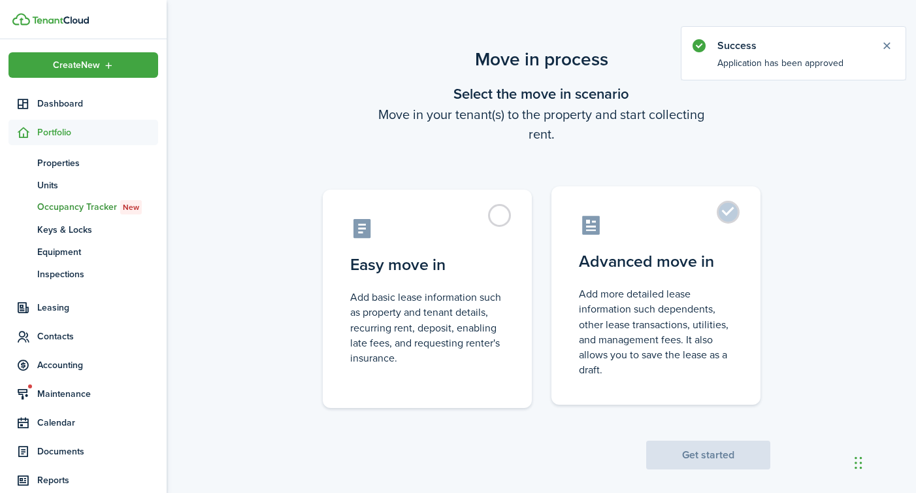
click at [604, 325] on control-radio-card-description "Add more detailed lease information such dependents, other lease transactions, …" at bounding box center [656, 331] width 154 height 91
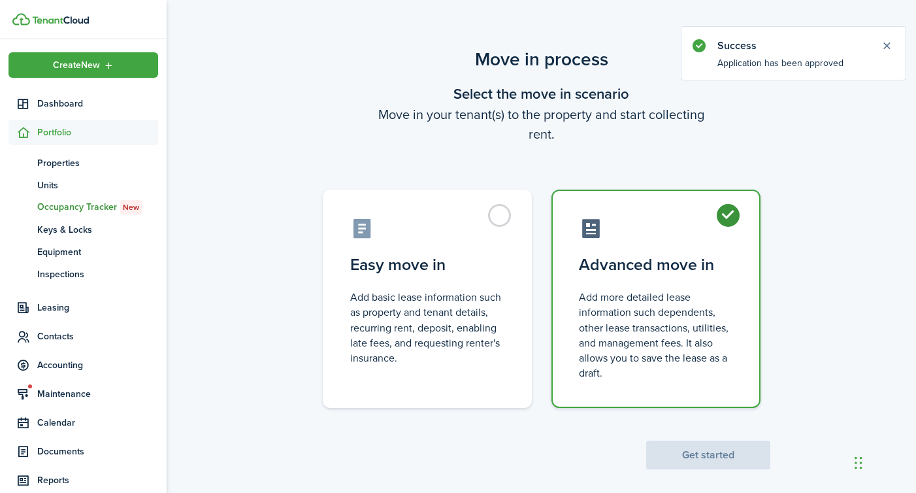
radio input "true"
click at [702, 459] on button "Get started" at bounding box center [708, 454] width 124 height 29
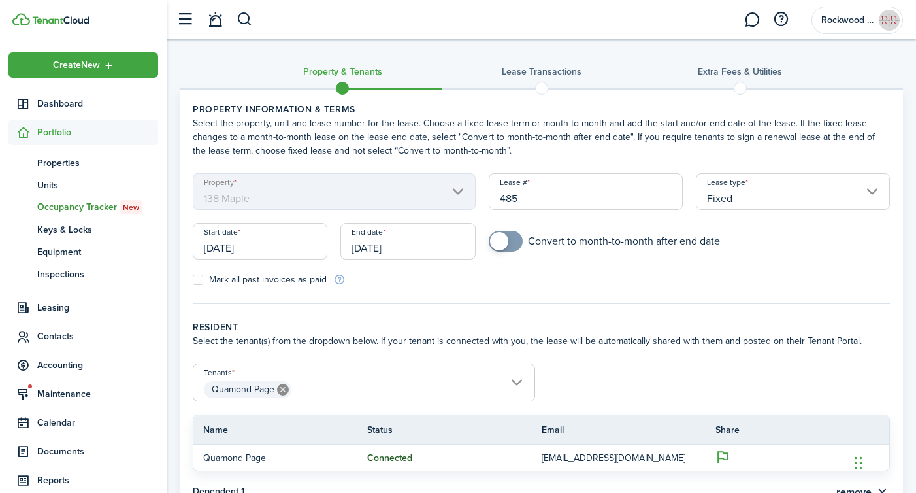
click at [309, 239] on input "[DATE]" at bounding box center [260, 241] width 135 height 37
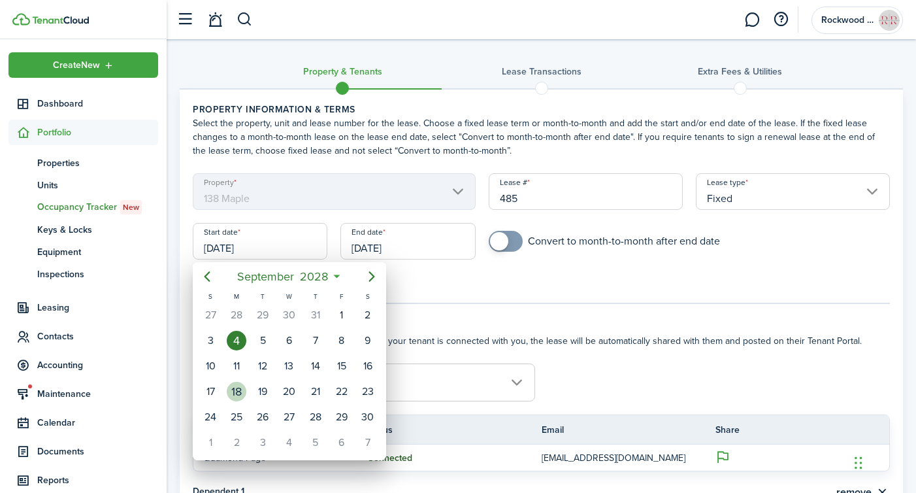
click at [238, 386] on div "18" at bounding box center [237, 392] width 20 height 20
type input "[DATE]"
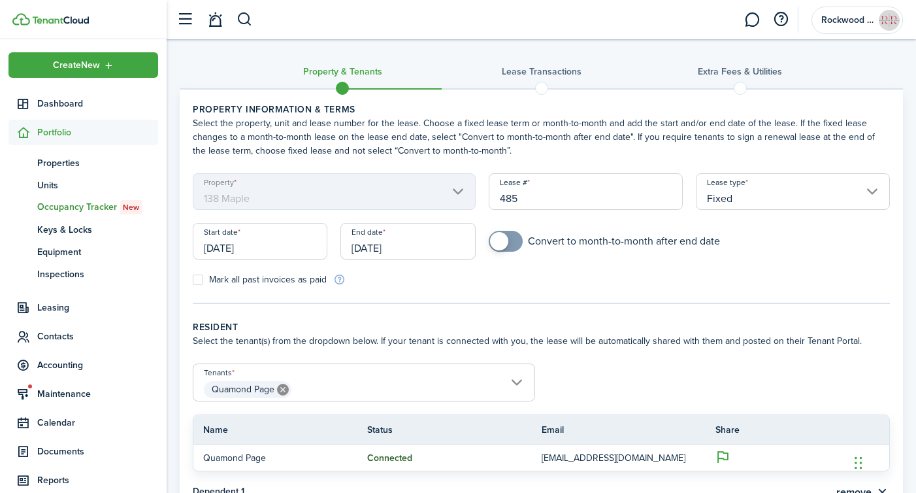
click at [399, 231] on input "[DATE]" at bounding box center [407, 241] width 135 height 37
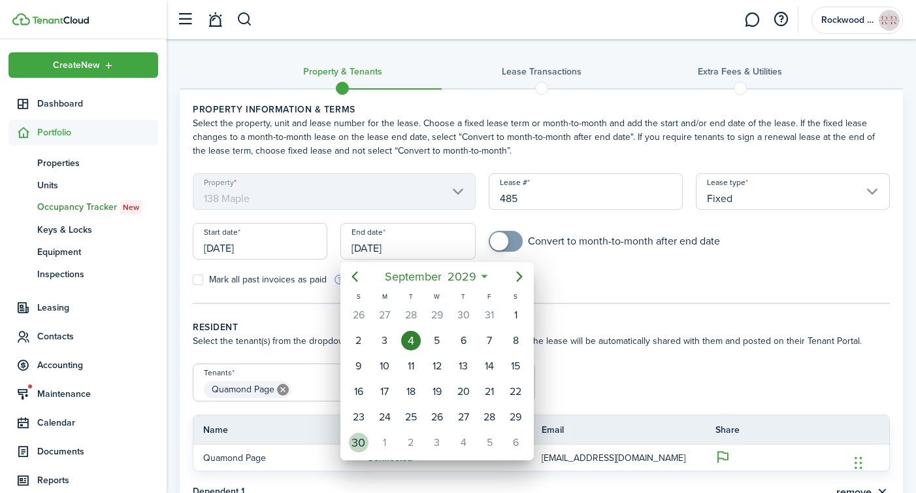
click at [352, 448] on div "30" at bounding box center [359, 443] width 20 height 20
type input "[DATE]"
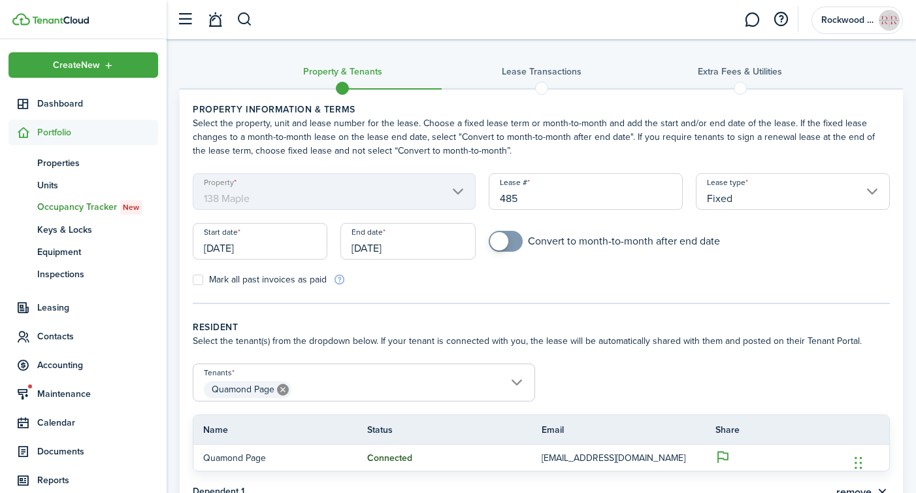
checkbox input "true"
click at [501, 249] on span at bounding box center [499, 241] width 18 height 18
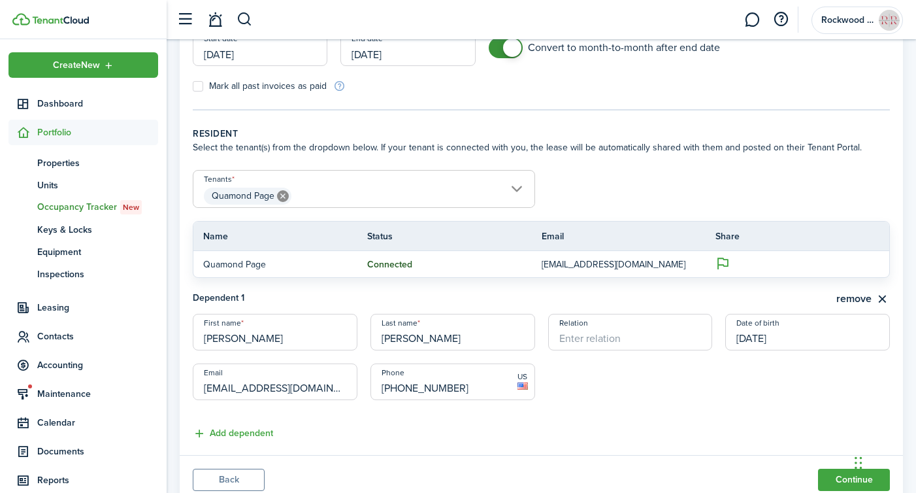
scroll to position [240, 0]
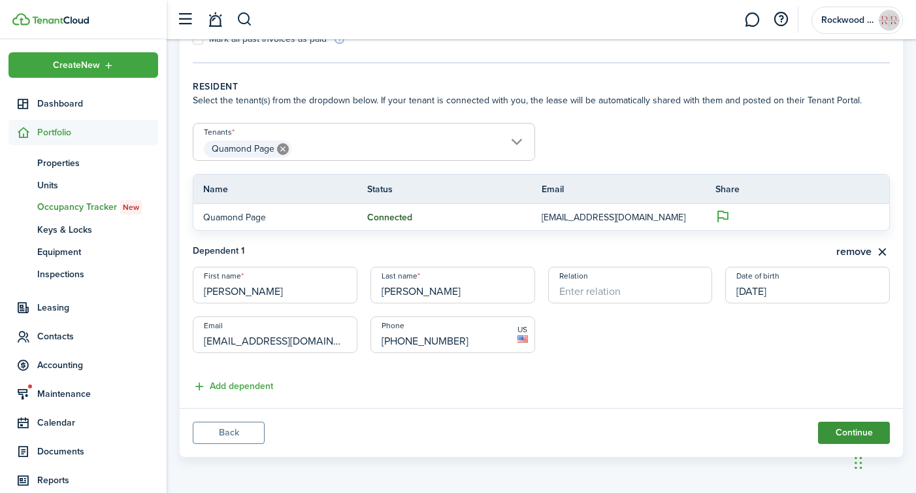
click at [840, 429] on button "Continue" at bounding box center [854, 432] width 72 height 22
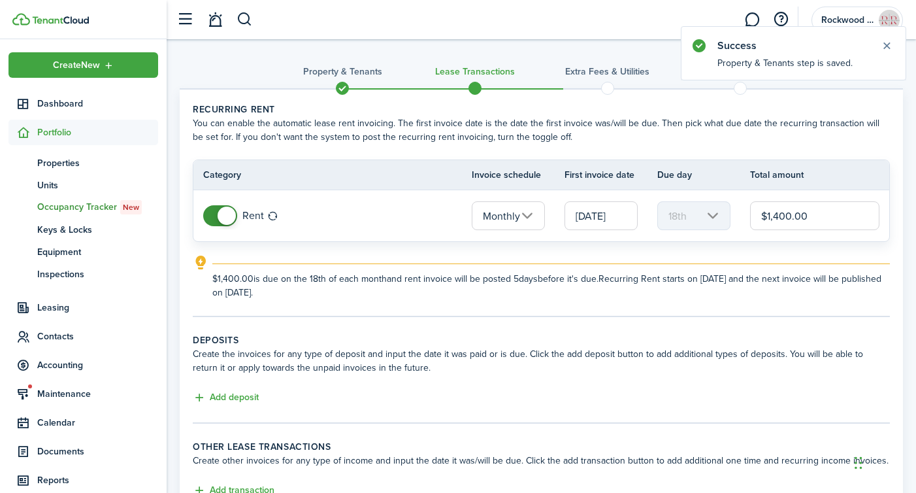
click at [585, 214] on input "[DATE]" at bounding box center [601, 215] width 73 height 29
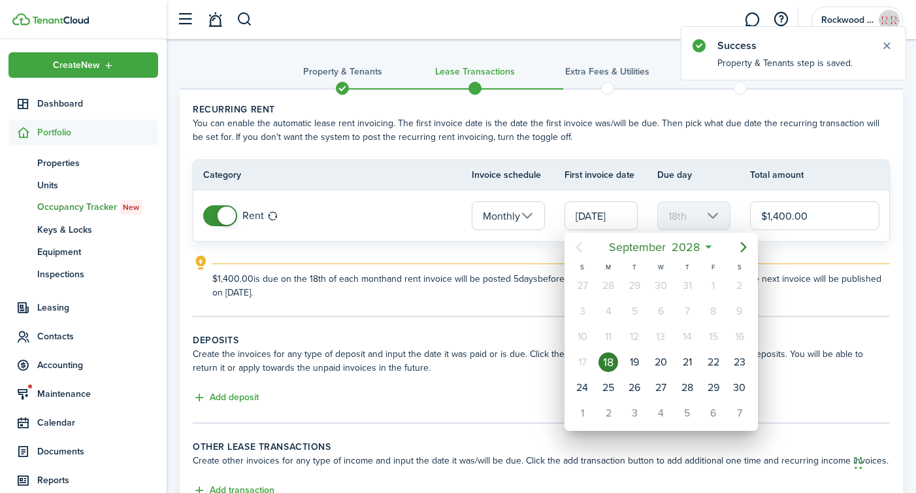
click at [582, 411] on div "1" at bounding box center [582, 413] width 20 height 20
type input "[DATE]"
type input "1st"
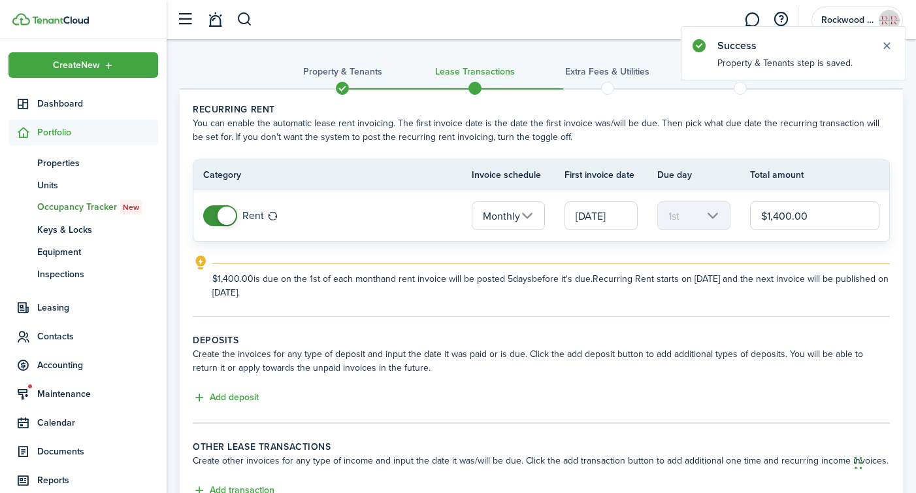
scroll to position [28, 0]
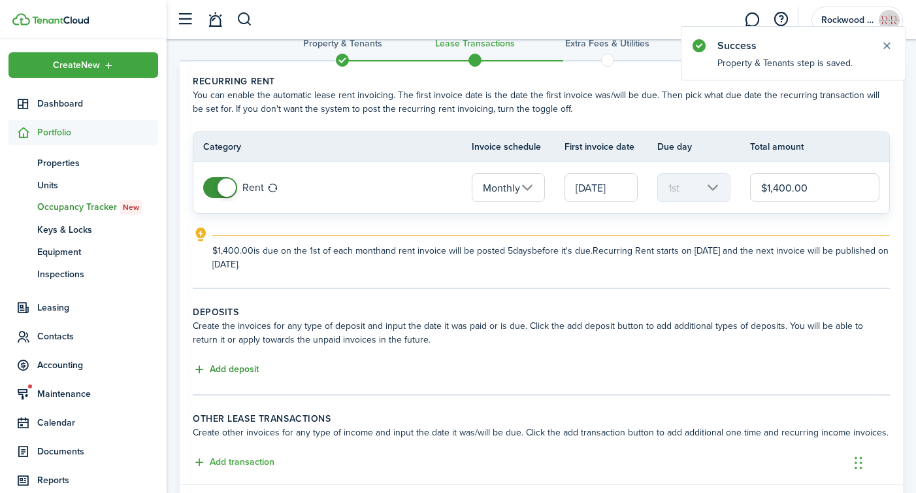
click at [240, 372] on button "Add deposit" at bounding box center [226, 369] width 66 height 15
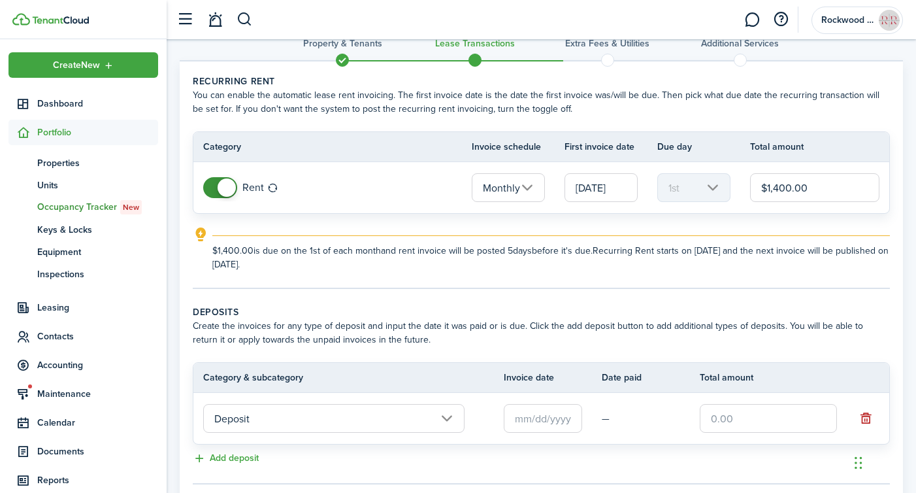
click at [376, 418] on input "Deposit" at bounding box center [333, 418] width 261 height 29
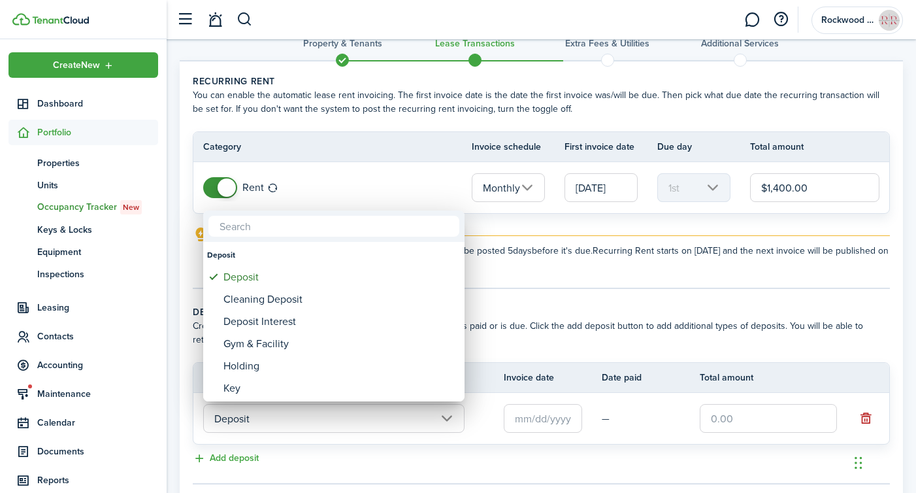
click at [519, 420] on div at bounding box center [457, 246] width 1125 height 702
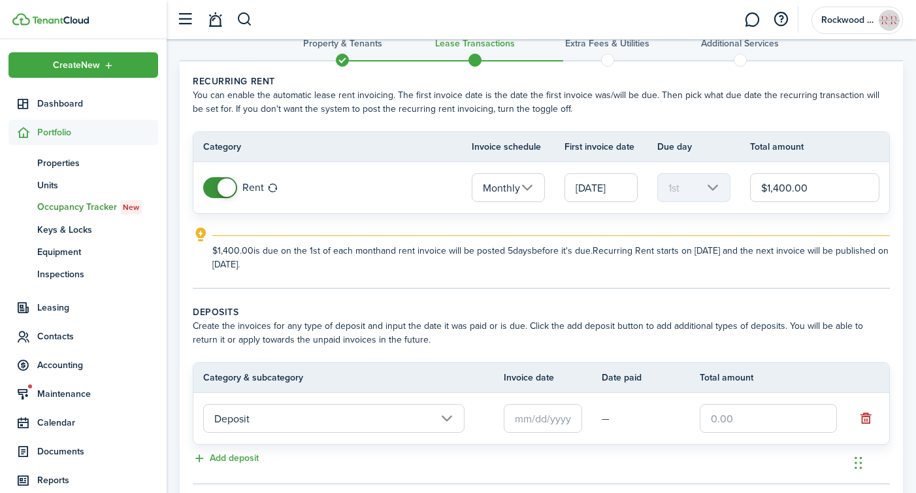
click at [525, 420] on input "text" at bounding box center [543, 418] width 78 height 29
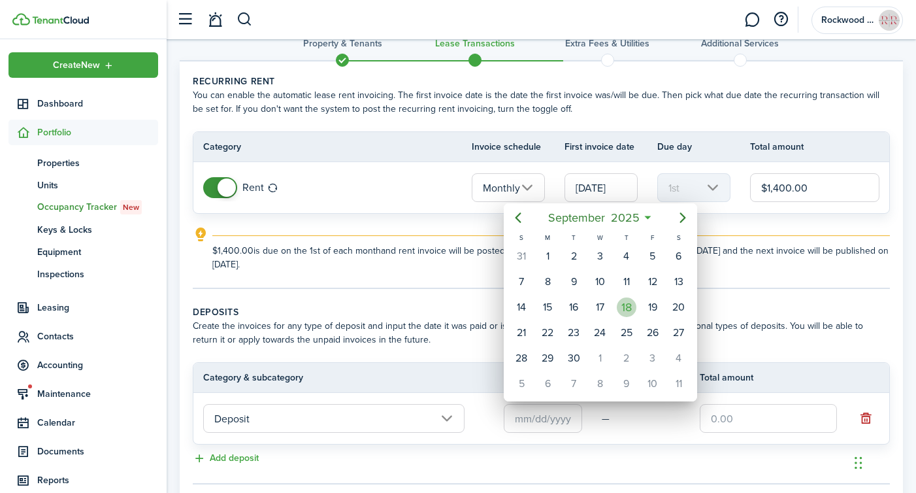
click at [624, 305] on div "18" at bounding box center [627, 307] width 20 height 20
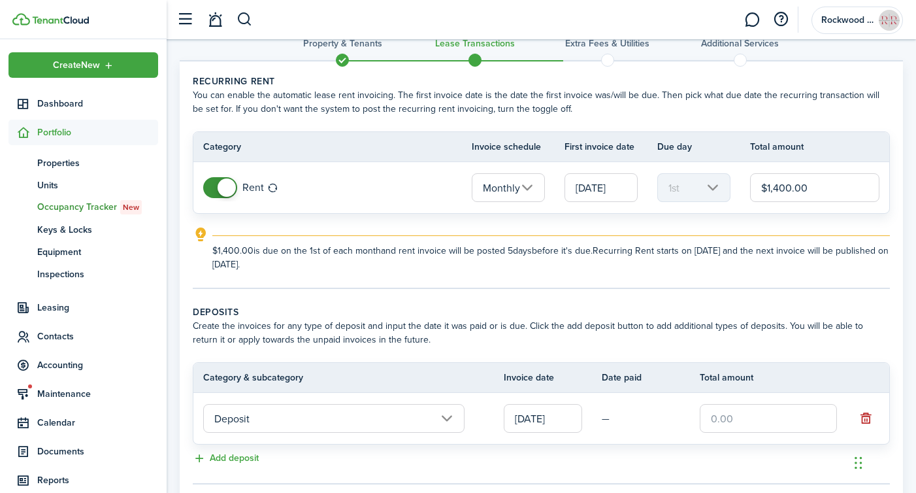
click at [512, 428] on input "[DATE]" at bounding box center [543, 418] width 78 height 29
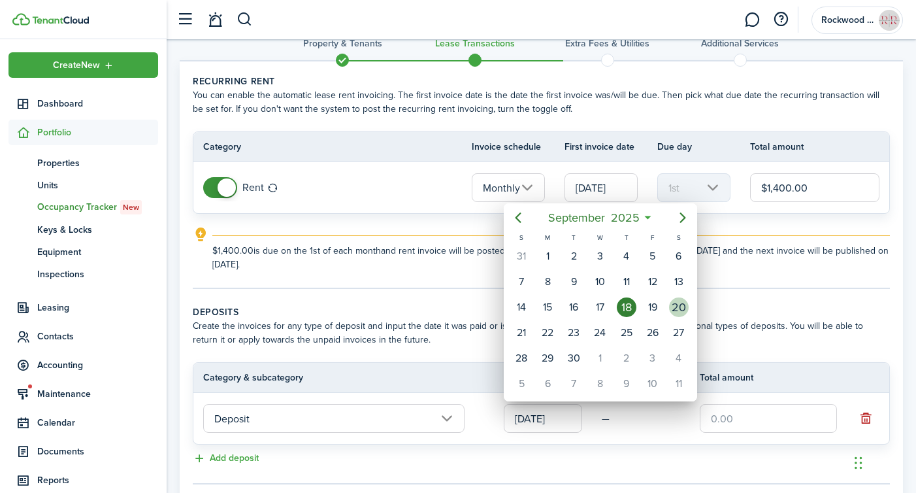
click at [675, 305] on div "20" at bounding box center [679, 307] width 20 height 20
type input "[DATE]"
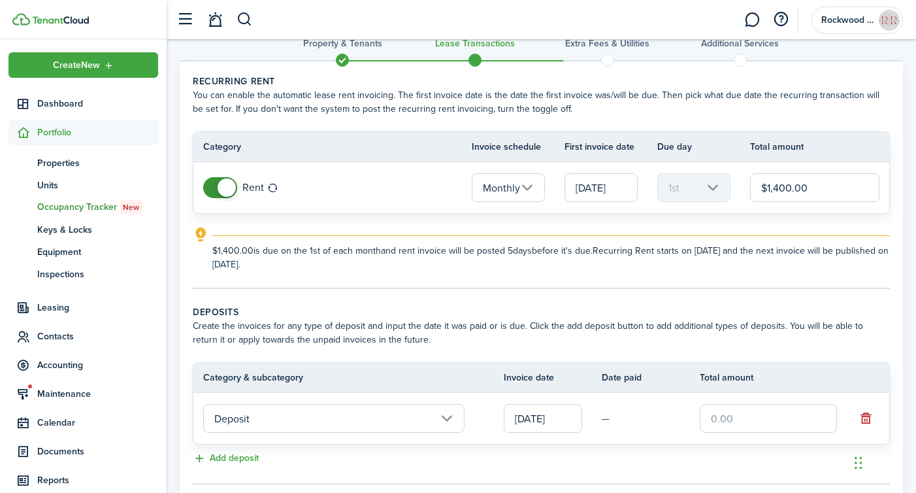
click at [718, 412] on input "text" at bounding box center [768, 418] width 137 height 29
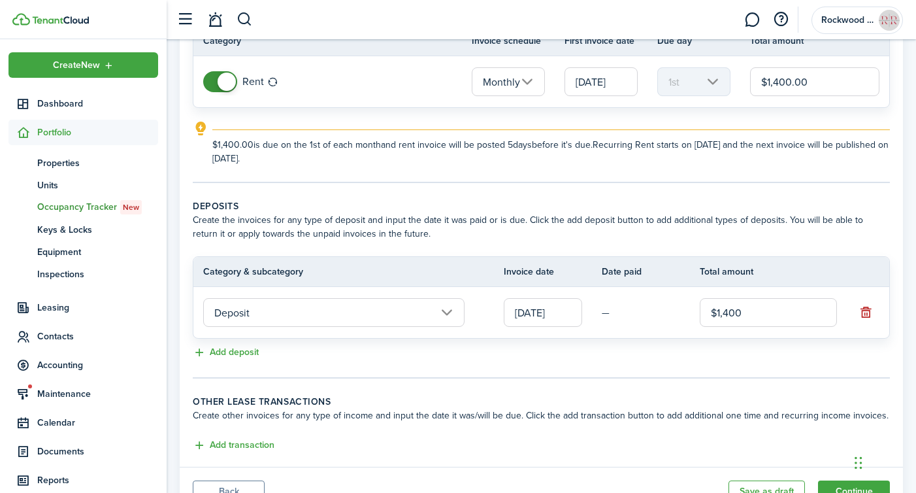
scroll to position [193, 0]
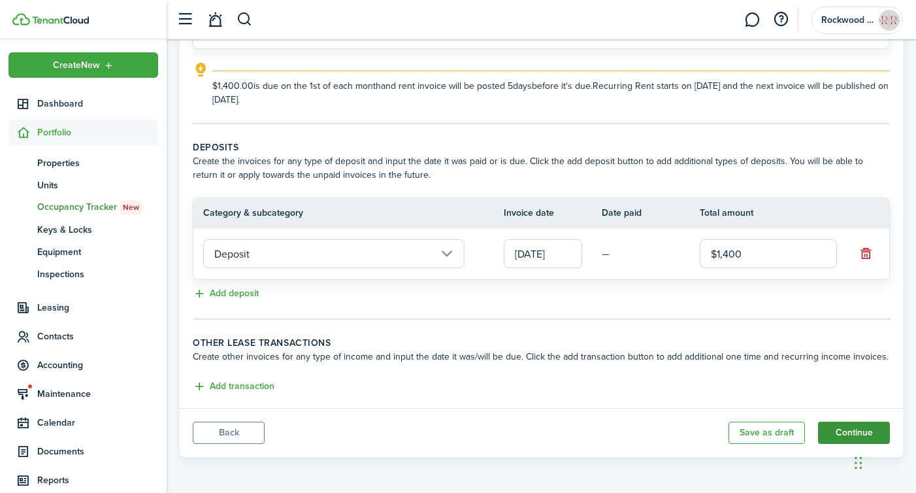
type input "$1,400.00"
click at [837, 433] on button "Continue" at bounding box center [854, 432] width 72 height 22
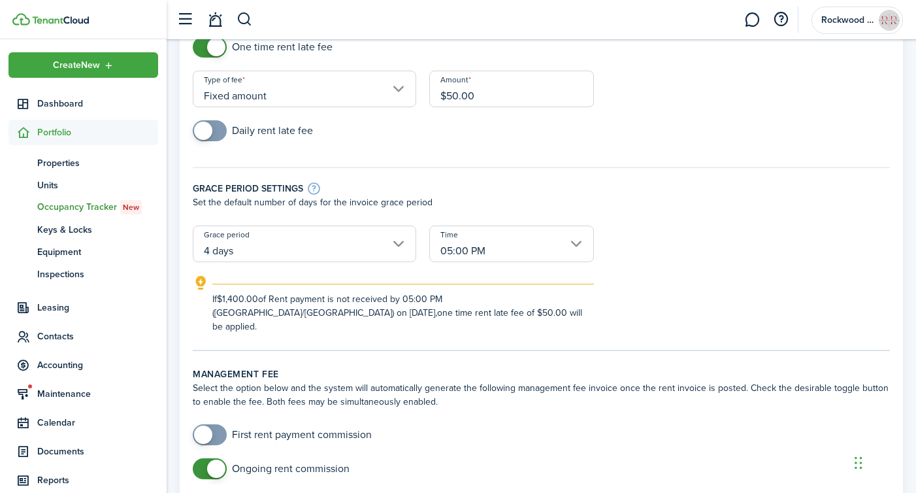
scroll to position [125, 0]
click at [399, 82] on input "Fixed amount" at bounding box center [304, 87] width 223 height 37
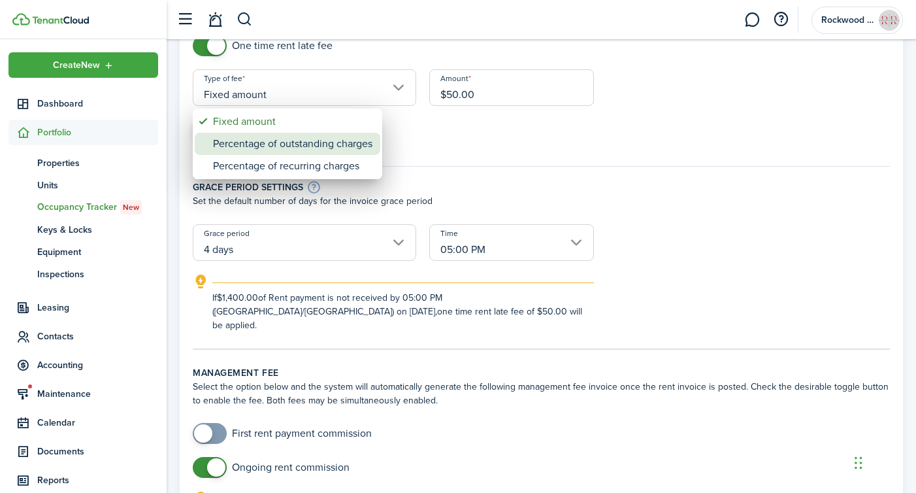
click at [255, 148] on div "Percentage of outstanding charges" at bounding box center [292, 144] width 159 height 22
type input "Percentage of outstanding charges"
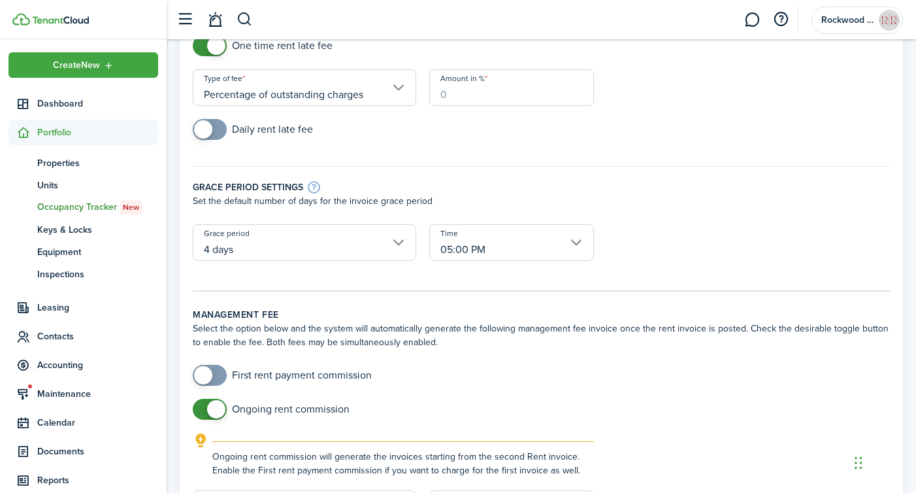
click at [465, 95] on input "Amount in %" at bounding box center [511, 87] width 165 height 37
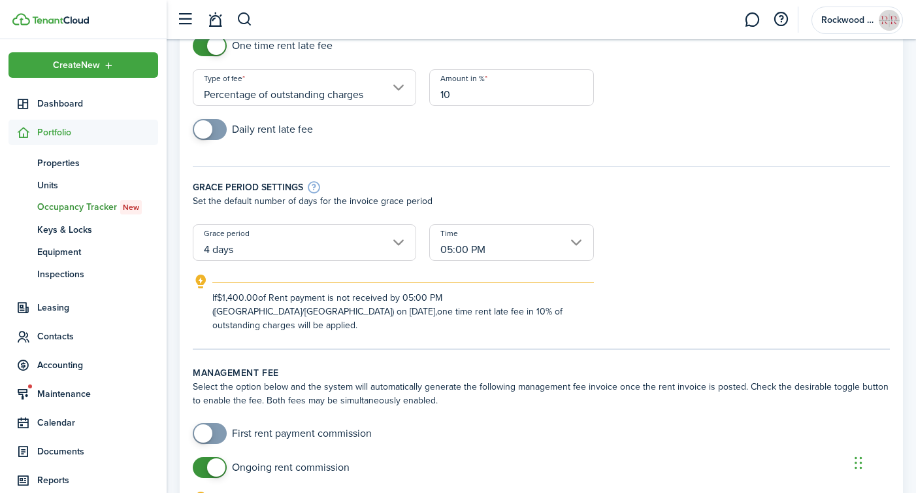
type input "10"
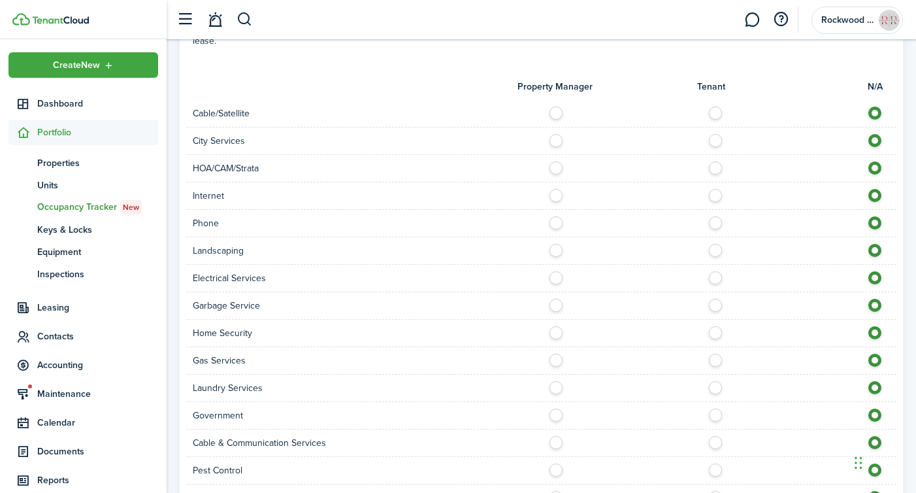
scroll to position [1116, 0]
click at [713, 133] on label at bounding box center [719, 136] width 23 height 7
radio input "true"
click at [719, 188] on label at bounding box center [719, 191] width 23 height 7
radio input "true"
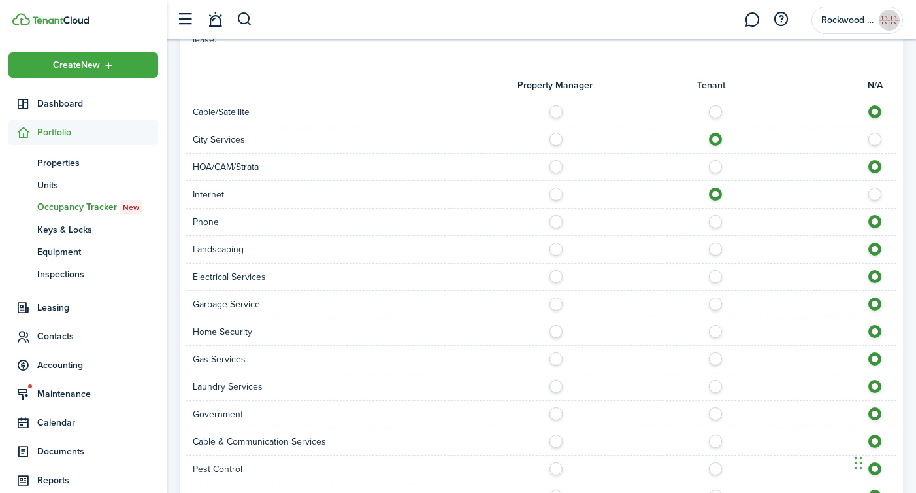
click at [716, 242] on label at bounding box center [719, 245] width 23 height 7
radio input "true"
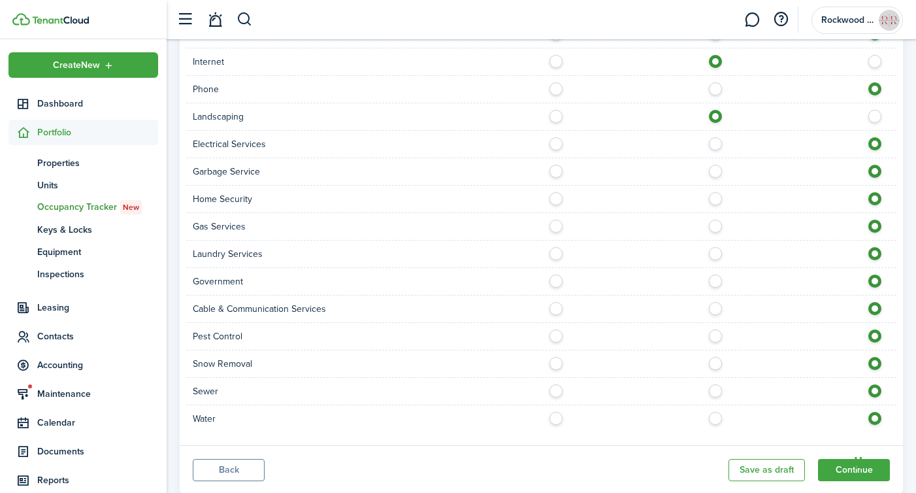
scroll to position [1259, 0]
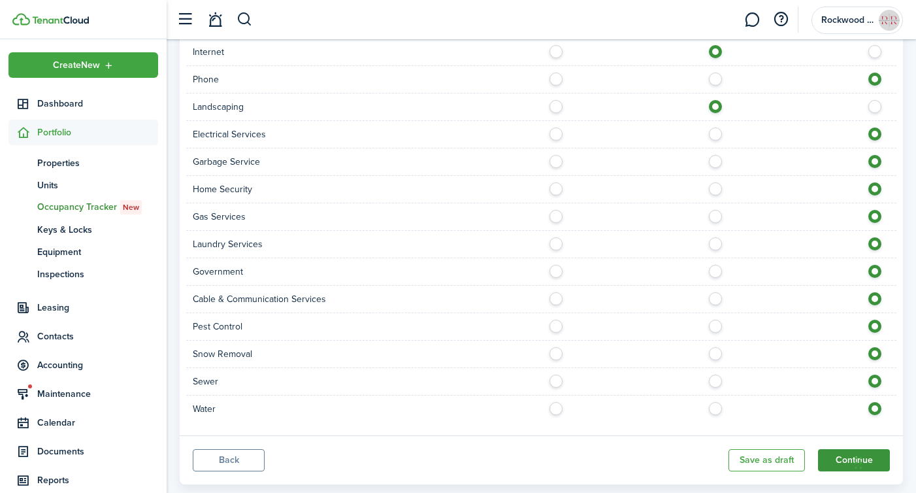
drag, startPoint x: 807, startPoint y: 423, endPoint x: 832, endPoint y: 422, distance: 24.8
click at [832, 435] on panel-main-footer "Back Save as draft Continue" at bounding box center [541, 459] width 723 height 49
click at [832, 449] on button "Continue" at bounding box center [854, 460] width 72 height 22
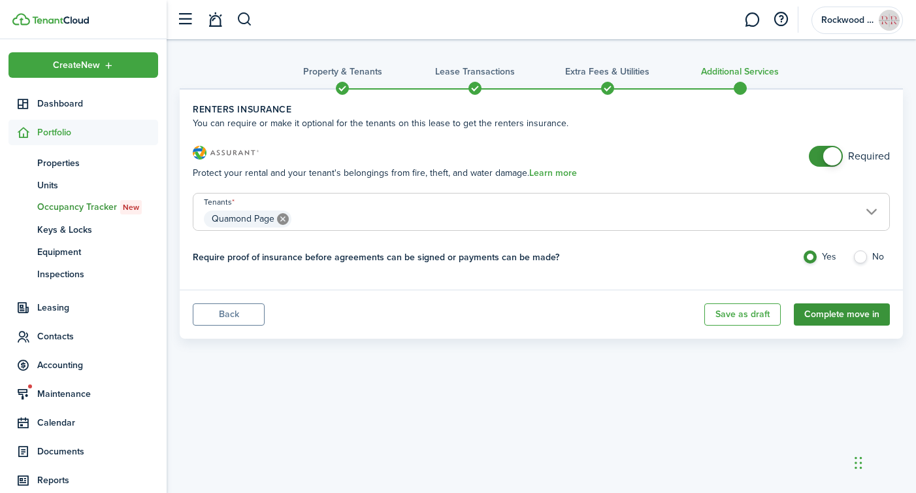
click at [831, 310] on button "Complete move in" at bounding box center [842, 314] width 96 height 22
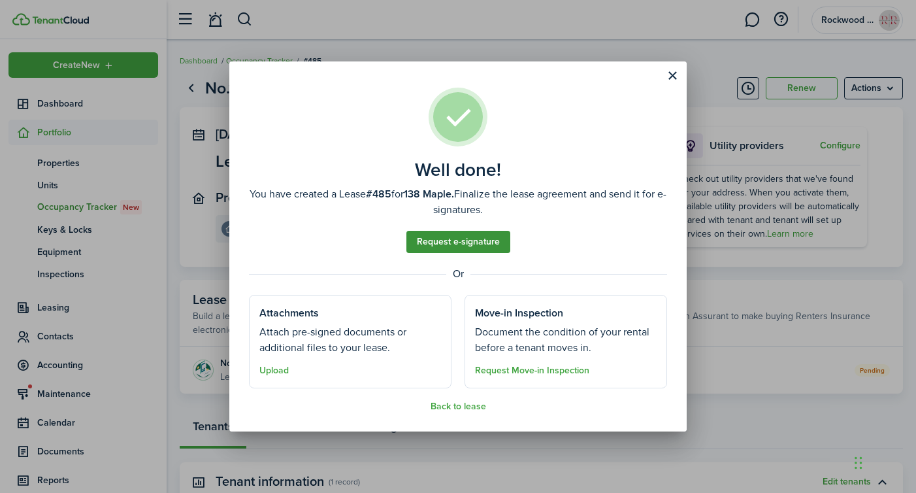
click at [472, 249] on link "Request e-signature" at bounding box center [458, 242] width 104 height 22
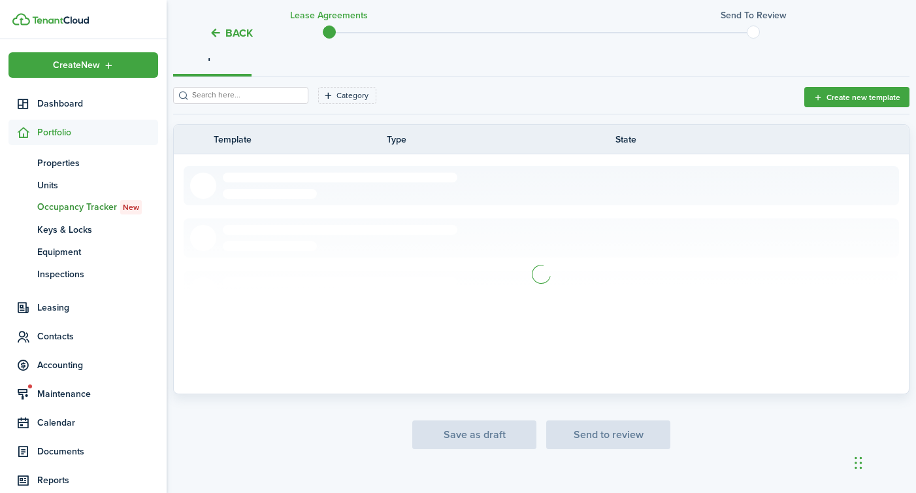
scroll to position [174, 0]
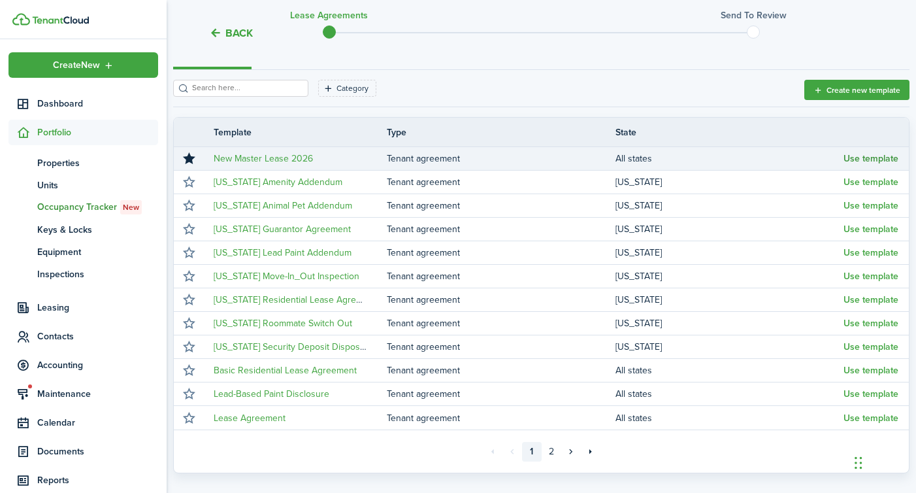
click at [856, 161] on button "Use template" at bounding box center [871, 159] width 55 height 10
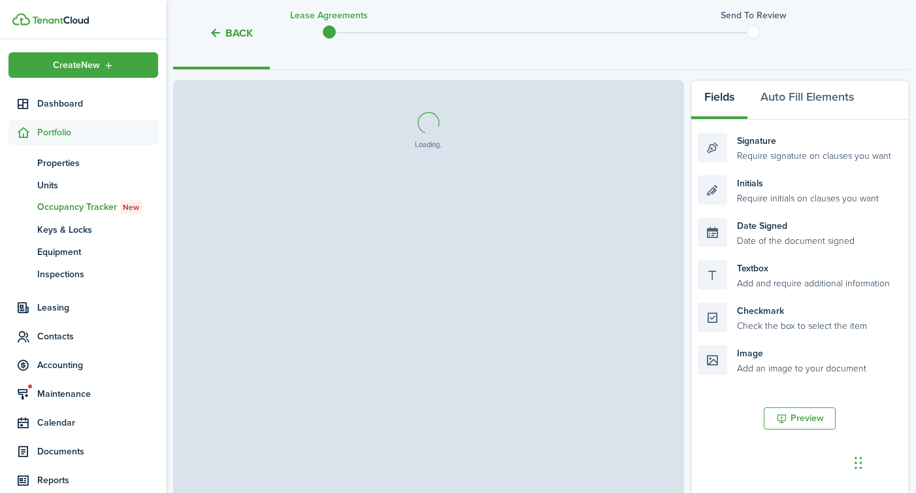
select select "fit"
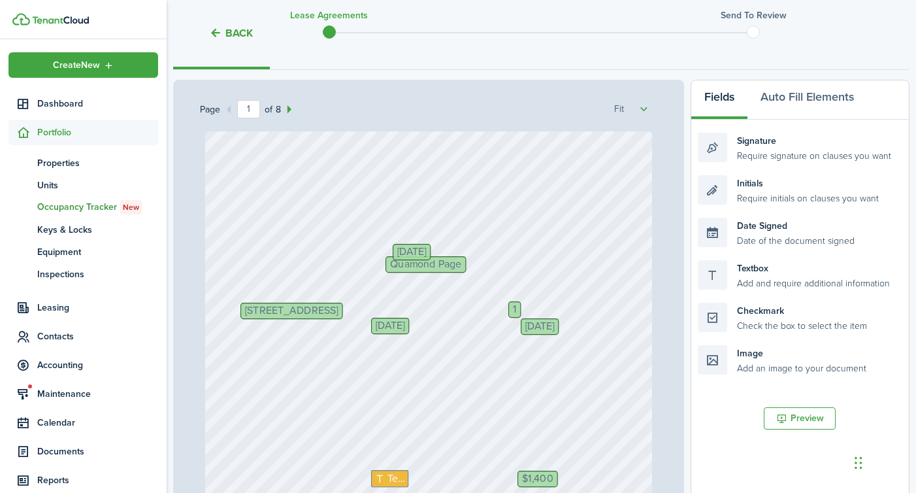
click at [511, 305] on div "1" at bounding box center [514, 309] width 12 height 16
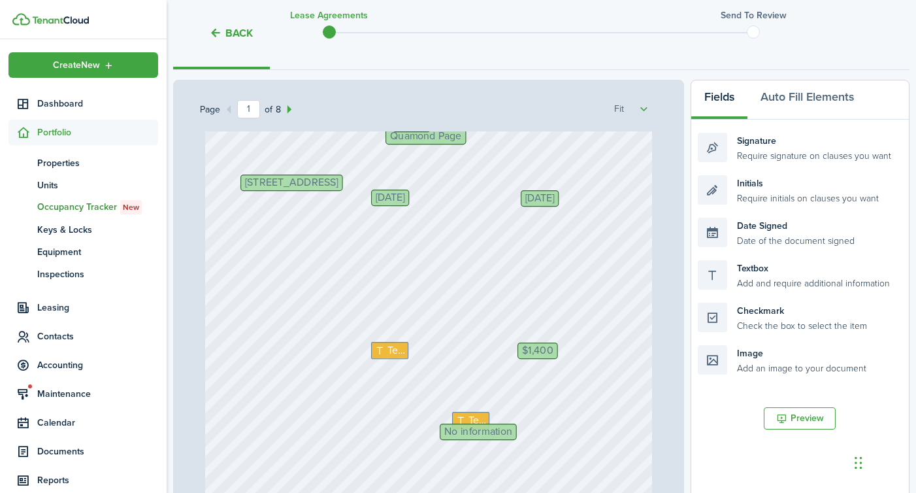
scroll to position [140, 0]
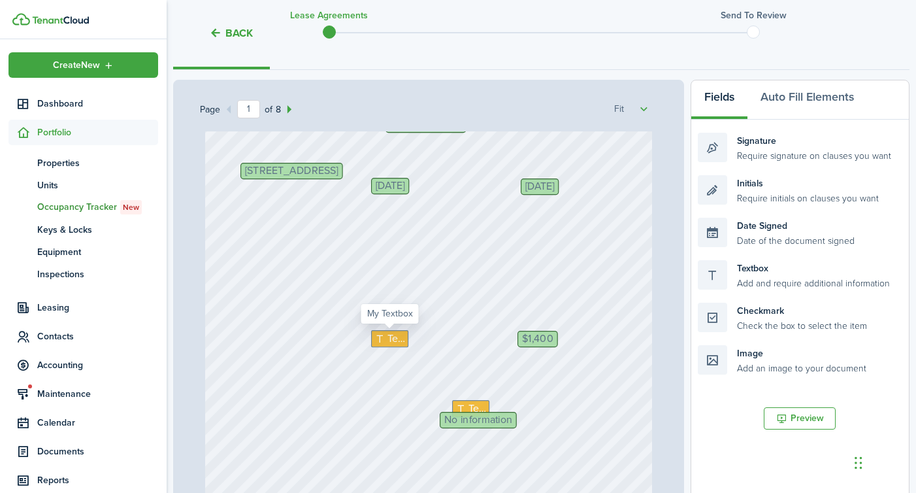
click at [391, 337] on span "Text" at bounding box center [396, 339] width 18 height 16
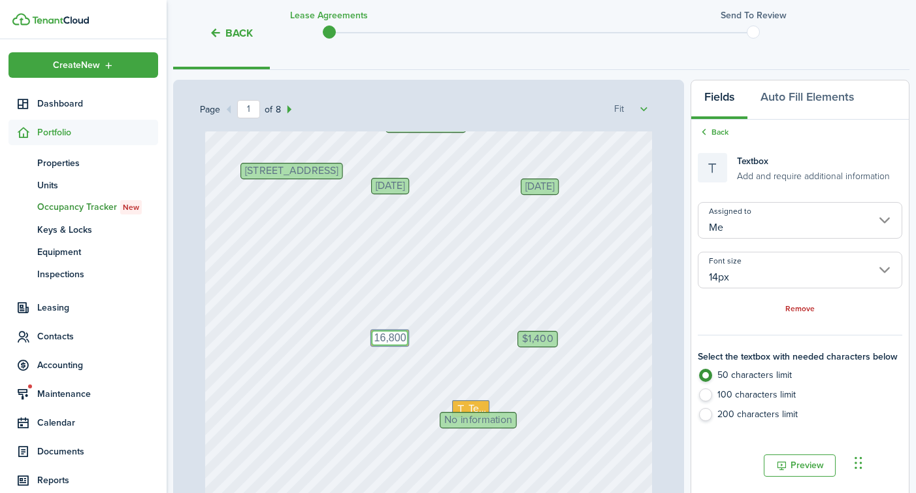
type textarea "16,800"
click at [525, 377] on div "[STREET_ADDRESS] $1,400 Text 16,800 Initials Quamond Page Text [DATE] [DATE] No…" at bounding box center [429, 288] width 448 height 592
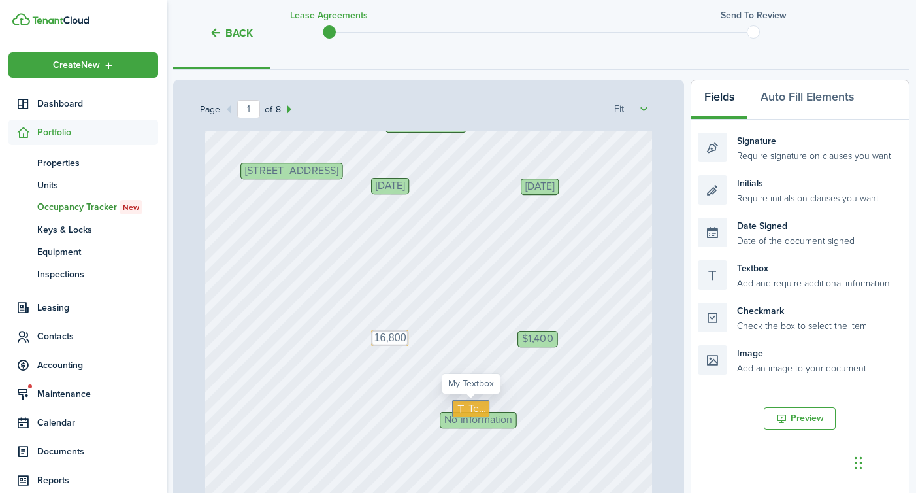
click at [461, 401] on div "Text" at bounding box center [470, 408] width 37 height 17
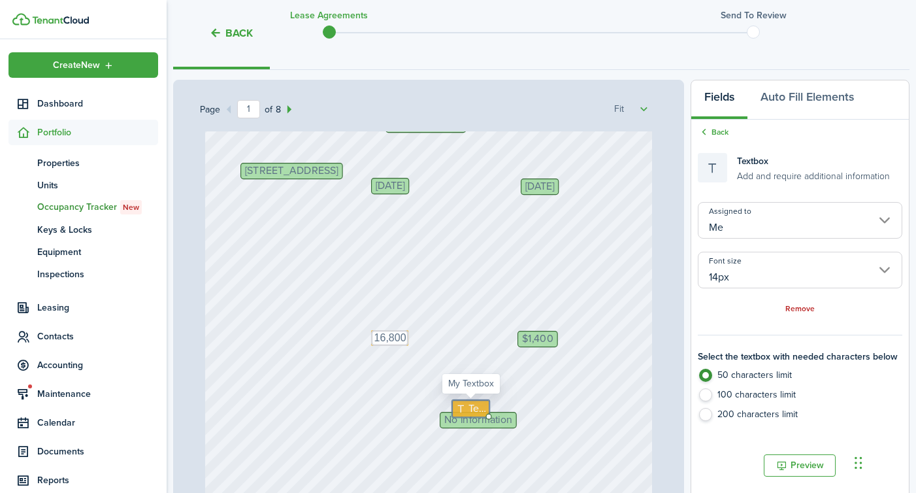
click at [461, 401] on div "Text" at bounding box center [470, 408] width 37 height 17
type textarea "[DATE]"
click at [458, 428] on div "[STREET_ADDRESS] $1,400 Text 16,800 Initials Quamond Page Text [DATE] [DATE] [D…" at bounding box center [429, 288] width 448 height 592
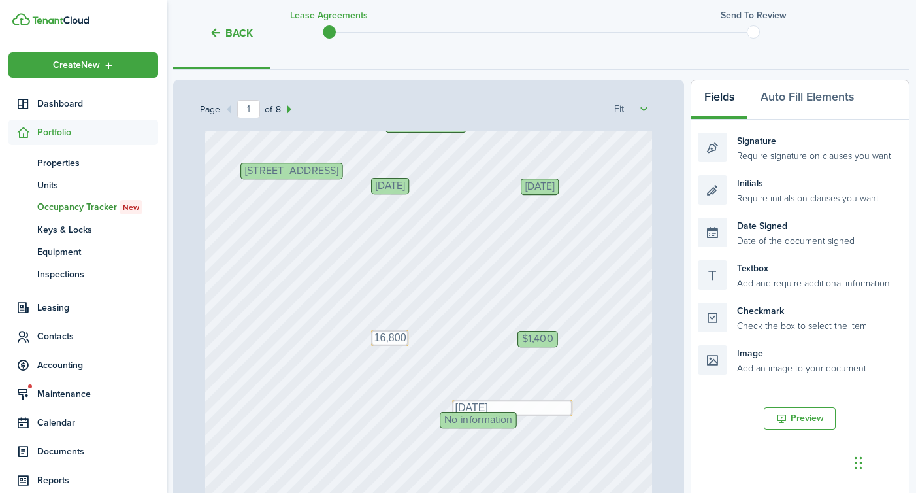
click at [461, 420] on span "No information" at bounding box center [478, 420] width 68 height 10
drag, startPoint x: 763, startPoint y: 271, endPoint x: 504, endPoint y: 421, distance: 299.0
click at [504, 421] on div "Page 1 of 8 50% 75% 100% 150% 200% Fit [STREET_ADDRESS] $1,400 Text 16,800 Init…" at bounding box center [541, 351] width 736 height 542
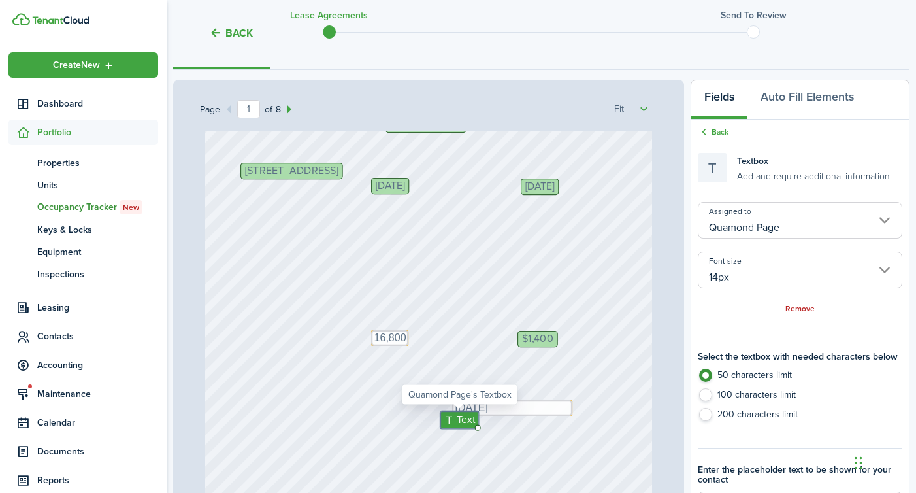
click at [755, 222] on input "Quamond Page" at bounding box center [800, 220] width 205 height 37
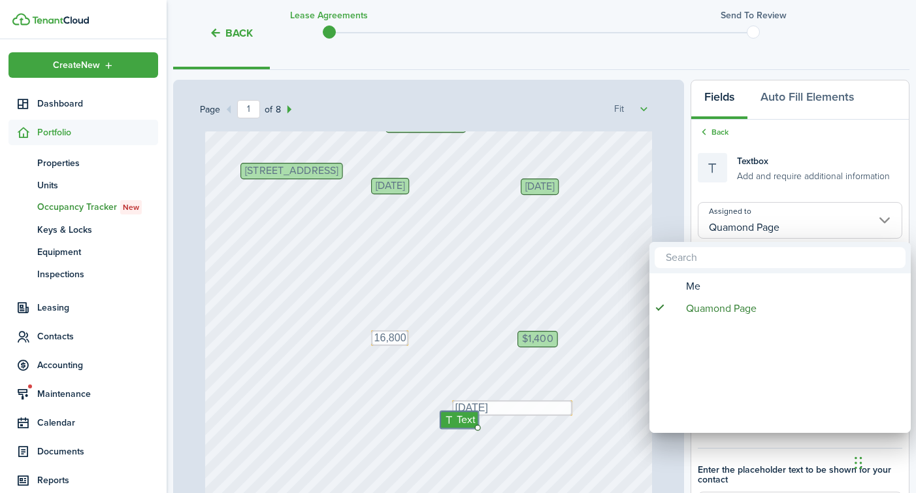
click at [686, 280] on span "Me" at bounding box center [693, 286] width 14 height 22
type input "Me"
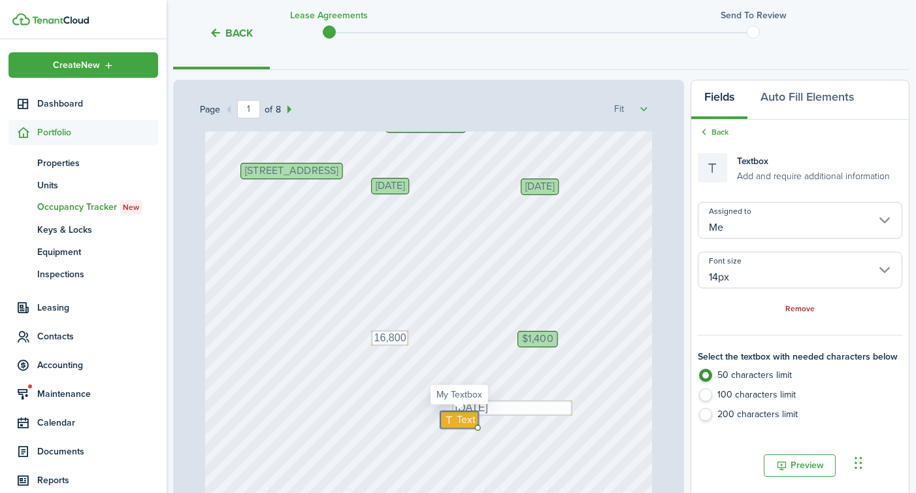
click at [452, 420] on icon at bounding box center [450, 419] width 14 height 10
type textarea "n"
type textarea "N/A"
click at [424, 444] on div "[STREET_ADDRESS] $1,400 Text 16,800 Initials Quamond Page Text [DATE] [DATE] [D…" at bounding box center [429, 288] width 448 height 592
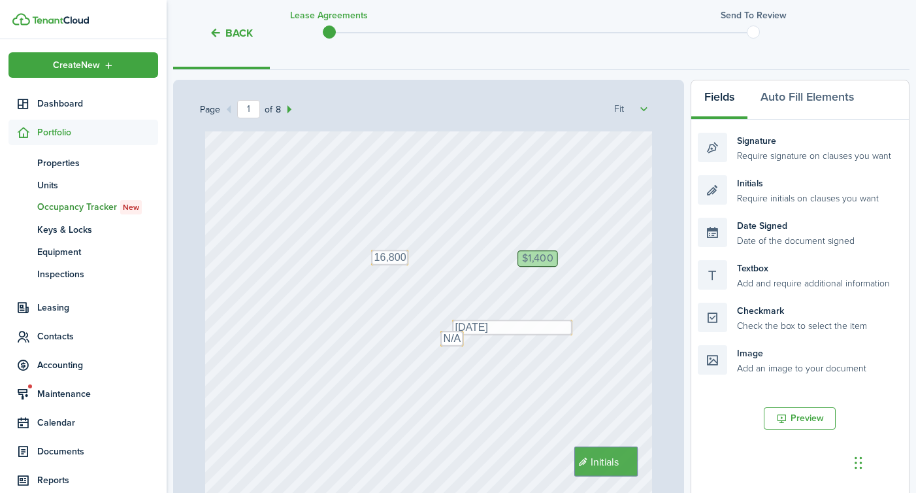
scroll to position [240, 0]
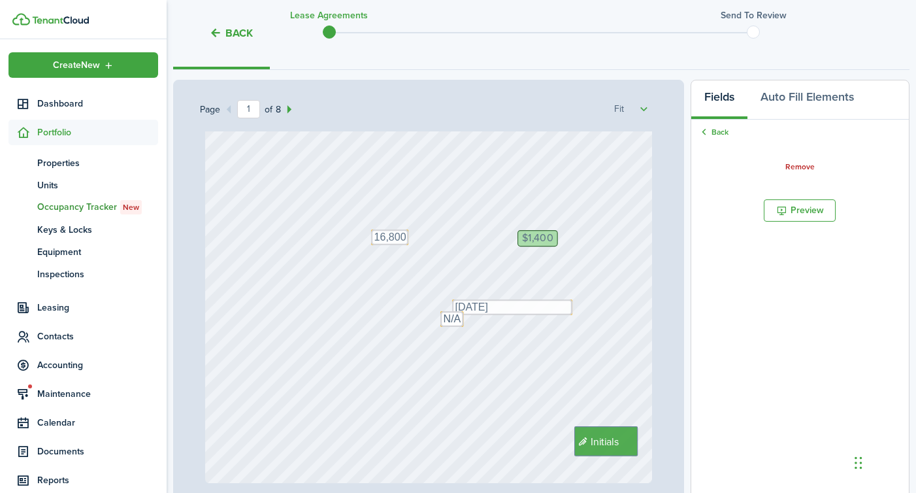
click at [470, 381] on div "[STREET_ADDRESS] $1,400 Text 16,800 Initials Quamond Page Text [DATE] [DATE] [D…" at bounding box center [429, 187] width 448 height 592
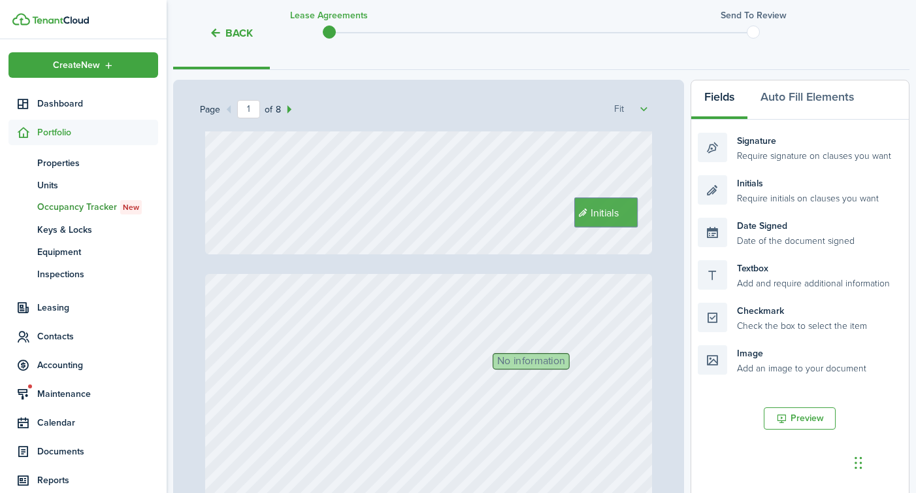
type input "2"
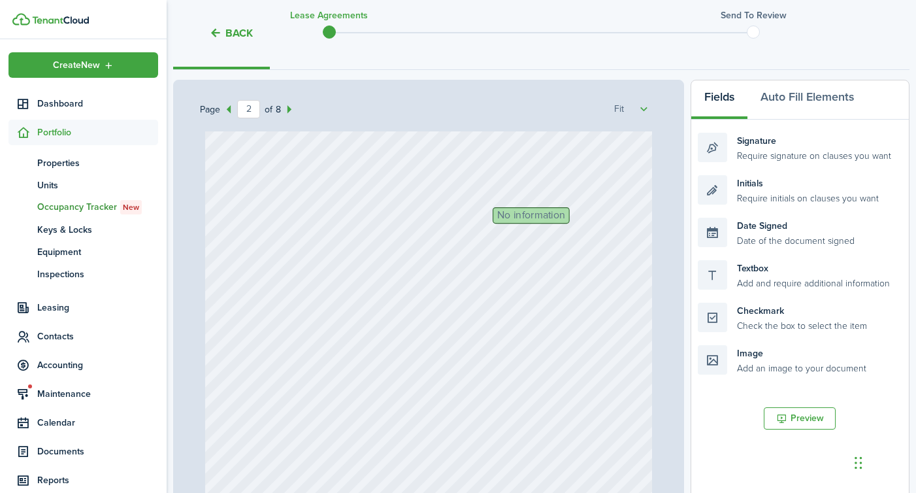
click at [527, 214] on span "No information" at bounding box center [531, 215] width 68 height 10
drag, startPoint x: 768, startPoint y: 263, endPoint x: 564, endPoint y: 210, distance: 210.8
click at [564, 210] on div "Page 2 of 8 50% 75% 100% 150% 200% Fit [STREET_ADDRESS] $1,400 Text 16,800 Init…" at bounding box center [541, 351] width 736 height 542
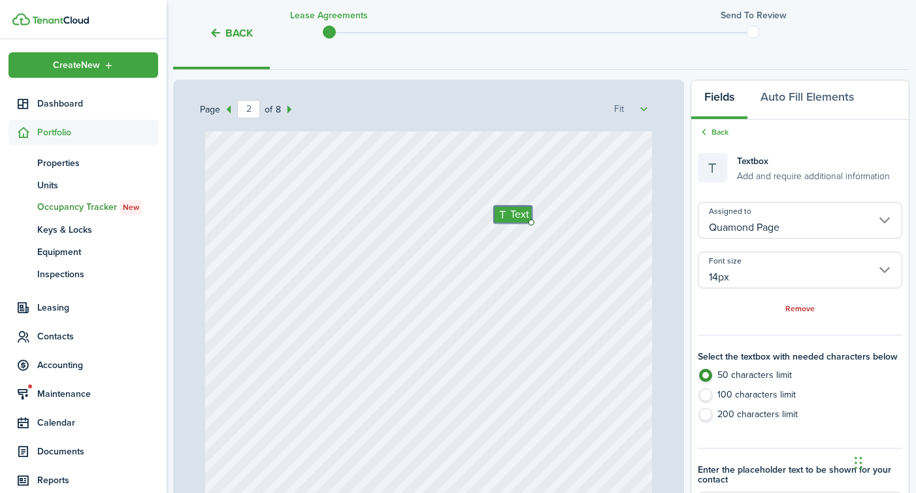
click at [721, 225] on input "Quamond Page" at bounding box center [800, 220] width 205 height 37
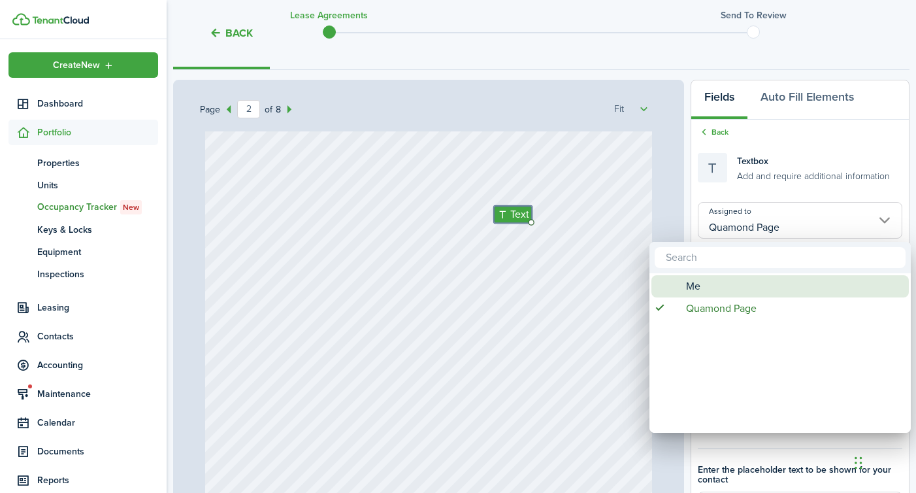
click at [687, 286] on span "Me" at bounding box center [693, 286] width 14 height 22
type input "Me"
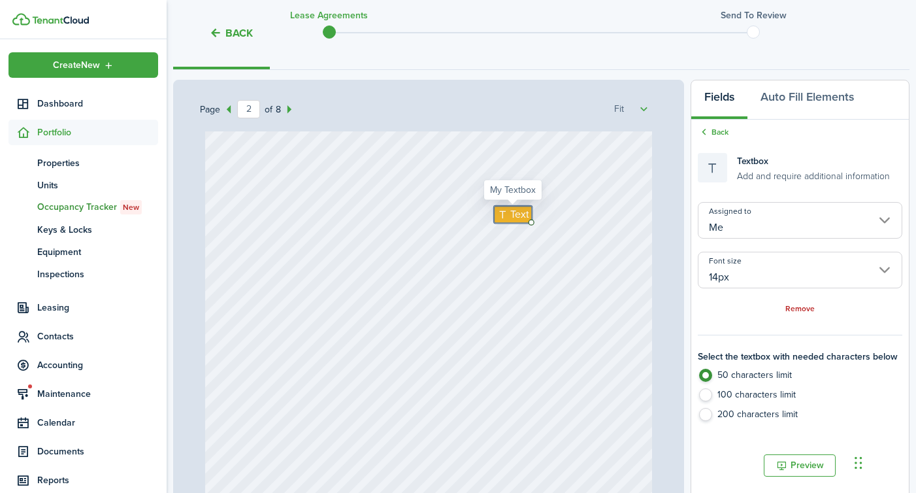
click at [507, 216] on icon at bounding box center [504, 215] width 14 height 10
type textarea "1400"
click at [512, 269] on div "Initials Text 1400" at bounding box center [429, 424] width 448 height 592
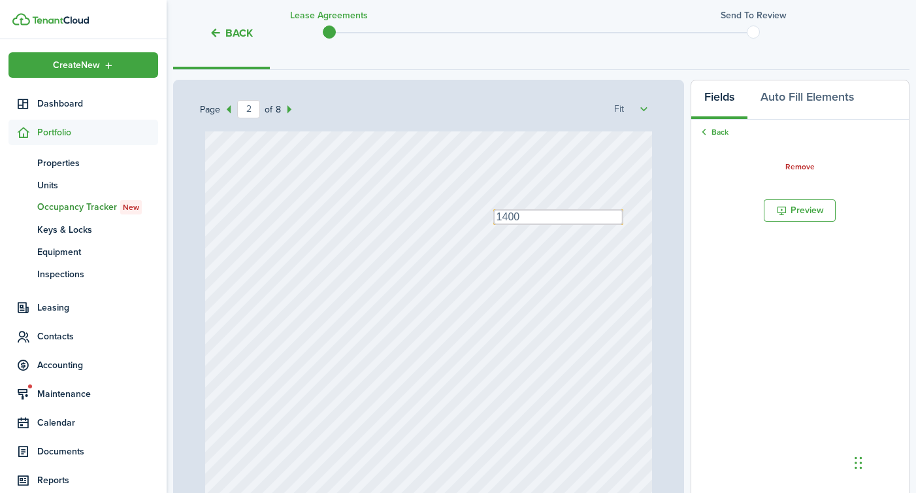
click at [526, 244] on div "Initials Text 1400" at bounding box center [429, 424] width 448 height 592
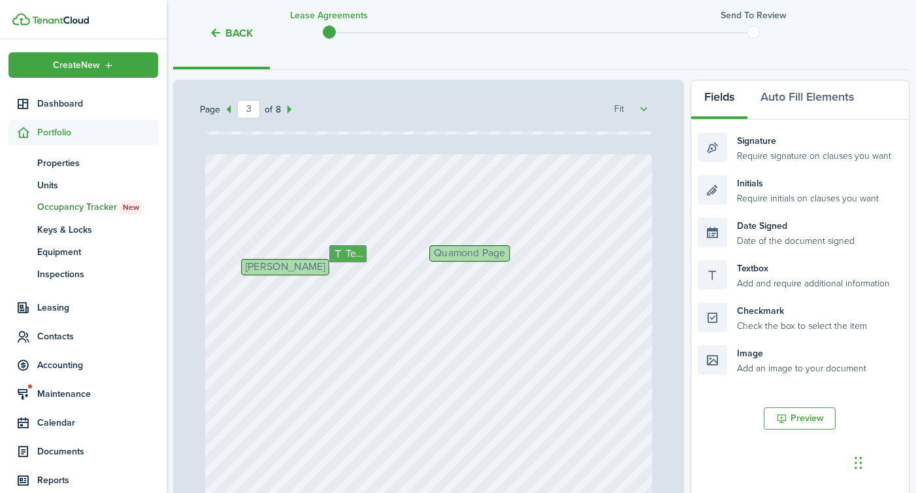
scroll to position [1200, 0]
click at [320, 305] on div "Quamond Page Initials Text [PERSON_NAME]" at bounding box center [429, 451] width 448 height 592
click at [342, 256] on icon at bounding box center [339, 254] width 14 height 10
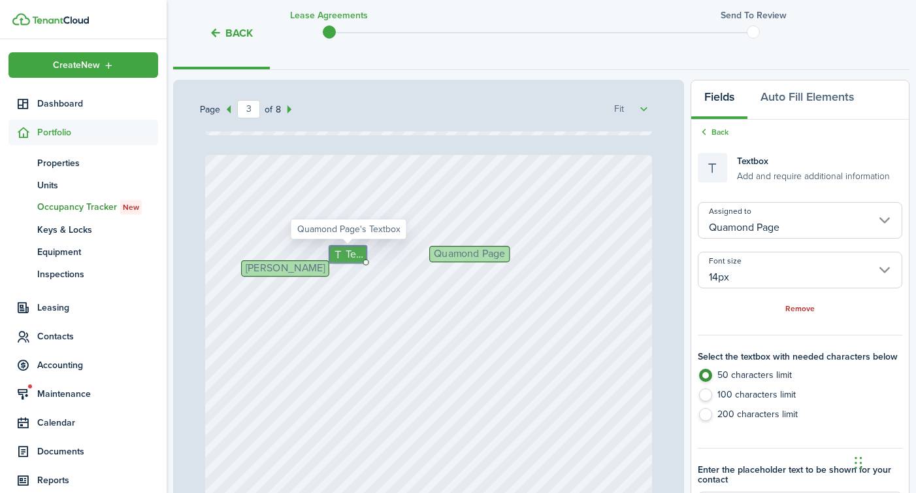
click at [342, 256] on icon at bounding box center [339, 254] width 14 height 10
click at [395, 339] on div "Quamond Page Initials Text [PERSON_NAME]" at bounding box center [429, 451] width 448 height 592
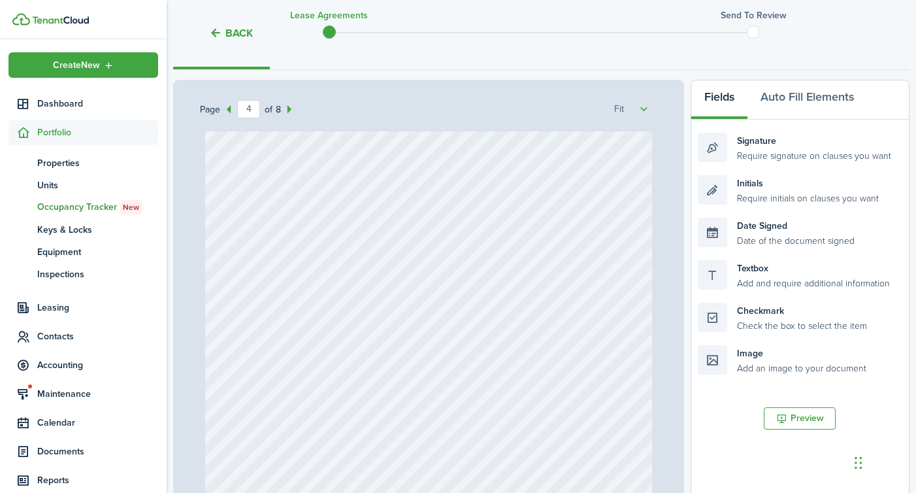
type input "3"
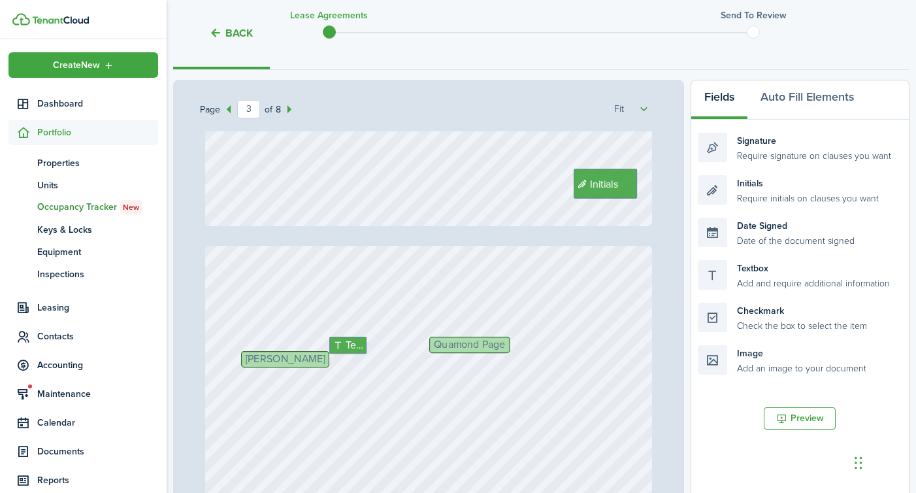
scroll to position [1108, 0]
drag, startPoint x: 278, startPoint y: 356, endPoint x: 551, endPoint y: 342, distance: 272.9
drag, startPoint x: 768, startPoint y: 272, endPoint x: 312, endPoint y: 362, distance: 464.3
click at [312, 362] on div "Page 3 of 8 50% 75% 100% 150% 200% Fit [STREET_ADDRESS] $1,400 Text 16,800 Init…" at bounding box center [541, 351] width 736 height 542
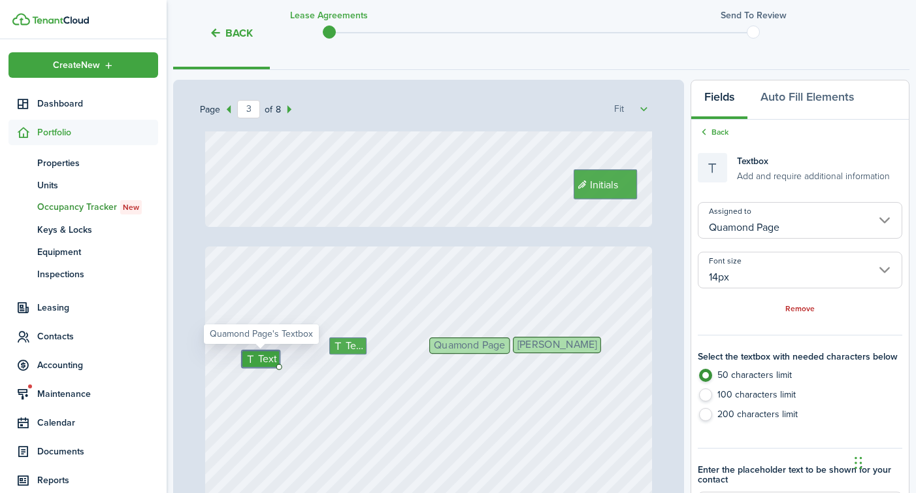
click at [702, 395] on label "100 characters limit" at bounding box center [800, 398] width 205 height 20
radio input "false"
radio input "true"
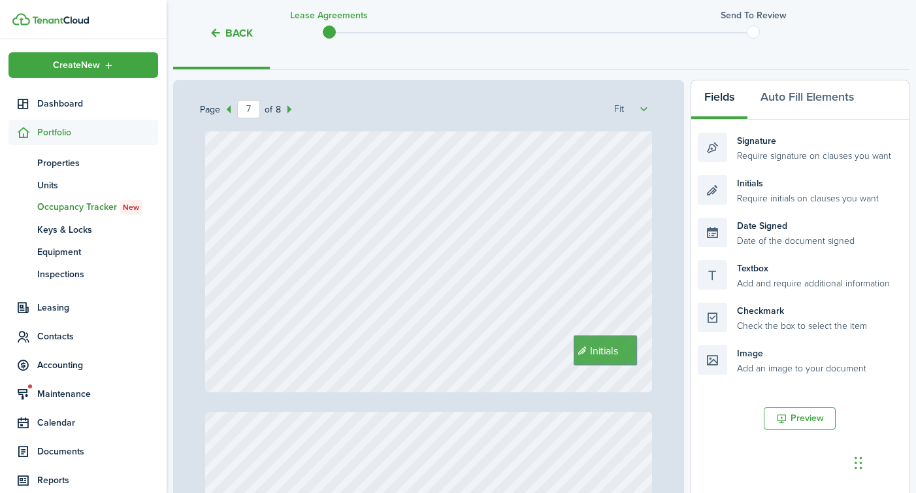
type input "8"
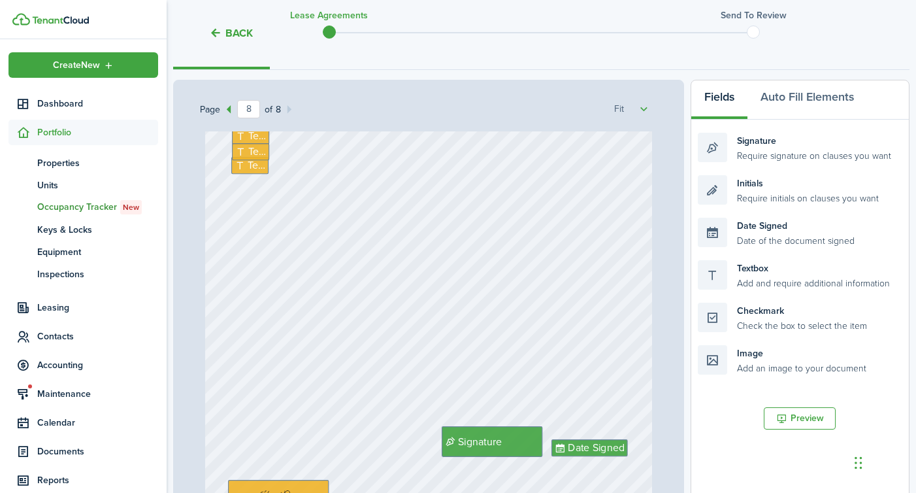
scroll to position [4221, 0]
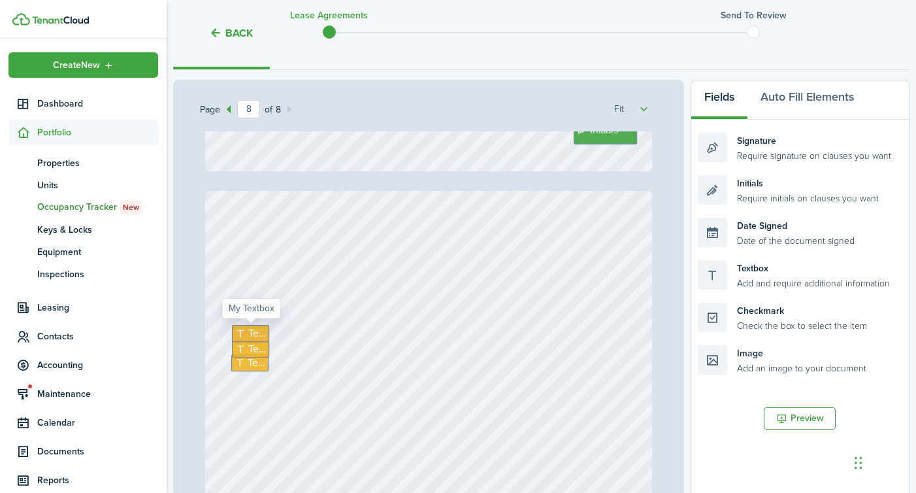
click at [252, 328] on span "Text" at bounding box center [257, 333] width 18 height 16
click at [254, 341] on span "Text" at bounding box center [257, 349] width 18 height 16
click at [255, 359] on span "Text" at bounding box center [257, 363] width 18 height 16
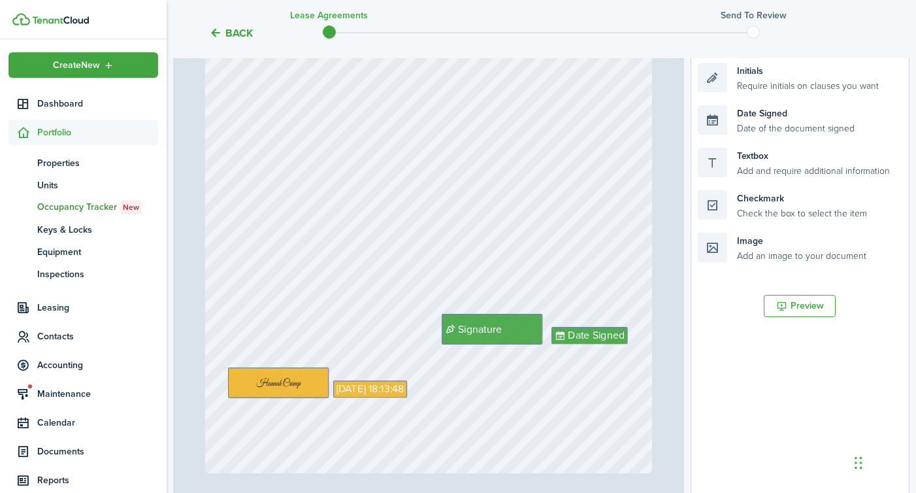
scroll to position [420, 0]
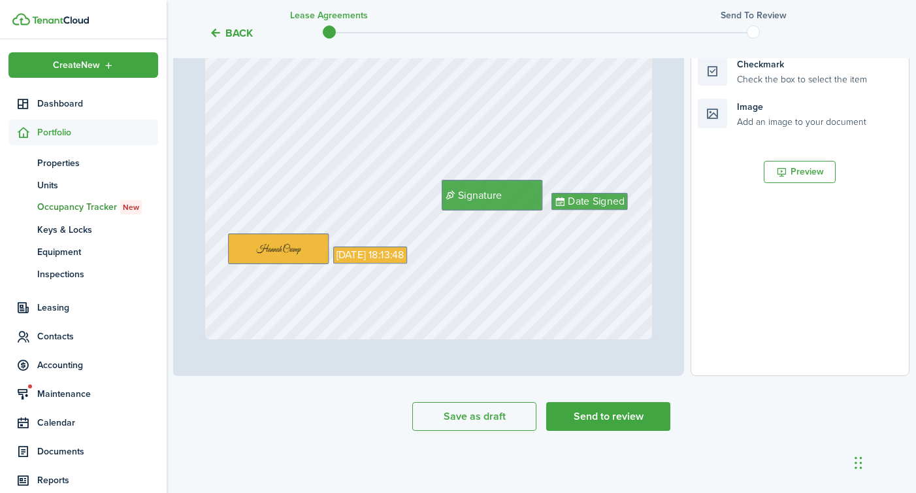
click at [624, 431] on tc-wizard-step "Template editor Add the text-boxes, signature and auto-fill elements for the co…" at bounding box center [541, 70] width 736 height 772
click at [616, 419] on button "Send to review" at bounding box center [608, 416] width 124 height 29
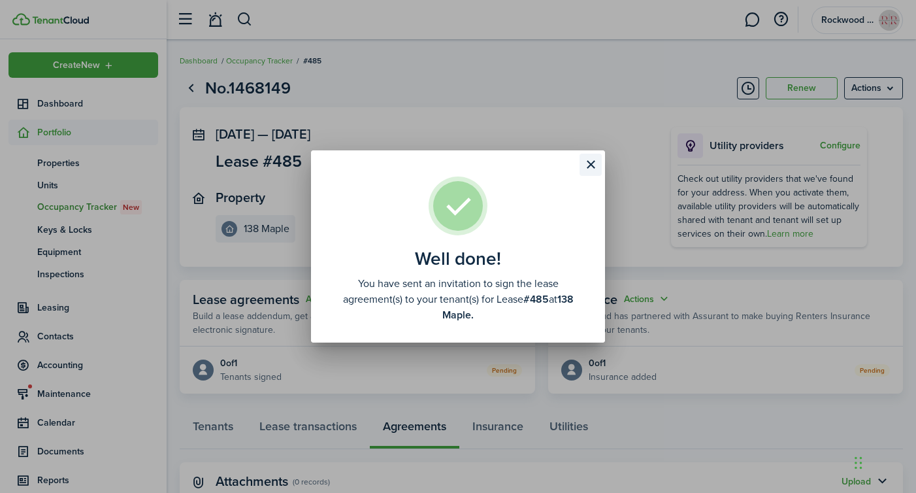
click at [590, 164] on button "Close modal" at bounding box center [591, 165] width 22 height 22
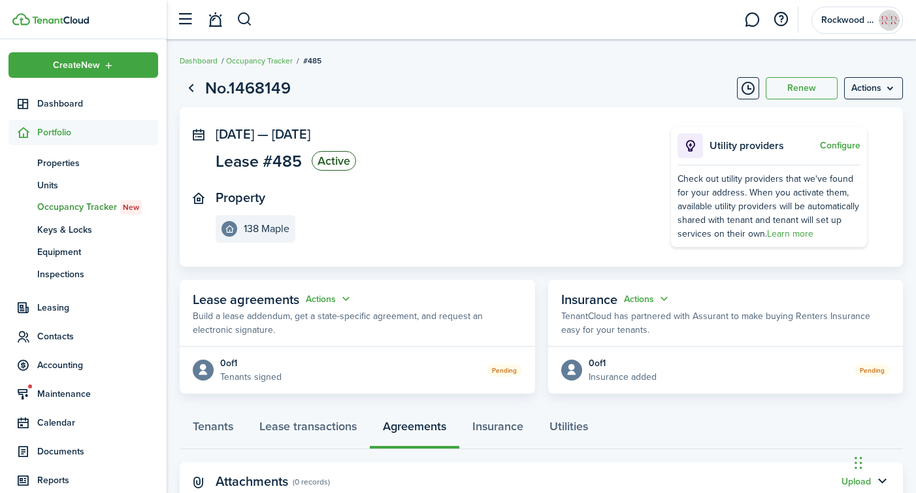
click at [912, 8] on header-container "Rockwood Rentals" at bounding box center [458, 19] width 916 height 39
click at [246, 14] on button "button" at bounding box center [245, 19] width 16 height 22
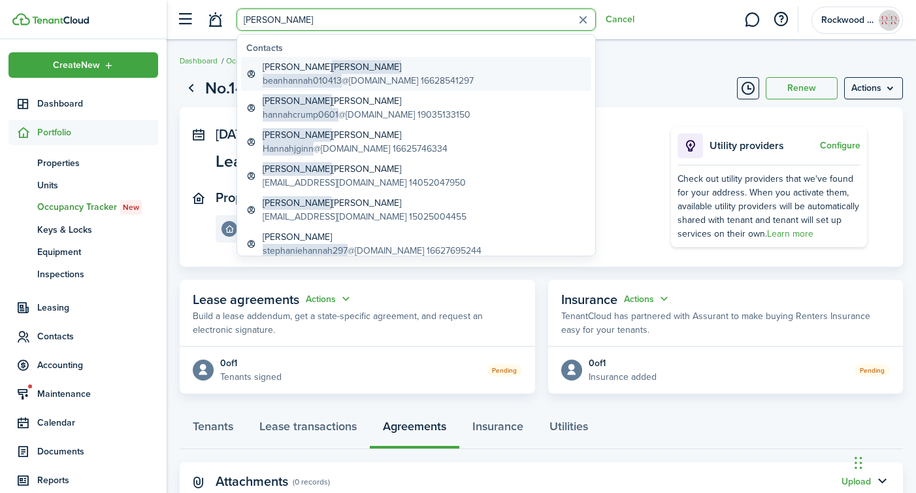
type input "[PERSON_NAME]"
click at [332, 67] on span "[PERSON_NAME]" at bounding box center [366, 67] width 69 height 14
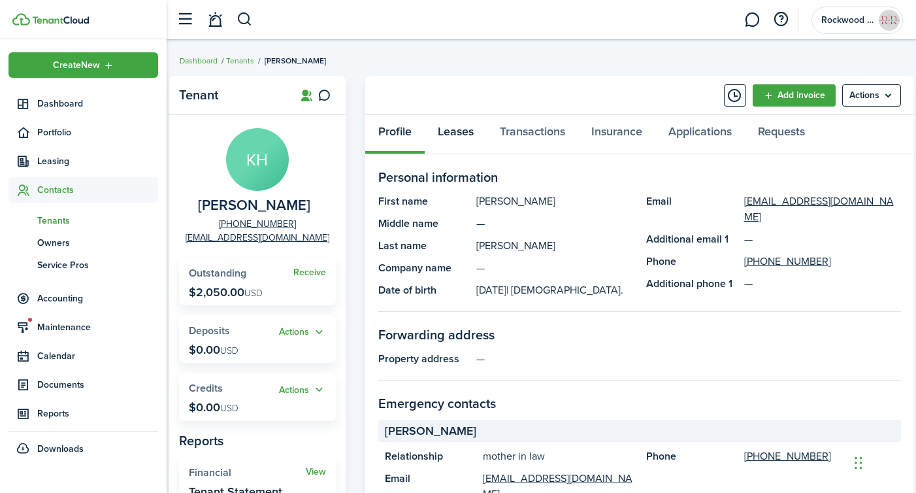
click at [458, 135] on link "Leases" at bounding box center [456, 134] width 62 height 39
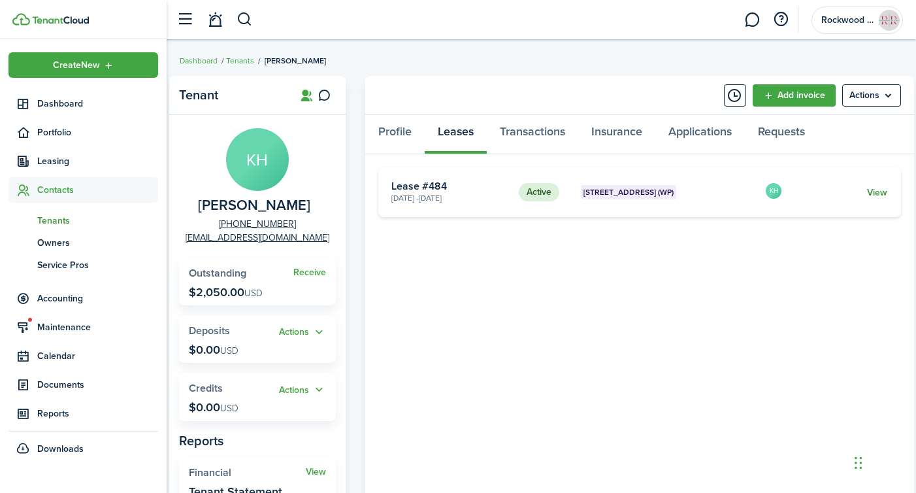
click at [881, 194] on link "View" at bounding box center [877, 193] width 20 height 14
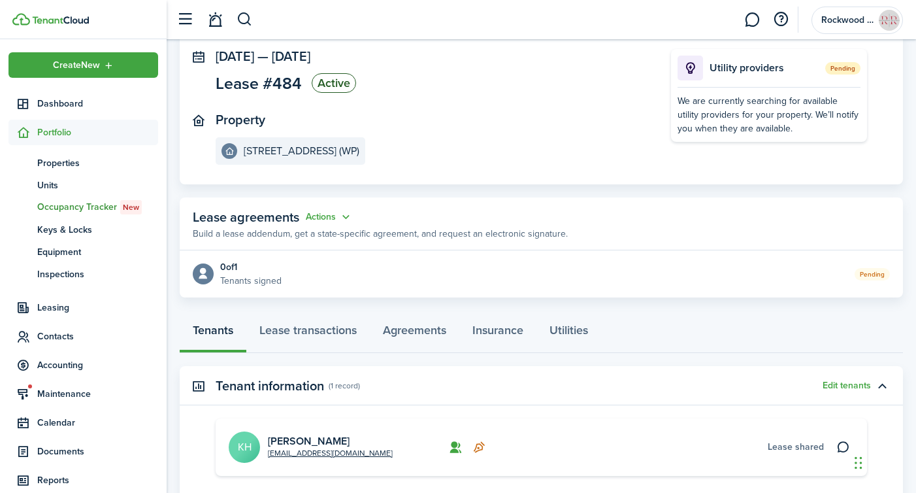
scroll to position [78, 0]
click at [337, 215] on button "Actions" at bounding box center [329, 216] width 47 height 15
click at [272, 261] on button "Cancel" at bounding box center [297, 264] width 114 height 22
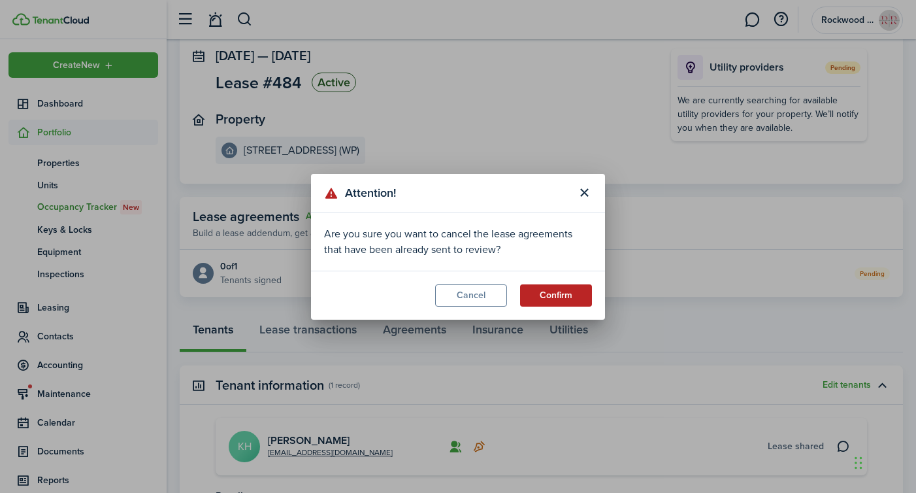
click at [559, 291] on button "Confirm" at bounding box center [556, 295] width 72 height 22
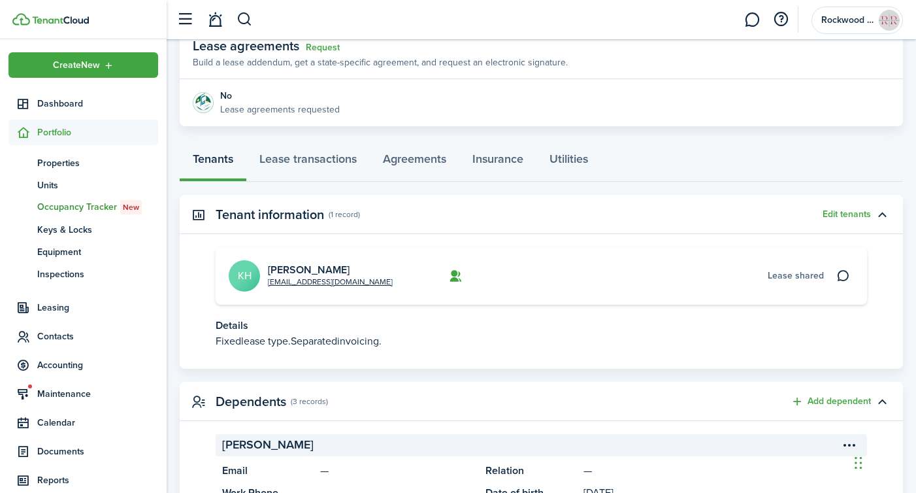
scroll to position [254, 0]
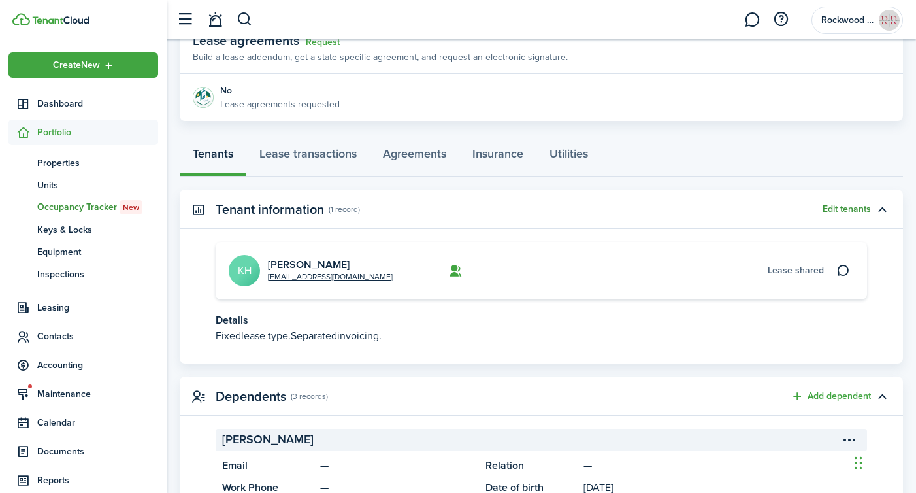
click at [836, 212] on button "Edit tenants" at bounding box center [847, 209] width 48 height 10
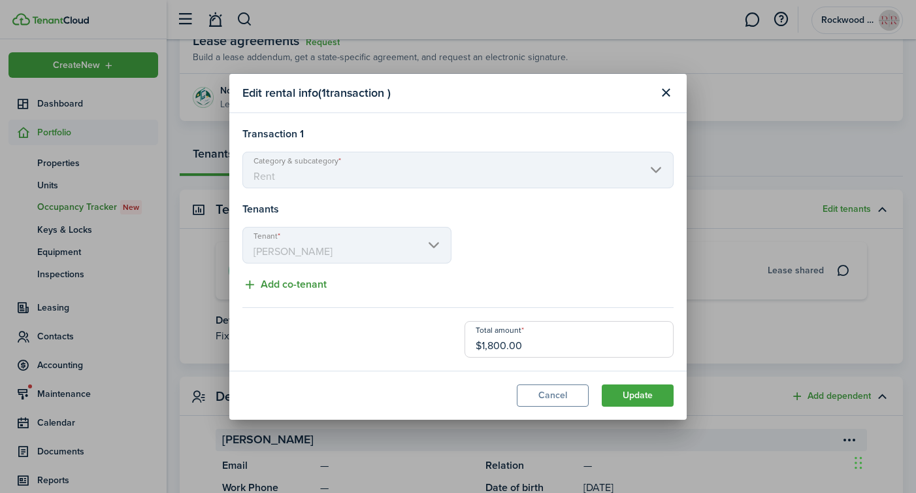
click at [274, 280] on button "Add co-tenant" at bounding box center [284, 284] width 84 height 16
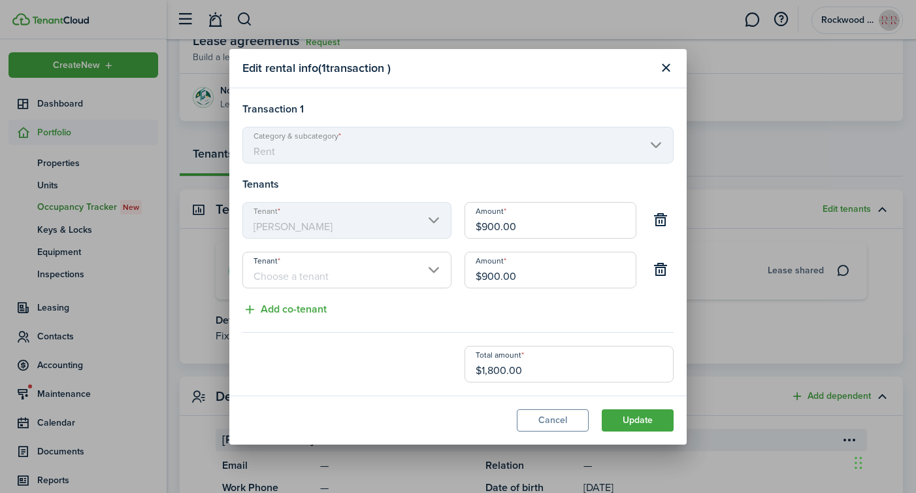
click at [322, 265] on input "Tenant" at bounding box center [346, 270] width 209 height 37
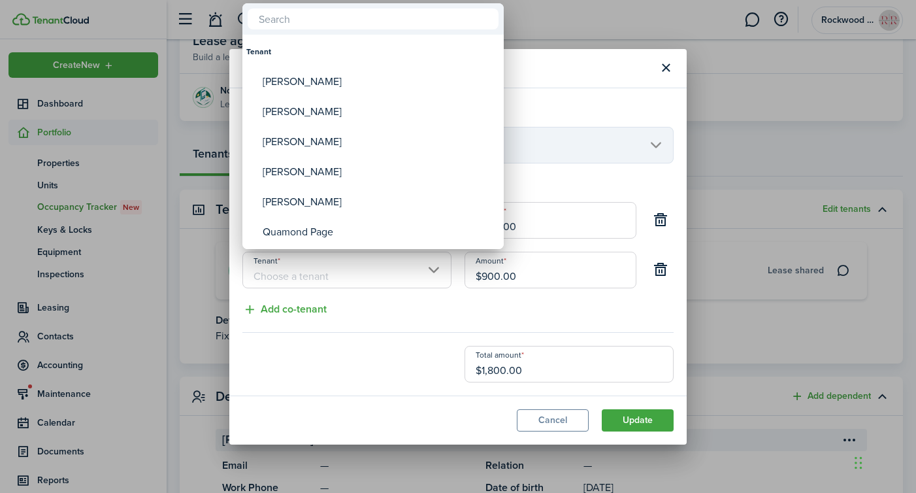
click at [561, 284] on div at bounding box center [457, 246] width 1125 height 702
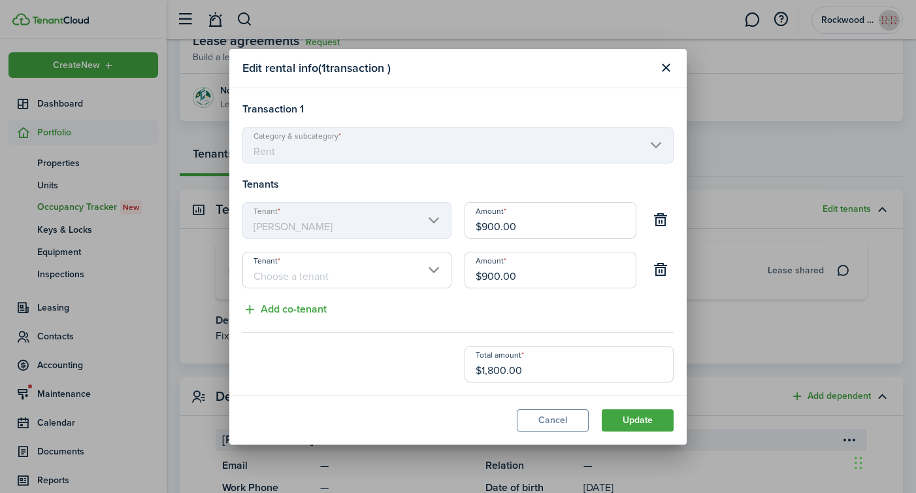
click at [553, 241] on div "Amount $900.00" at bounding box center [550, 227] width 185 height 50
click at [553, 223] on input "$900.00" at bounding box center [551, 220] width 172 height 37
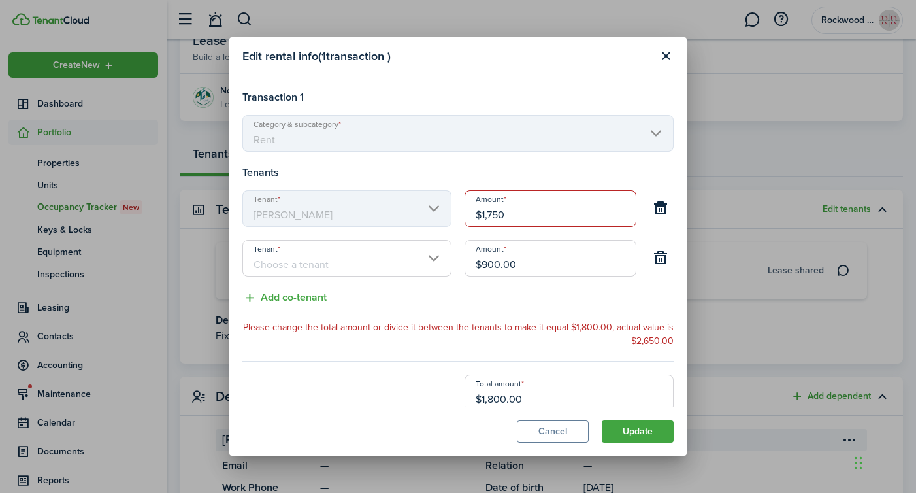
type input "$1,750.00"
click at [569, 266] on input "$900.00" at bounding box center [551, 258] width 172 height 37
type input "$0.00"
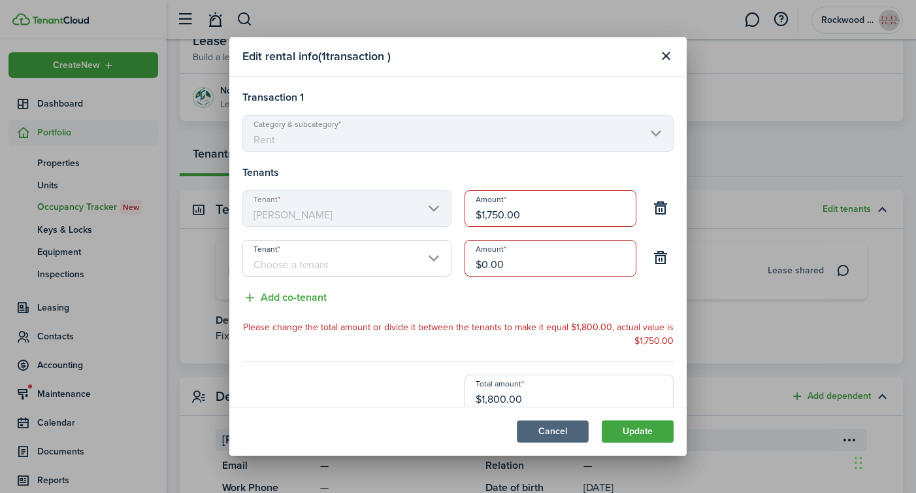
click at [556, 432] on button "Cancel" at bounding box center [553, 431] width 72 height 22
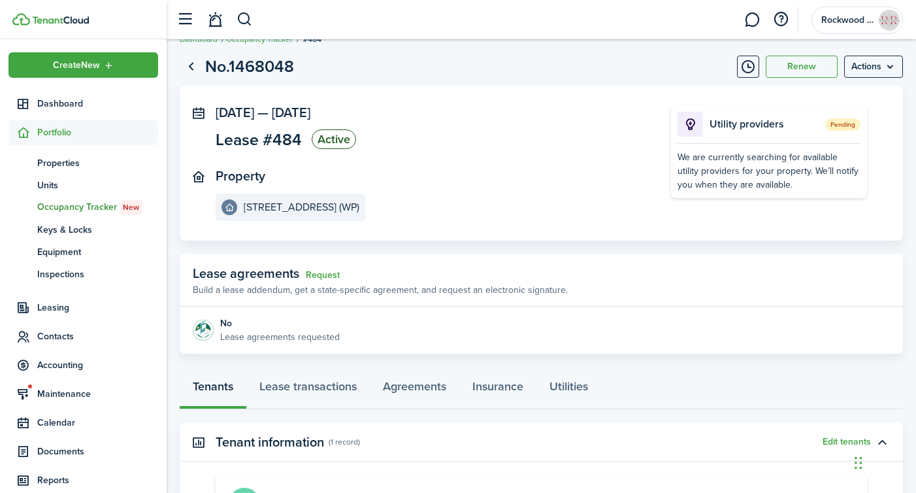
scroll to position [0, 0]
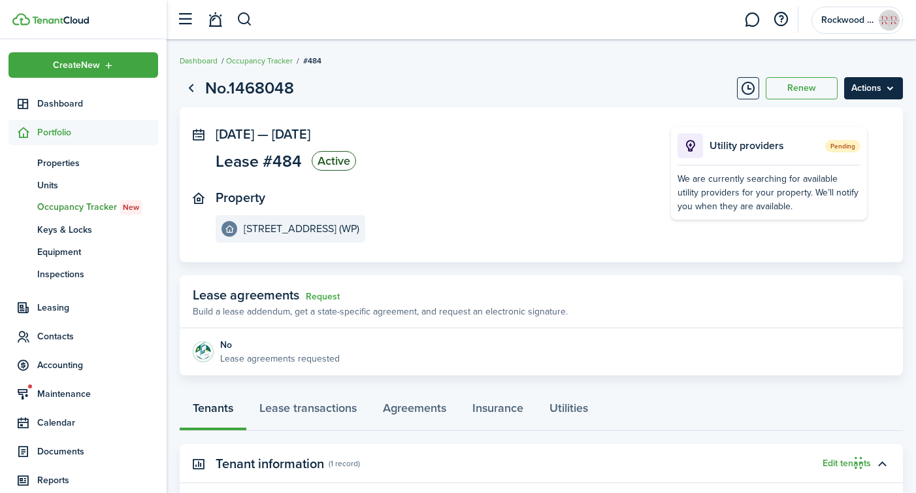
click at [893, 85] on menu-btn "Actions" at bounding box center [873, 88] width 59 height 22
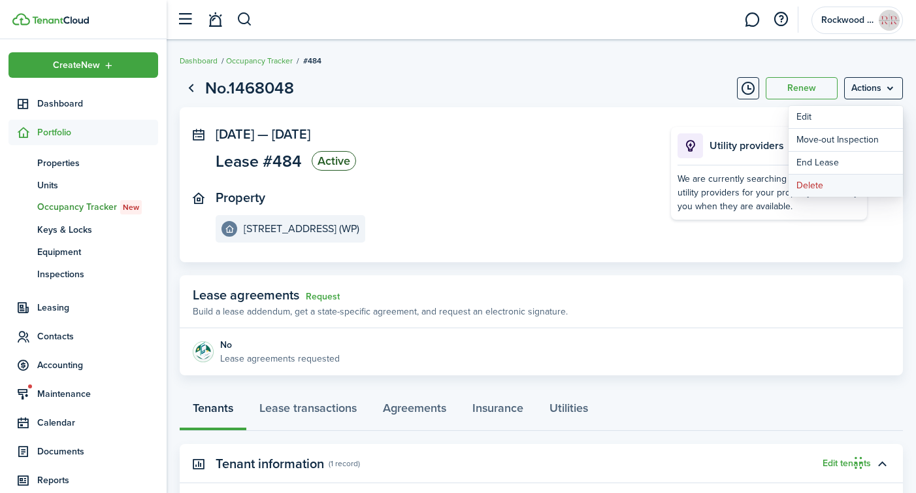
click at [823, 184] on button "Delete" at bounding box center [846, 185] width 114 height 22
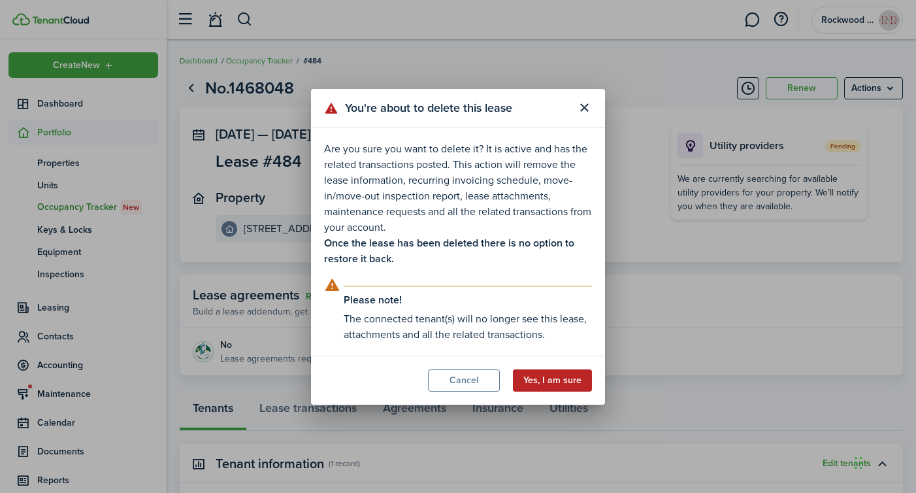
click at [559, 378] on button "Yes, I am sure" at bounding box center [552, 380] width 79 height 22
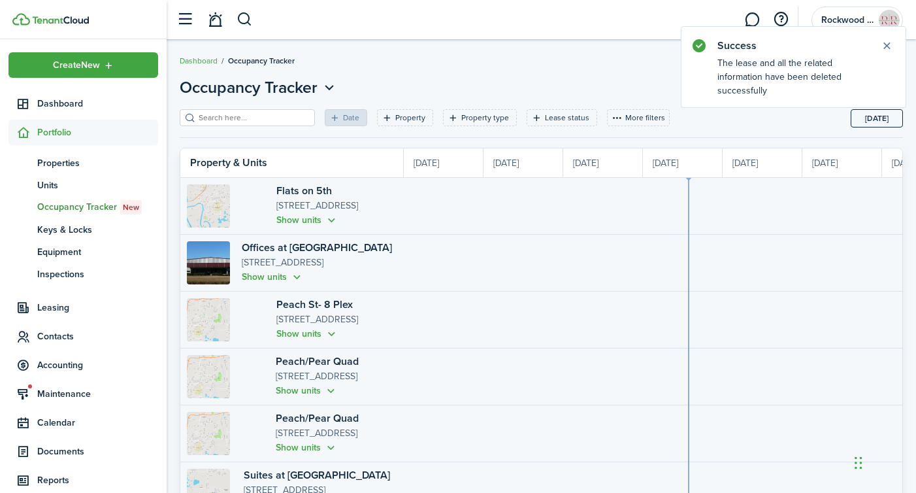
scroll to position [0, 239]
click at [238, 18] on button "button" at bounding box center [245, 19] width 16 height 22
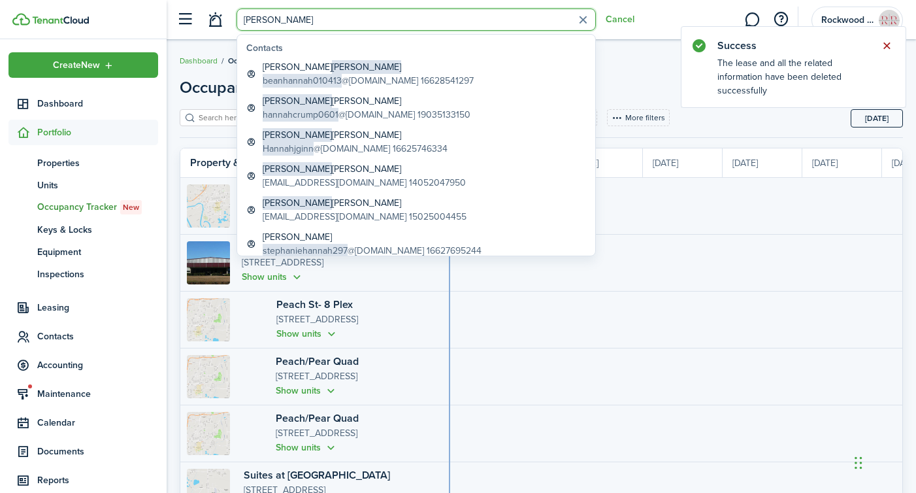
type input "[PERSON_NAME]"
click at [886, 44] on button "Close notify" at bounding box center [887, 46] width 18 height 18
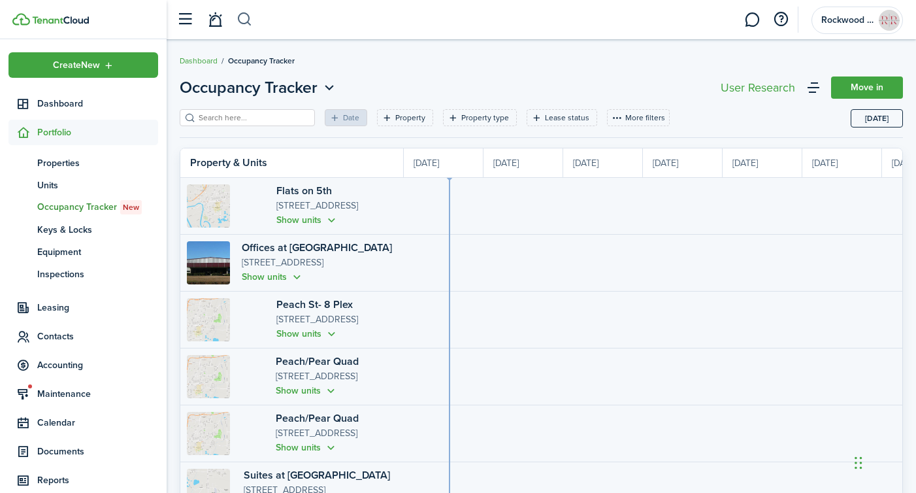
click at [244, 27] on button "button" at bounding box center [245, 19] width 16 height 22
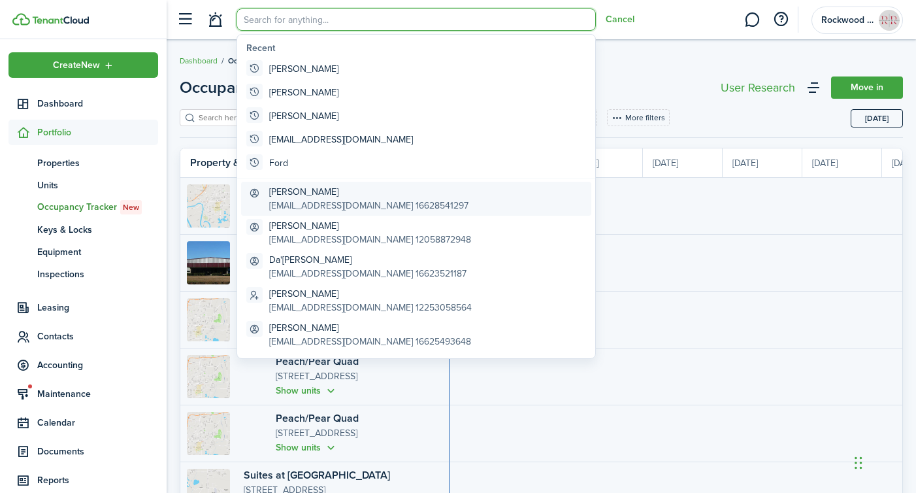
click at [303, 186] on global-search-item-title "[PERSON_NAME]" at bounding box center [368, 192] width 199 height 14
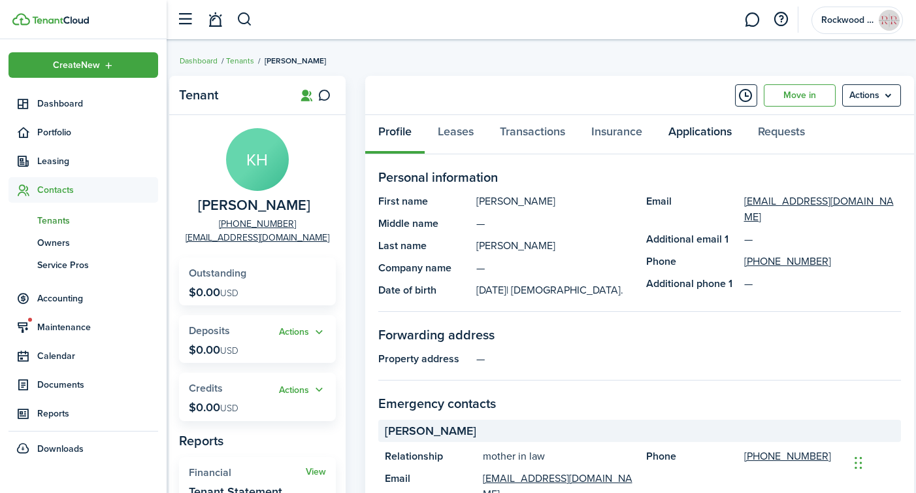
click at [730, 130] on link "Applications" at bounding box center [700, 134] width 90 height 39
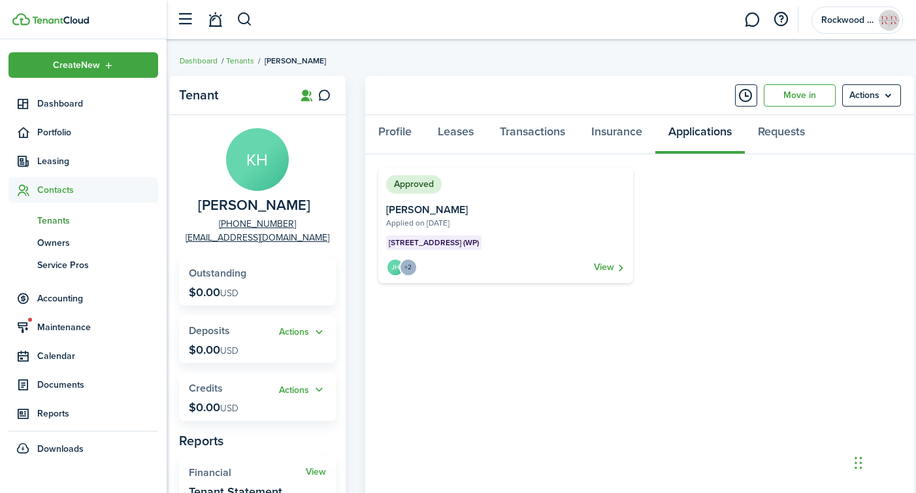
click at [611, 276] on card "Approved [STREET_ADDRESS] (WP) Applied on [DATE] [PERSON_NAME] JH +2 View" at bounding box center [505, 225] width 255 height 116
click at [610, 269] on link "View" at bounding box center [609, 267] width 31 height 18
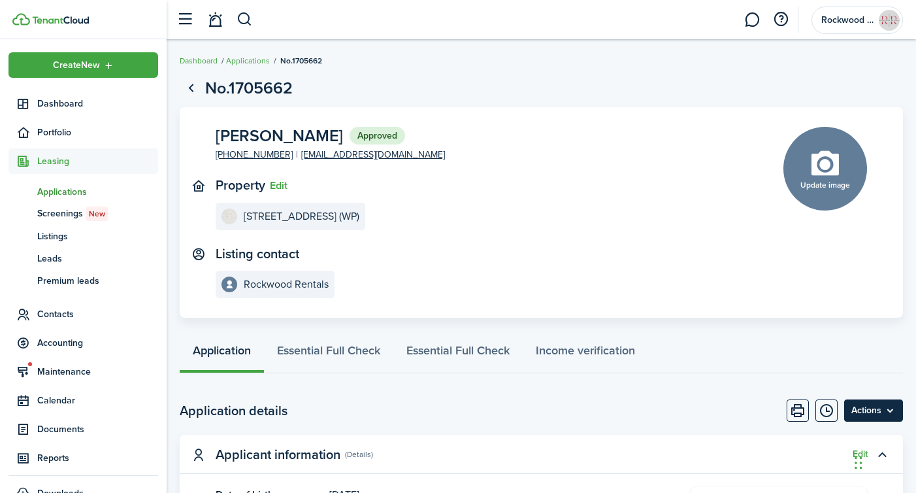
click at [888, 418] on menu-btn "Actions" at bounding box center [873, 410] width 59 height 22
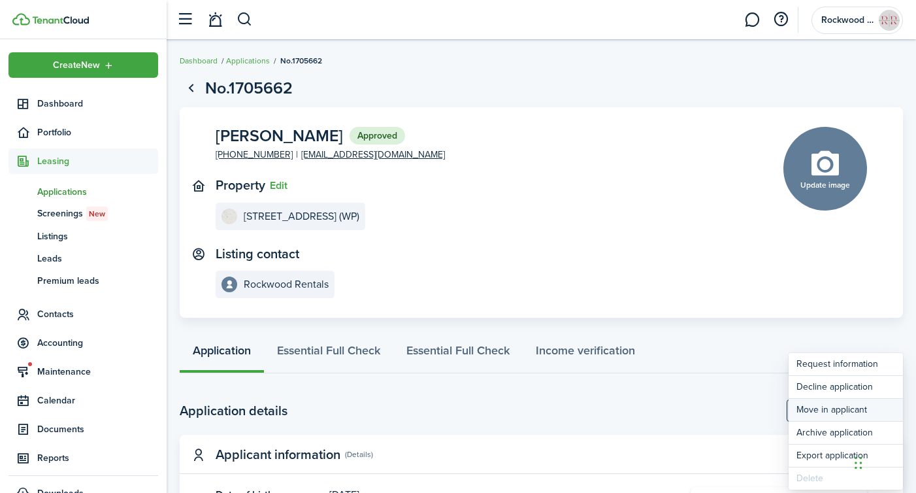
click at [817, 411] on button "Move in applicant" at bounding box center [846, 410] width 114 height 22
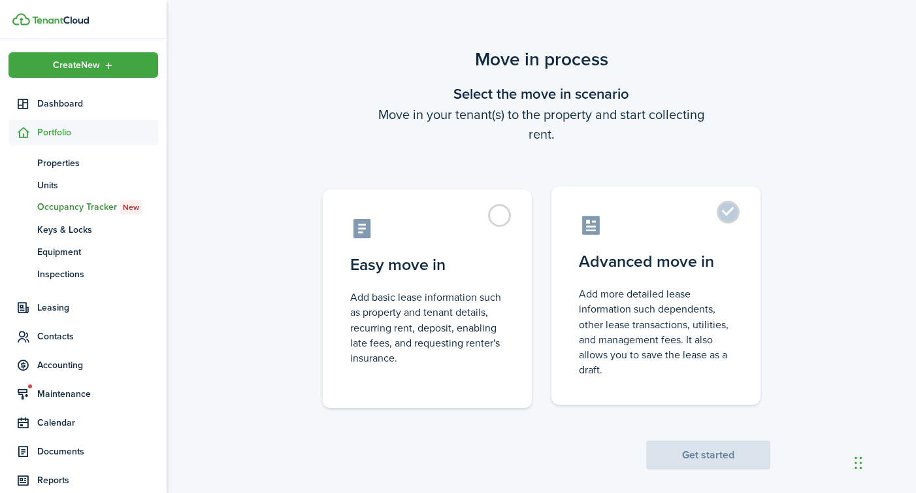
click at [651, 349] on control-radio-card-description "Add more detailed lease information such dependents, other lease transactions, …" at bounding box center [656, 331] width 154 height 91
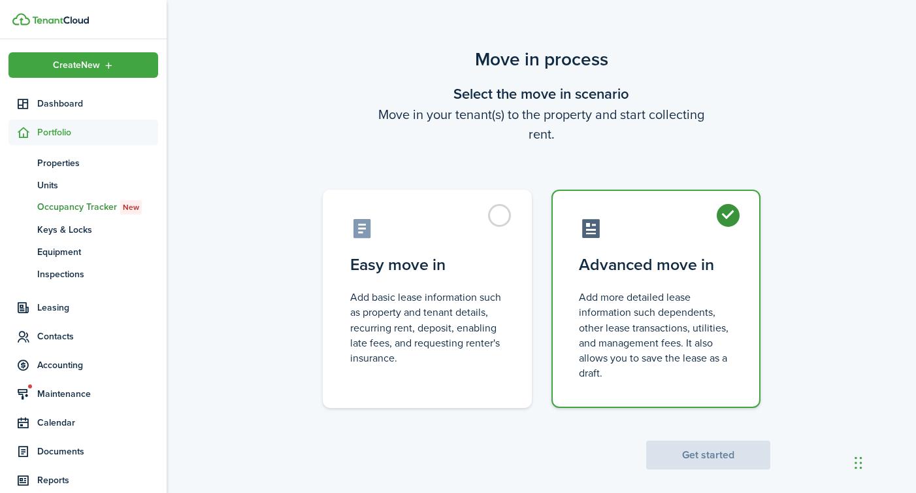
radio input "true"
click at [686, 457] on button "Get started" at bounding box center [708, 454] width 124 height 29
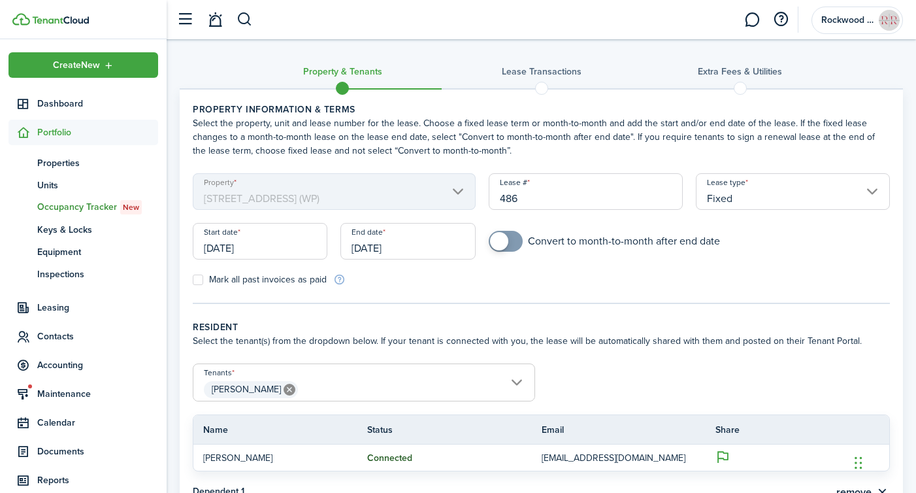
click at [259, 238] on input "[DATE]" at bounding box center [260, 241] width 135 height 37
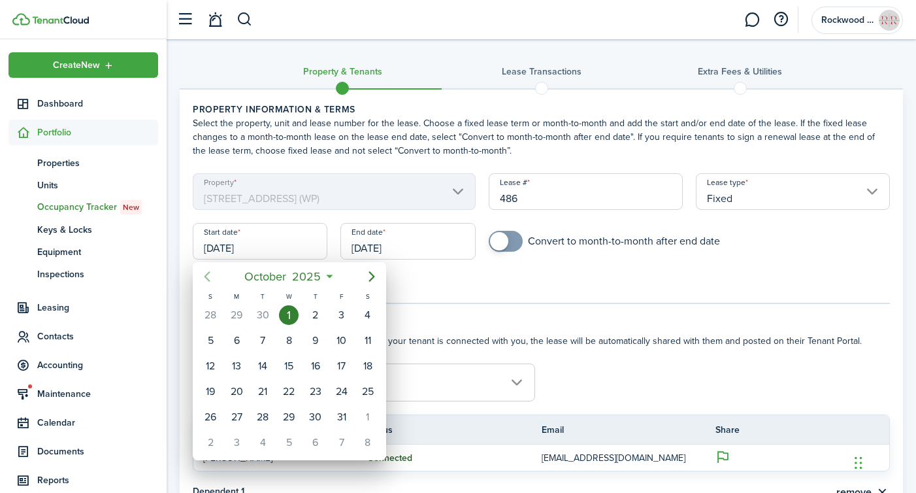
click at [213, 282] on icon "Previous page" at bounding box center [207, 277] width 16 height 16
click at [315, 369] on div "18" at bounding box center [316, 366] width 20 height 20
type input "[DATE]"
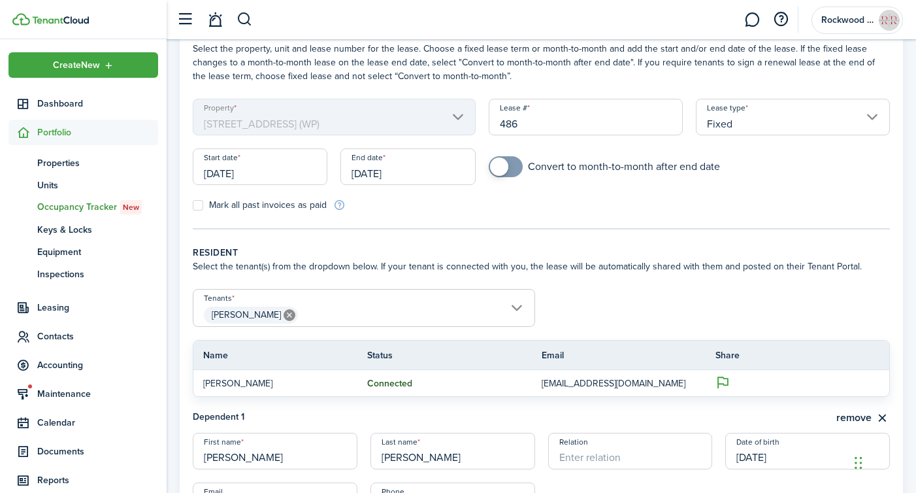
scroll to position [75, 0]
click at [406, 169] on input "[DATE]" at bounding box center [407, 166] width 135 height 37
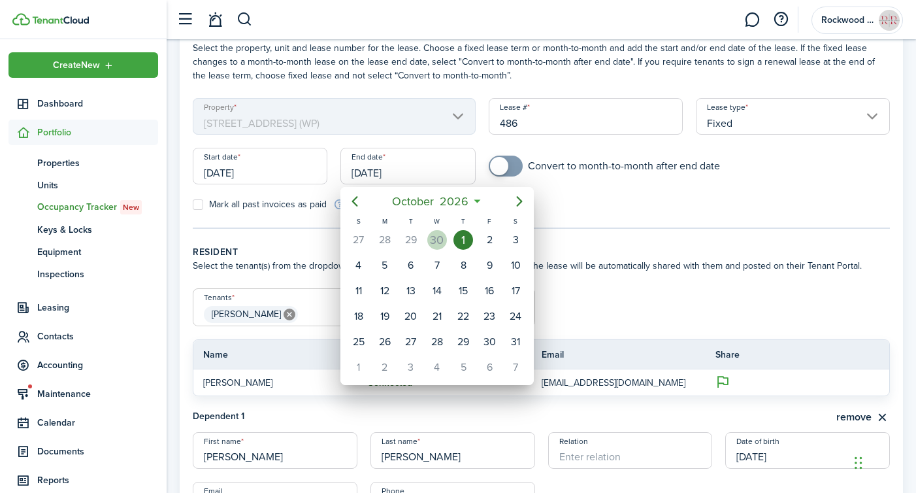
click at [433, 237] on div "30" at bounding box center [437, 240] width 20 height 20
type input "[DATE]"
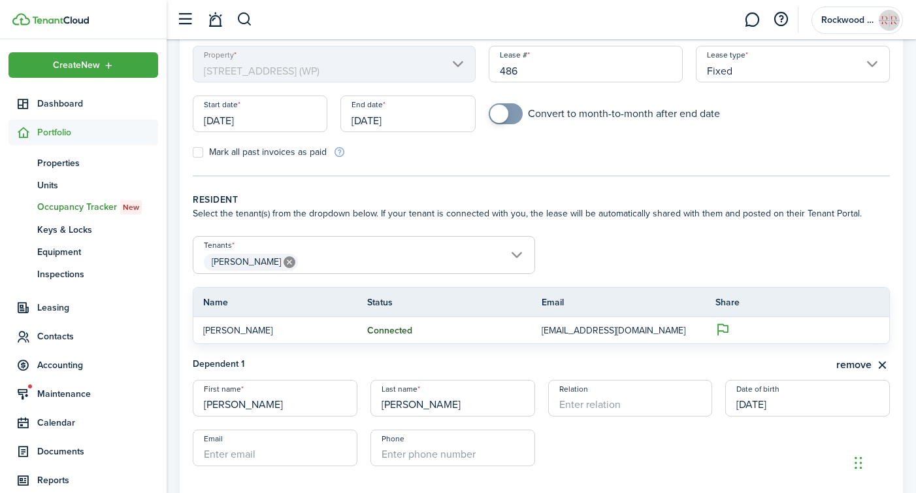
checkbox input "true"
click at [502, 114] on span at bounding box center [499, 114] width 18 height 18
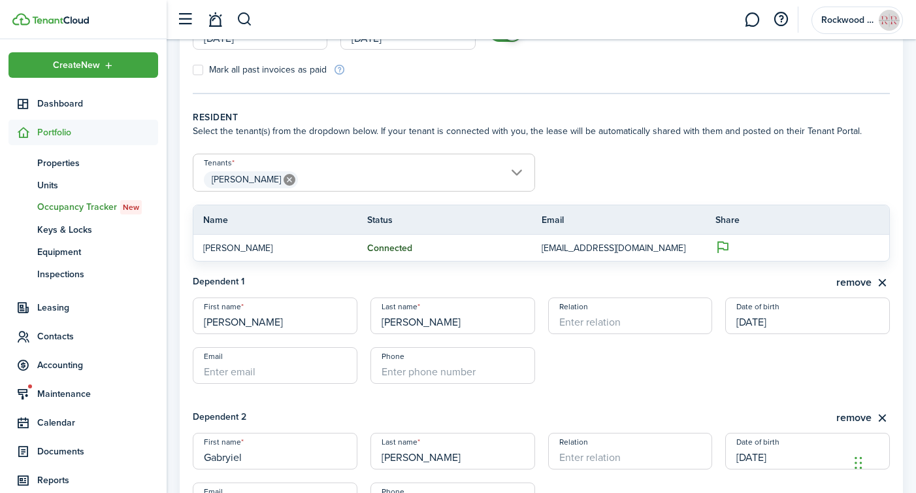
scroll to position [215, 0]
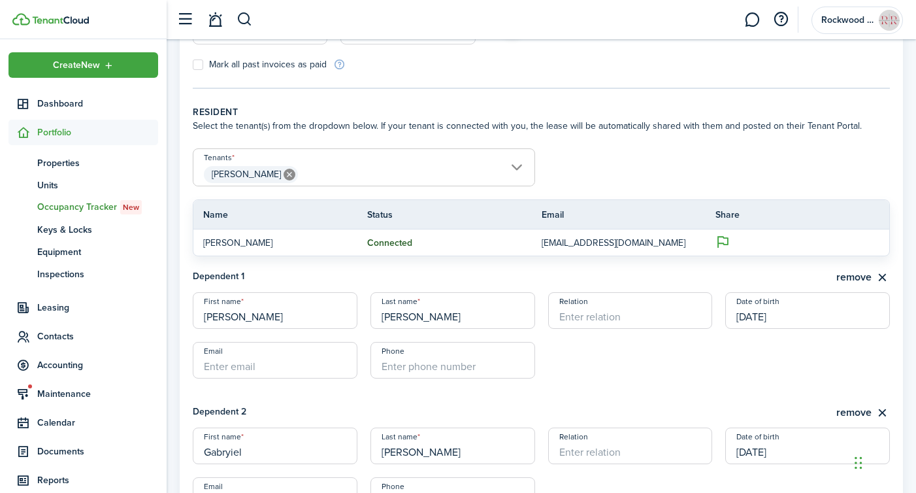
click at [426, 175] on span "[PERSON_NAME]" at bounding box center [363, 174] width 341 height 22
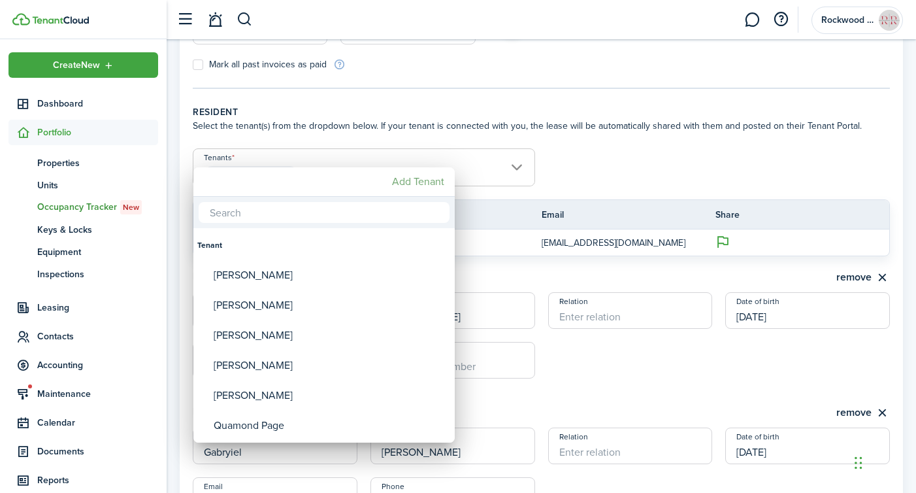
click at [424, 182] on mbsc-button "Add Tenant" at bounding box center [418, 182] width 63 height 24
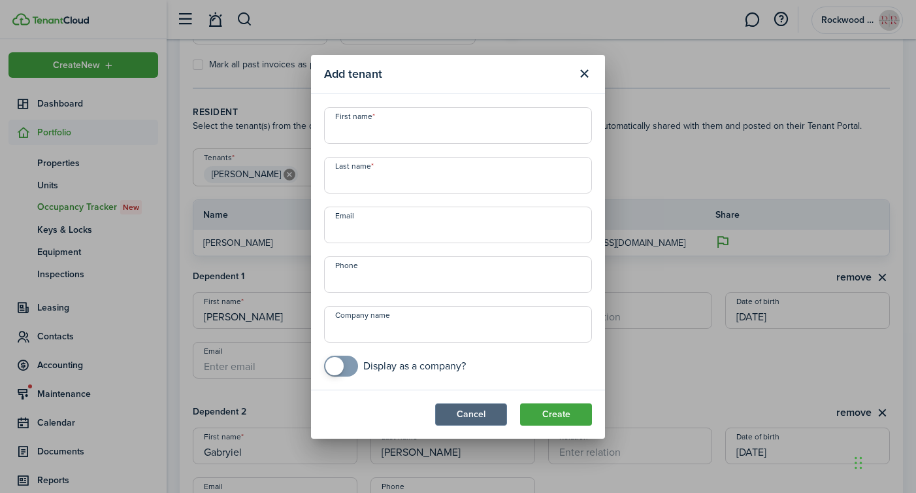
click at [469, 409] on button "Cancel" at bounding box center [471, 414] width 72 height 22
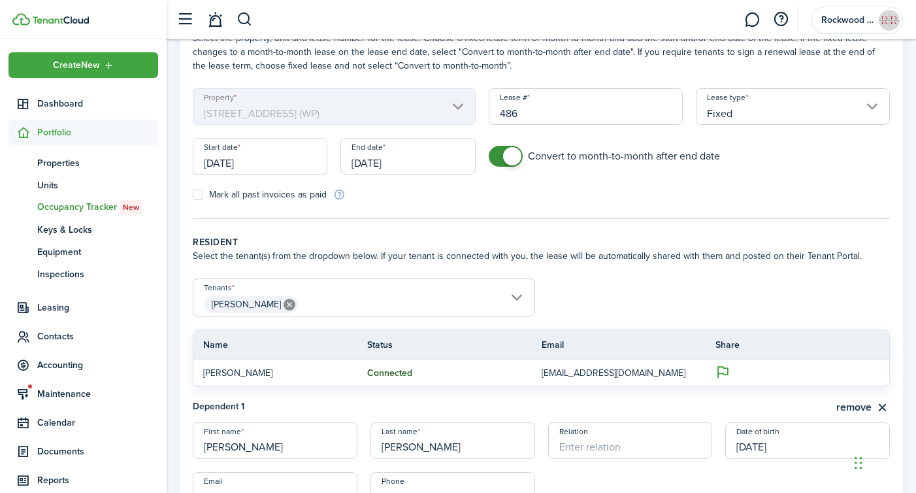
scroll to position [82, 0]
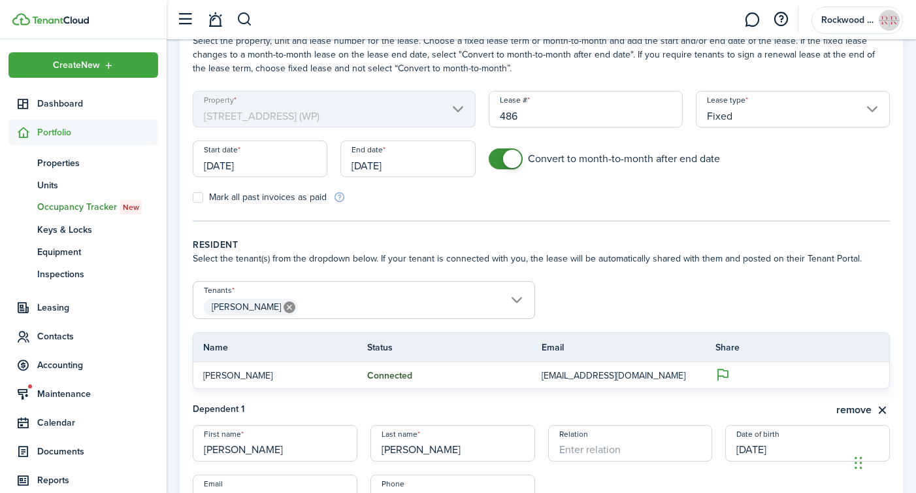
click at [494, 306] on span "[PERSON_NAME]" at bounding box center [363, 307] width 341 height 22
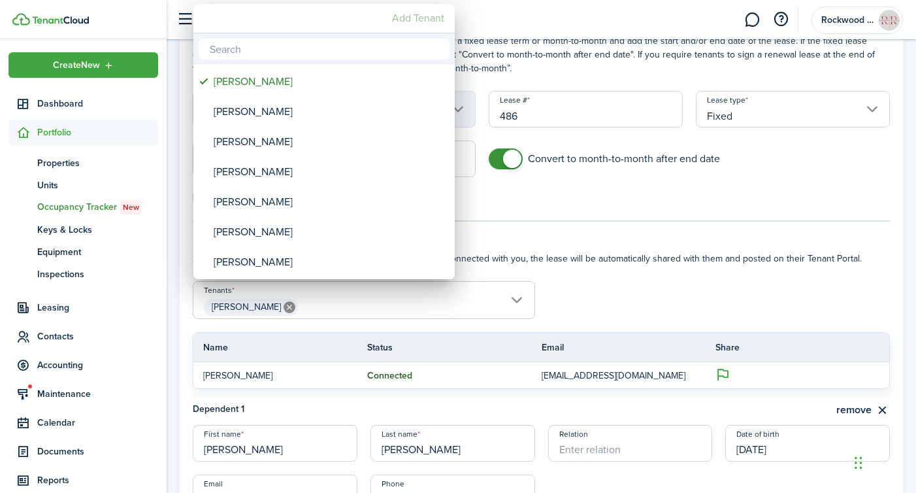
click at [412, 18] on mbsc-button "Add Tenant" at bounding box center [418, 19] width 63 height 24
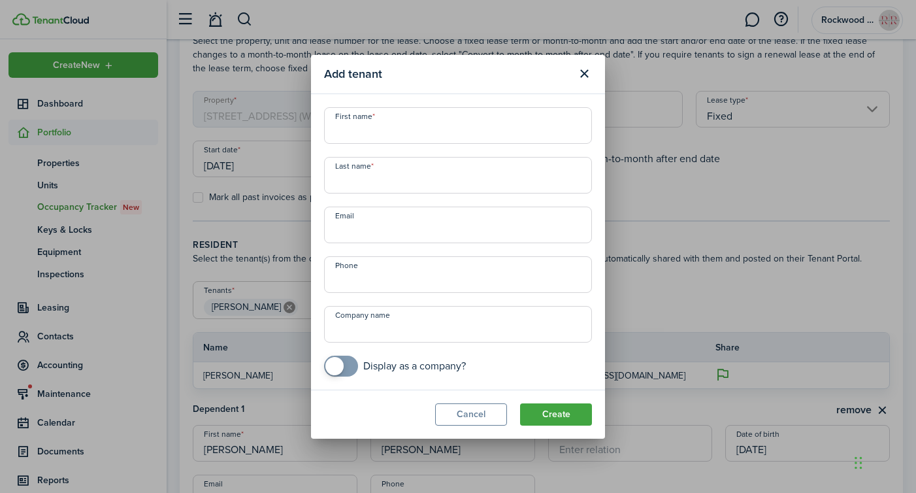
click at [396, 143] on div "First name Last name Email Phone Company name Display as a company?" at bounding box center [458, 241] width 281 height 269
click at [394, 123] on input "First name" at bounding box center [458, 125] width 268 height 37
type input "[PERSON_NAME]"
type input "+1"
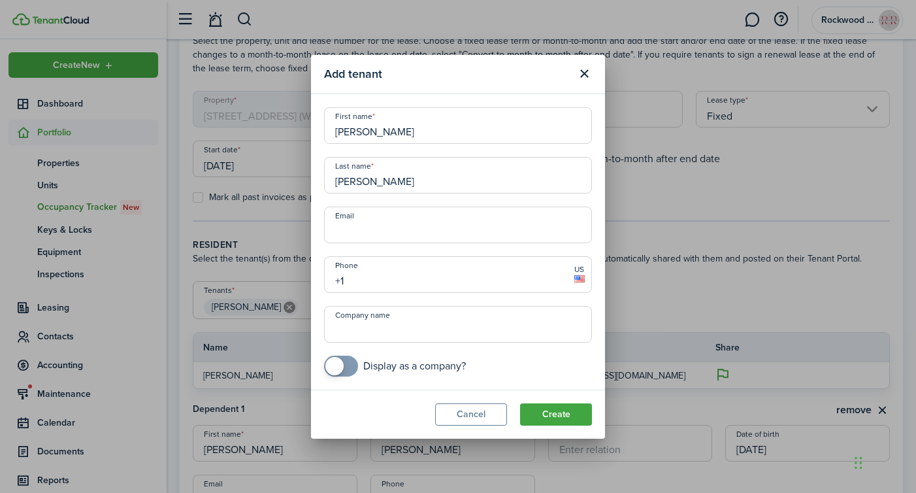
click at [477, 445] on div "Add tenant First name [PERSON_NAME] Last name [PERSON_NAME] Phone +1 US Company…" at bounding box center [458, 246] width 916 height 493
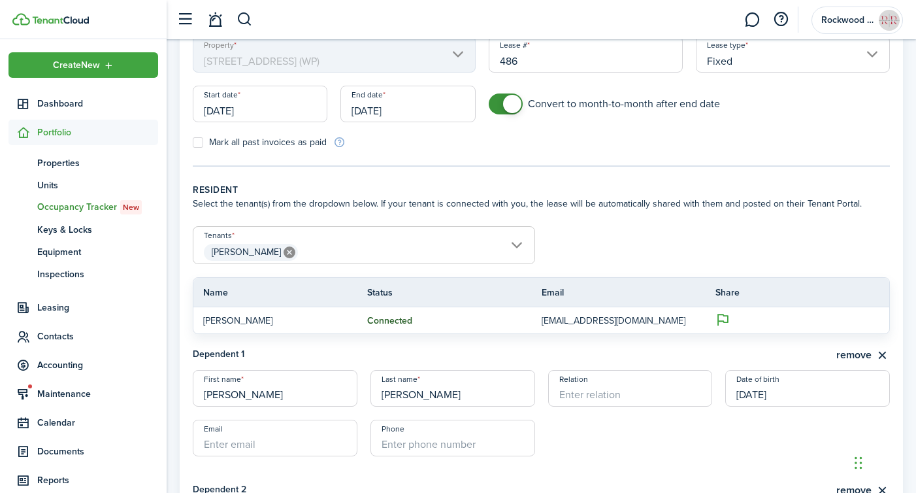
scroll to position [139, 0]
click at [341, 244] on span "[PERSON_NAME]" at bounding box center [363, 251] width 341 height 22
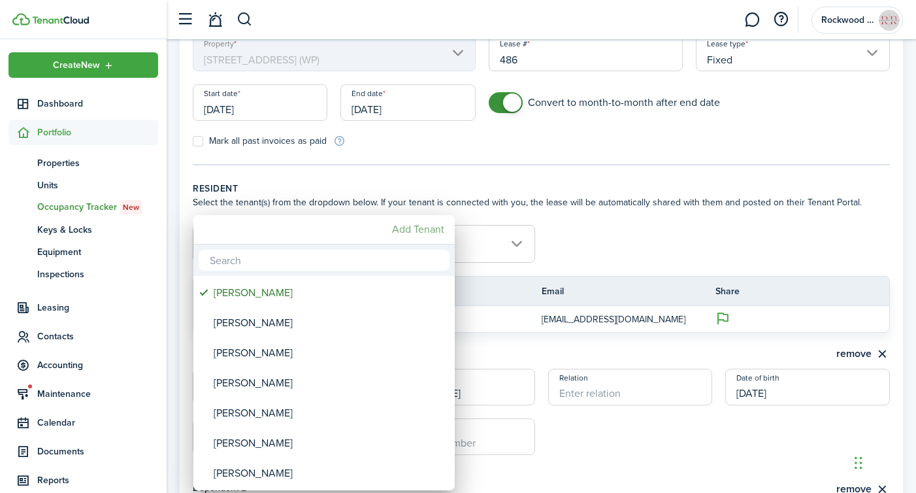
click at [400, 235] on mbsc-button "Add Tenant" at bounding box center [418, 230] width 63 height 24
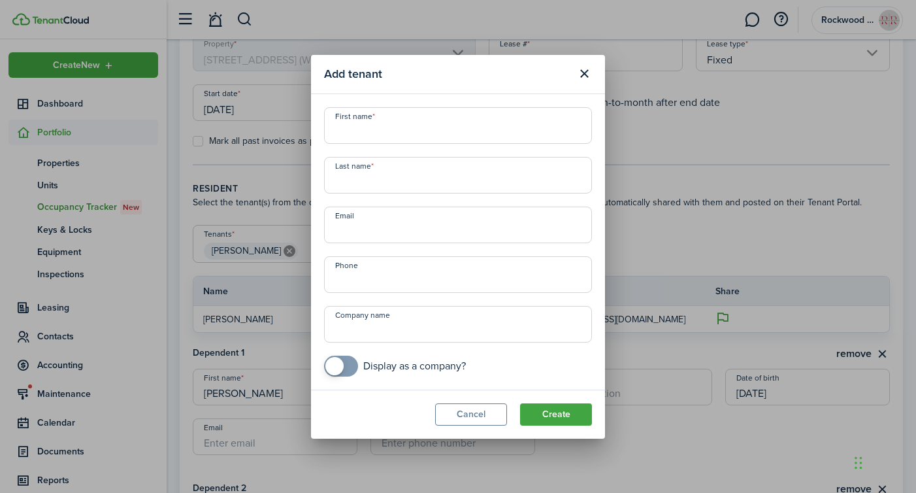
click at [374, 135] on input "First name" at bounding box center [458, 125] width 268 height 37
type input "[PERSON_NAME]"
type input "+1"
click at [534, 421] on button "Create" at bounding box center [556, 414] width 72 height 22
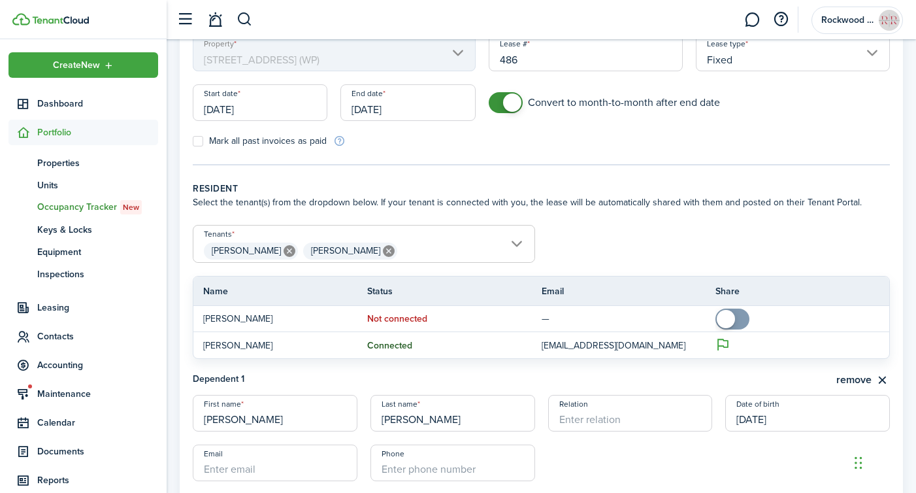
scroll to position [165, 0]
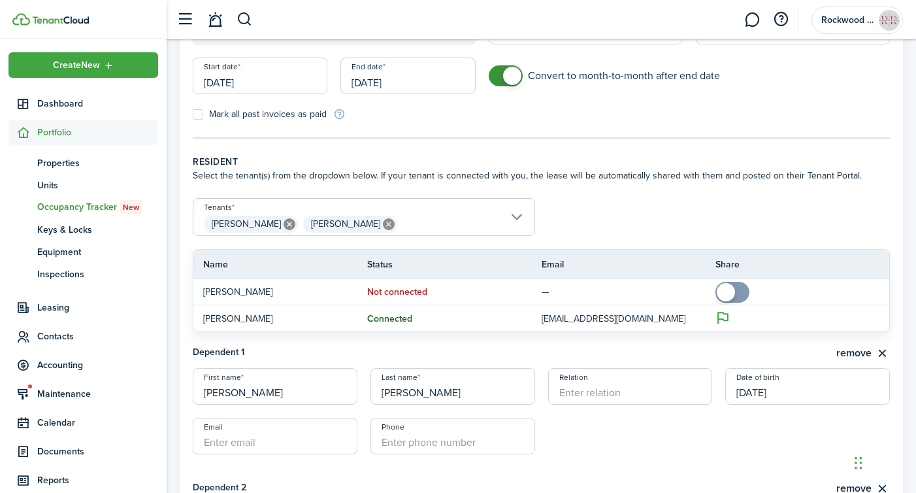
drag, startPoint x: 795, startPoint y: 392, endPoint x: 717, endPoint y: 391, distance: 77.8
click at [717, 391] on lease-dependent-form "First name [PERSON_NAME] Last name [PERSON_NAME] Relation Date of birth [DEMOGR…" at bounding box center [541, 417] width 697 height 99
click at [756, 391] on input "[DATE]" at bounding box center [807, 386] width 165 height 37
click at [756, 391] on div at bounding box center [457, 246] width 1125 height 702
click at [884, 353] on button "remove" at bounding box center [863, 353] width 54 height 16
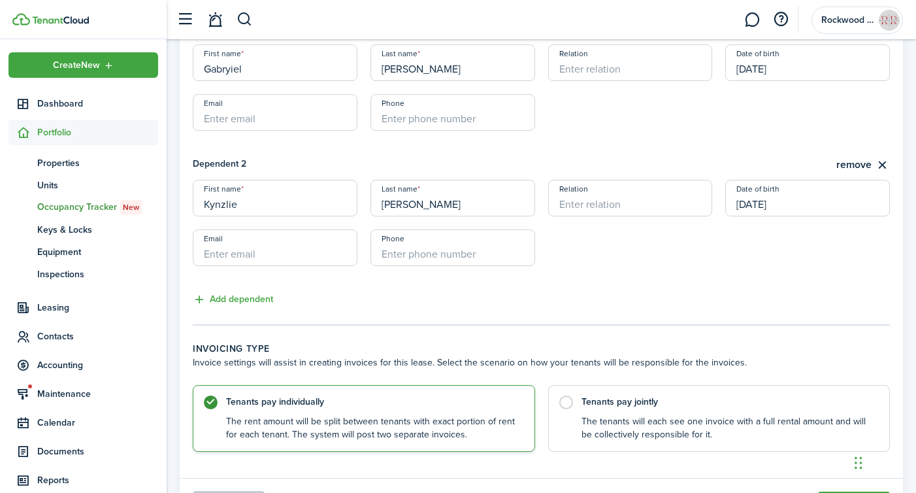
scroll to position [559, 0]
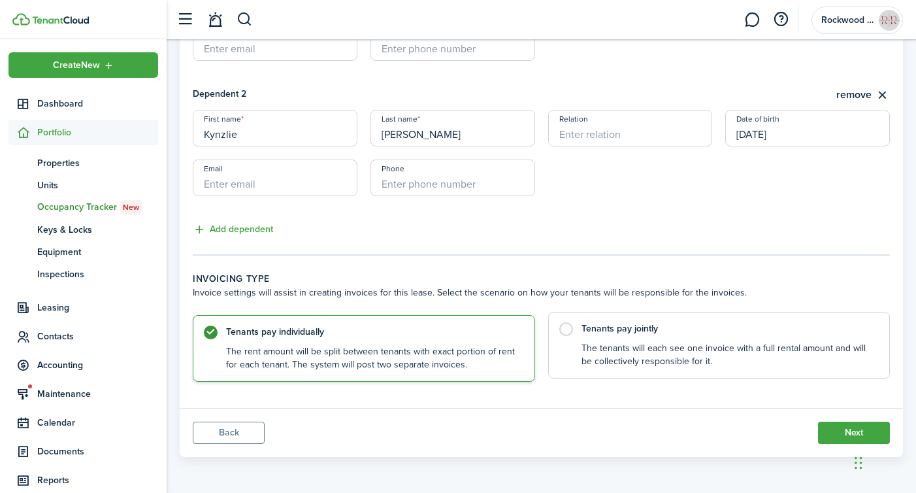
click at [665, 354] on control-radio-card-description "The tenants will each see one invoice with a full rental amount and will be col…" at bounding box center [729, 355] width 295 height 27
radio input "false"
radio input "true"
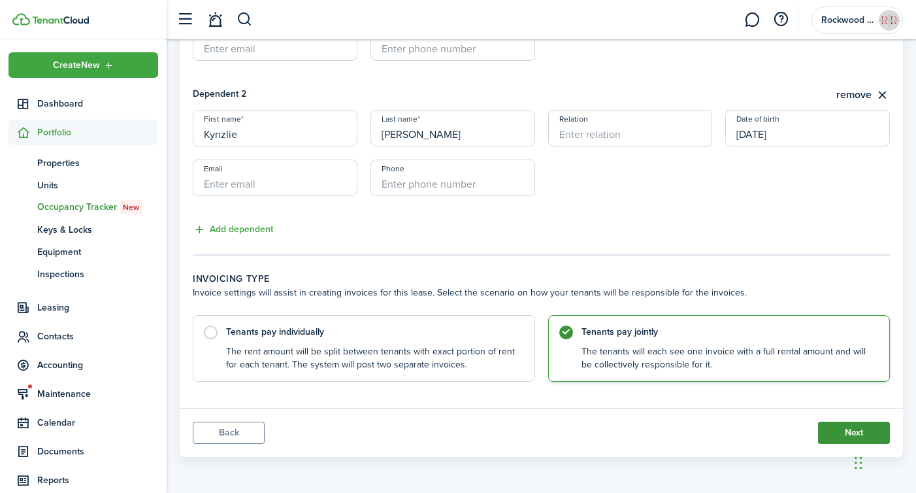
click at [829, 435] on button "Next" at bounding box center [854, 432] width 72 height 22
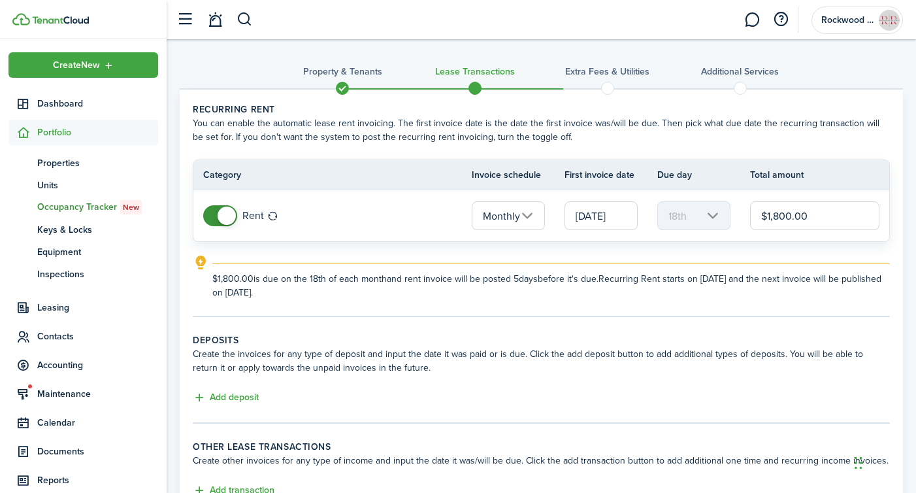
click at [777, 217] on input "$1,800.00" at bounding box center [814, 215] width 129 height 29
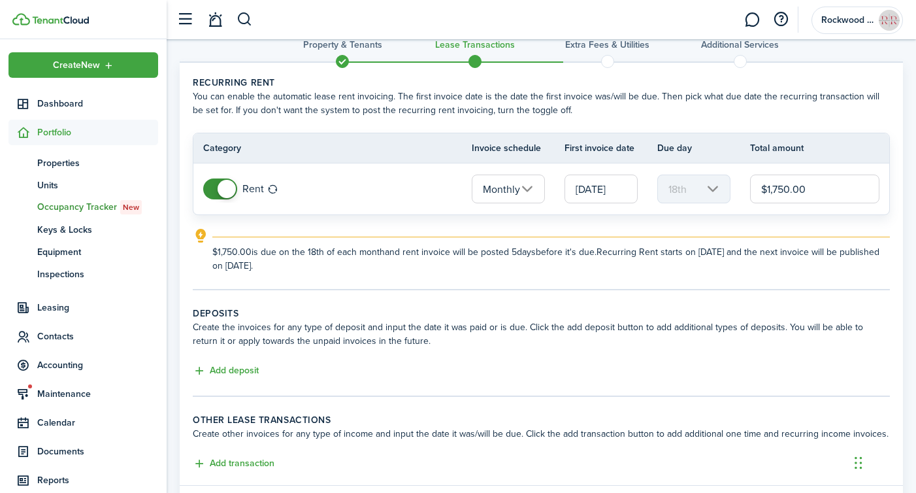
scroll to position [27, 0]
type input "$1,750.00"
click at [222, 367] on button "Add deposit" at bounding box center [226, 370] width 66 height 15
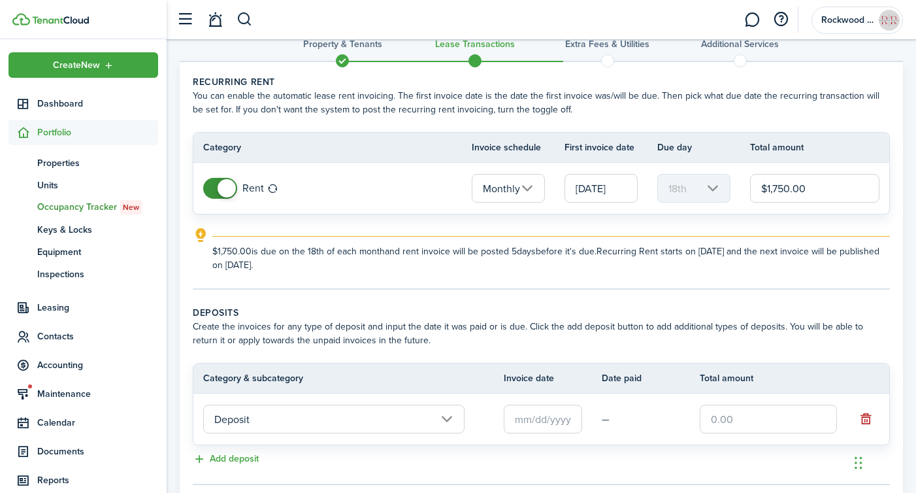
click at [533, 431] on input "text" at bounding box center [543, 418] width 78 height 29
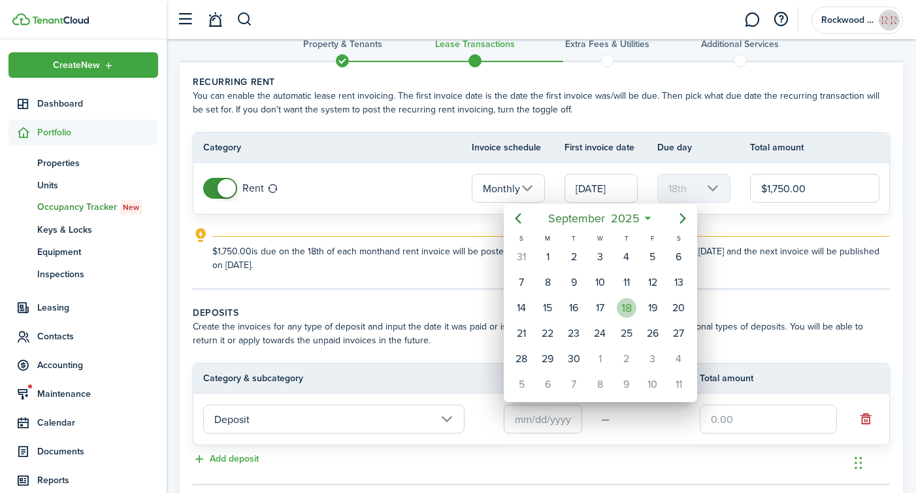
click at [622, 308] on div "18" at bounding box center [627, 308] width 20 height 20
type input "[DATE]"
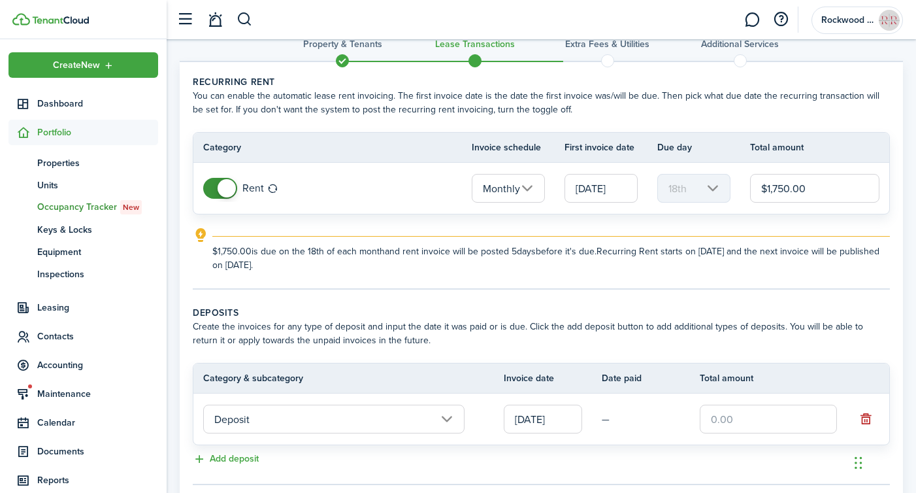
click at [759, 431] on input "text" at bounding box center [768, 418] width 137 height 29
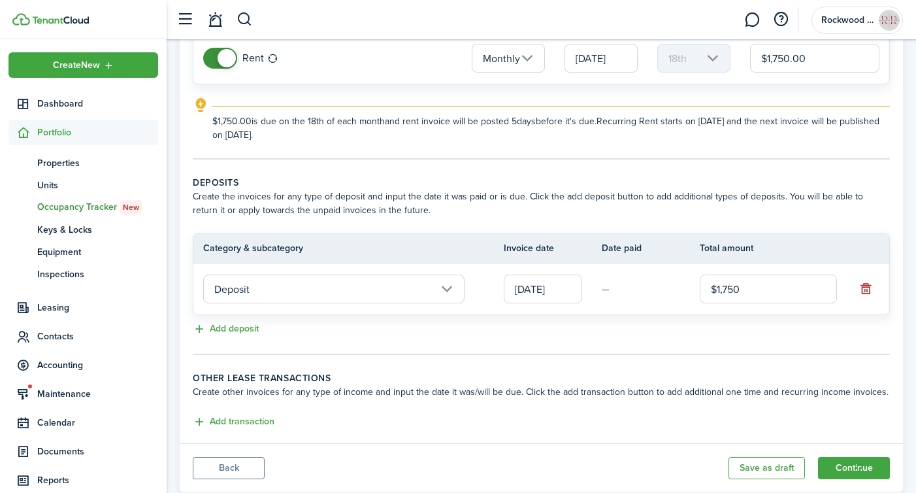
scroll to position [193, 0]
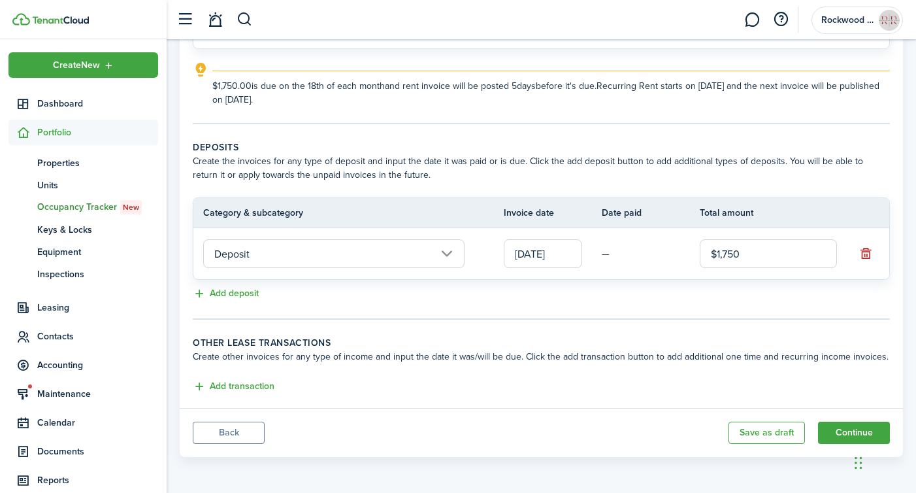
type input "$1,750.00"
click at [244, 381] on button "Add transaction" at bounding box center [234, 386] width 82 height 15
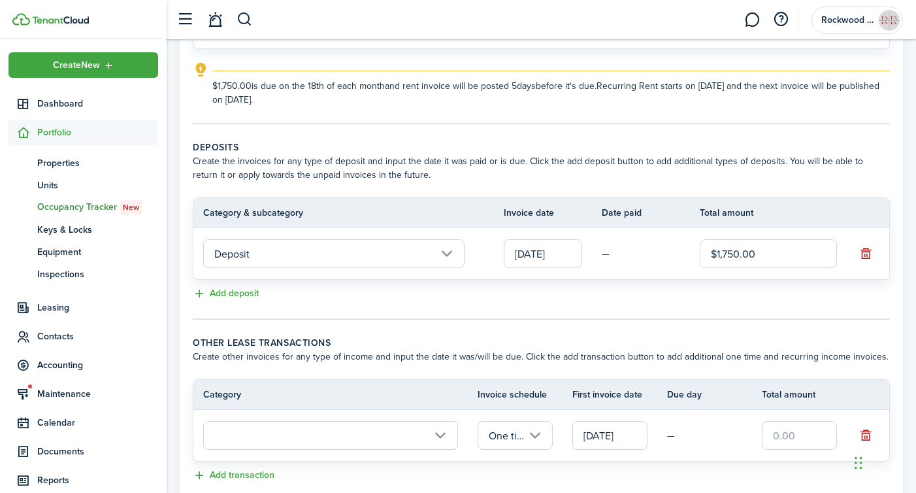
click at [259, 265] on input "Deposit" at bounding box center [333, 253] width 261 height 29
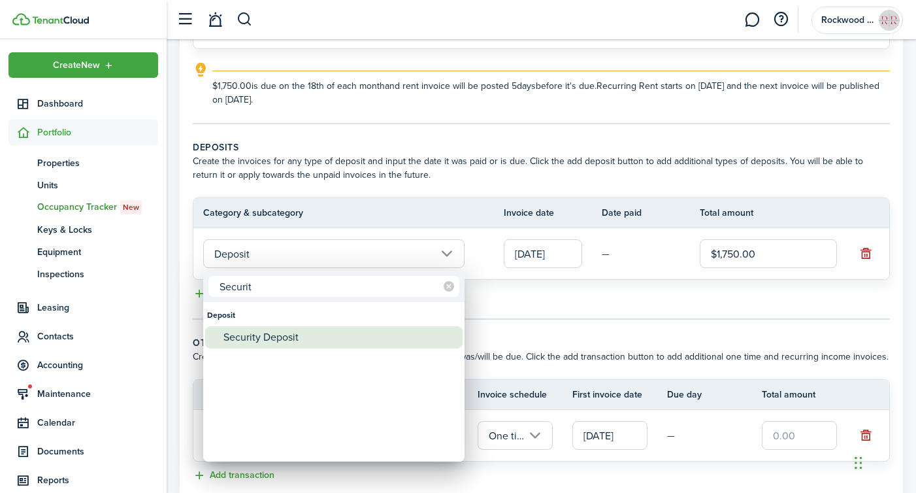
type input "Securit"
click at [254, 333] on div "Security Deposit" at bounding box center [338, 337] width 231 height 22
type input "Deposit / Security Deposit"
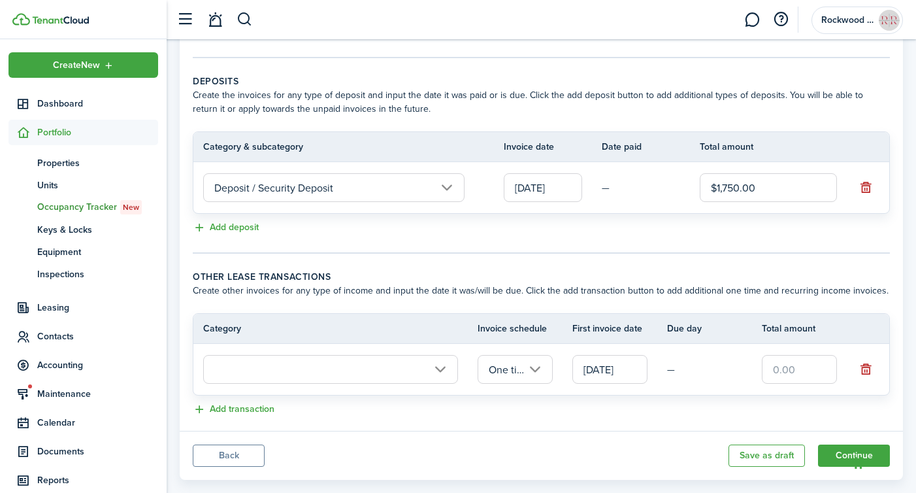
scroll to position [282, 0]
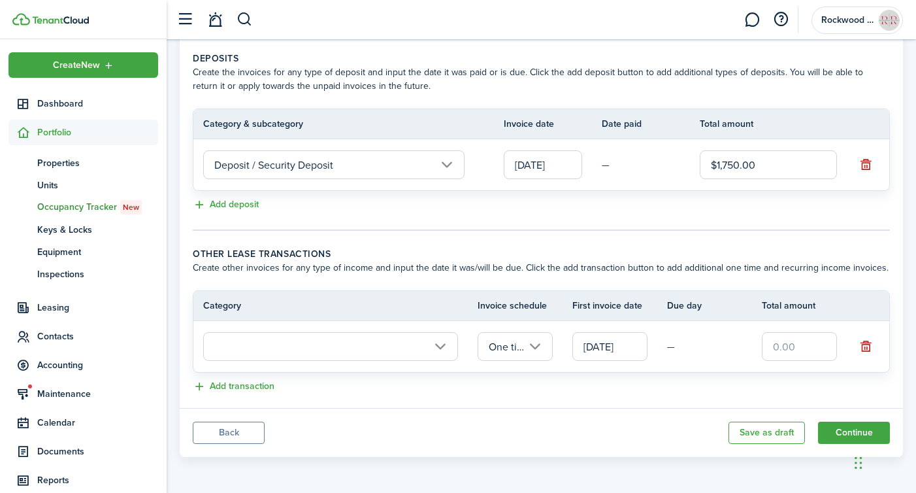
click at [302, 336] on input "text" at bounding box center [330, 346] width 255 height 29
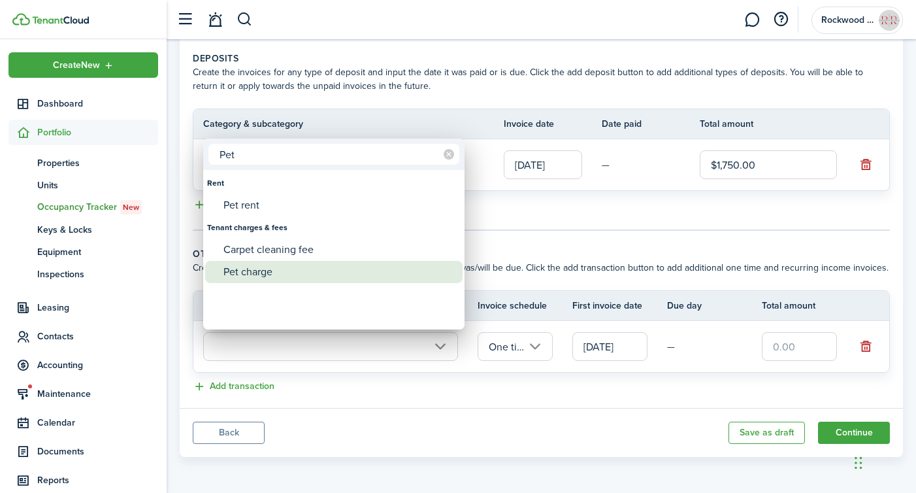
type input "Pet"
click at [275, 272] on div "Pet charge" at bounding box center [338, 272] width 231 height 22
type input "Tenant charges & fees / Pet charge"
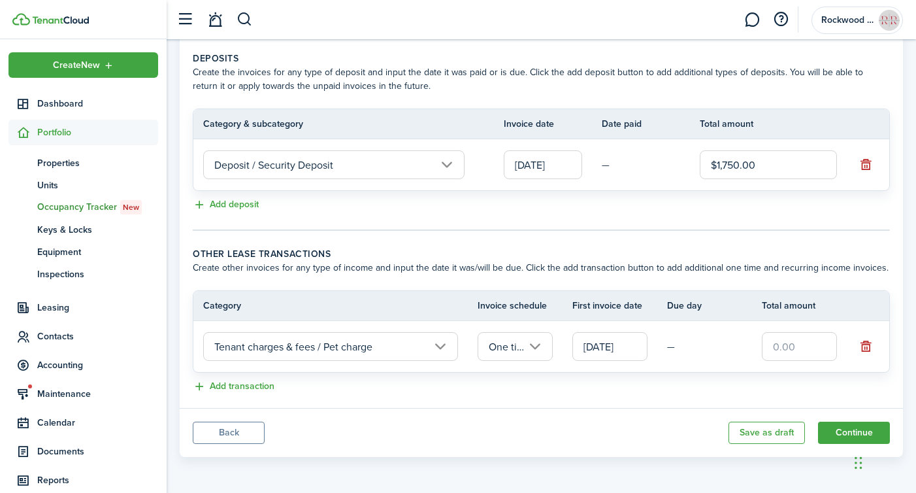
click at [621, 346] on input "[DATE]" at bounding box center [609, 346] width 75 height 29
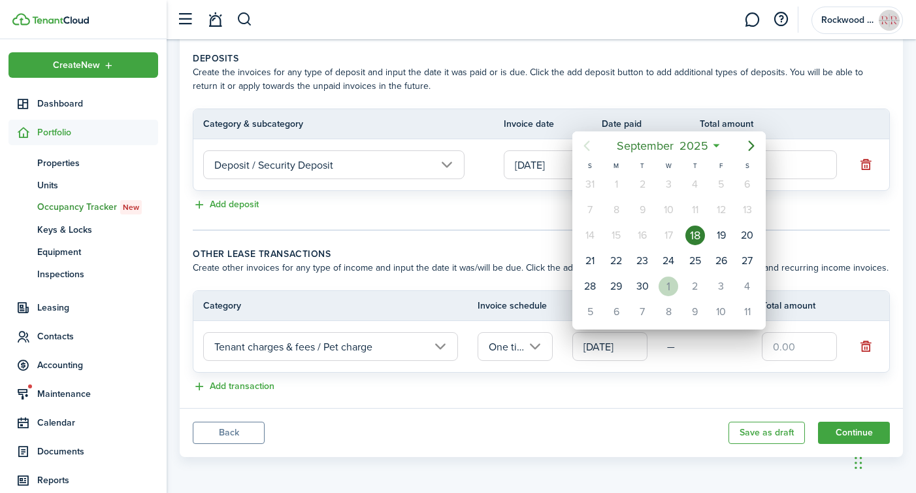
click at [669, 287] on div "1" at bounding box center [669, 286] width 20 height 20
type input "[DATE]"
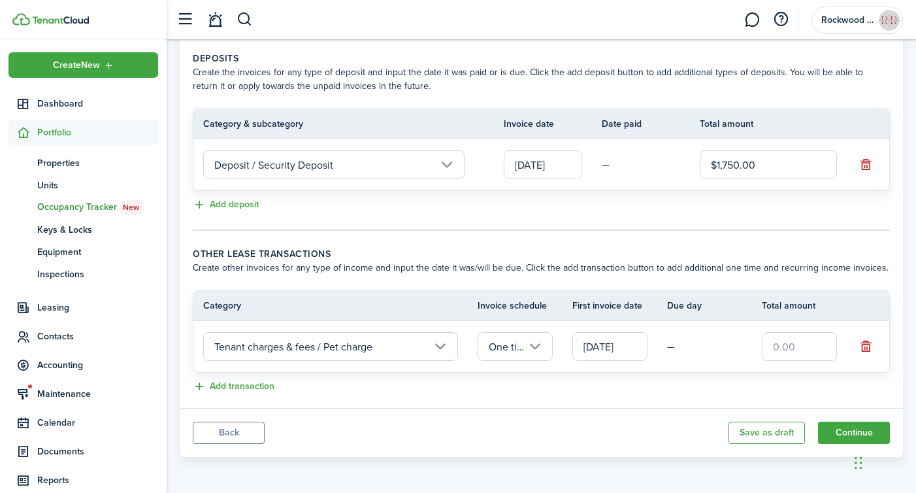
click at [791, 342] on input "text" at bounding box center [799, 346] width 75 height 29
type input "$250.00"
click at [826, 433] on button "Continue" at bounding box center [854, 432] width 72 height 22
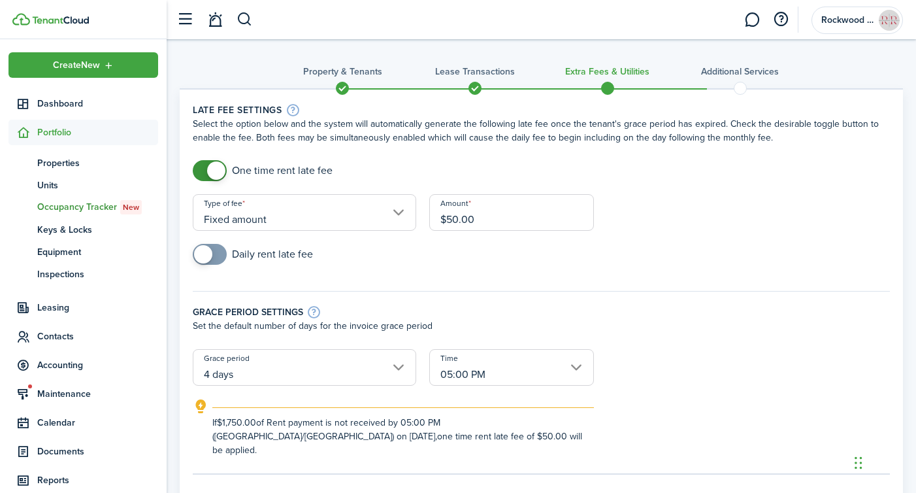
click at [291, 214] on input "Fixed amount" at bounding box center [304, 212] width 223 height 37
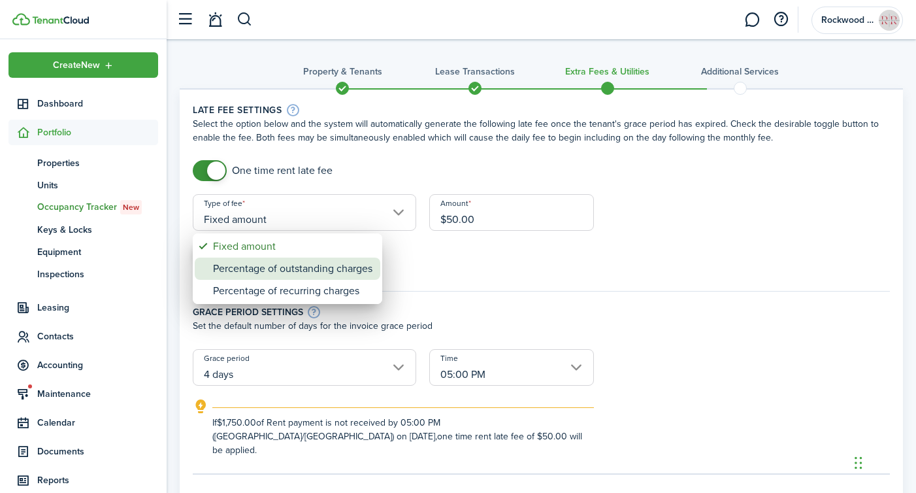
click at [222, 270] on div "Percentage of outstanding charges" at bounding box center [292, 268] width 159 height 22
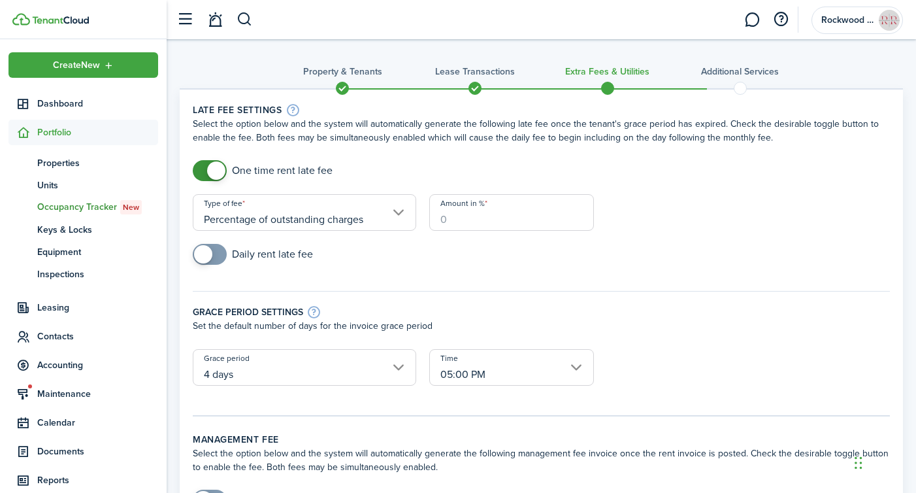
click at [357, 222] on input "Percentage of outstanding charges" at bounding box center [304, 212] width 223 height 37
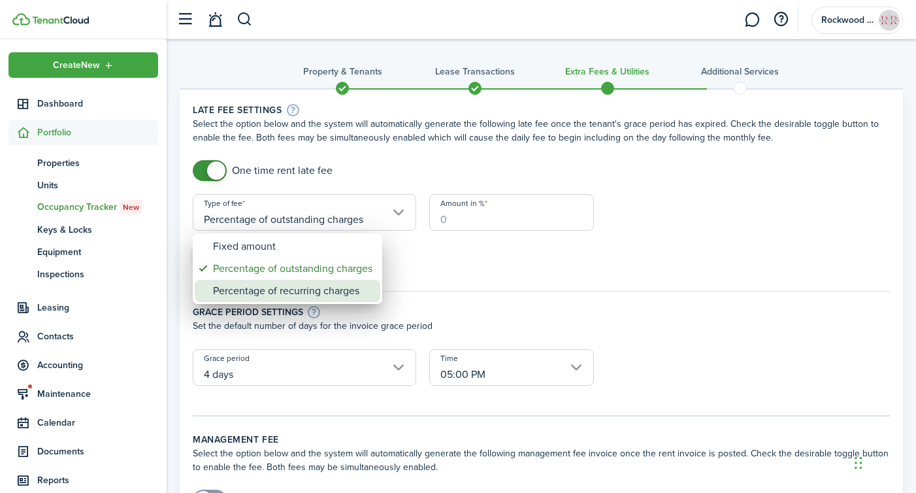
click at [342, 296] on div "Percentage of recurring charges" at bounding box center [292, 291] width 159 height 22
type input "Percentage of recurring charges"
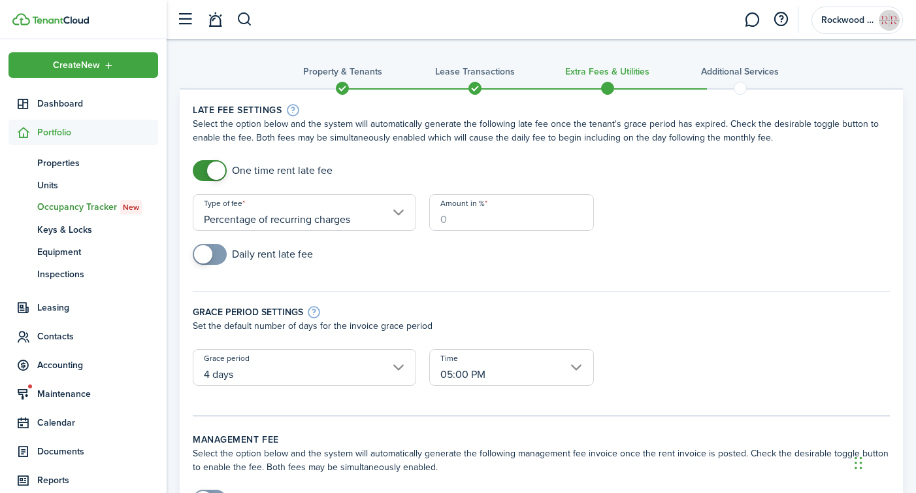
click at [502, 218] on input "Amount in %" at bounding box center [511, 212] width 165 height 37
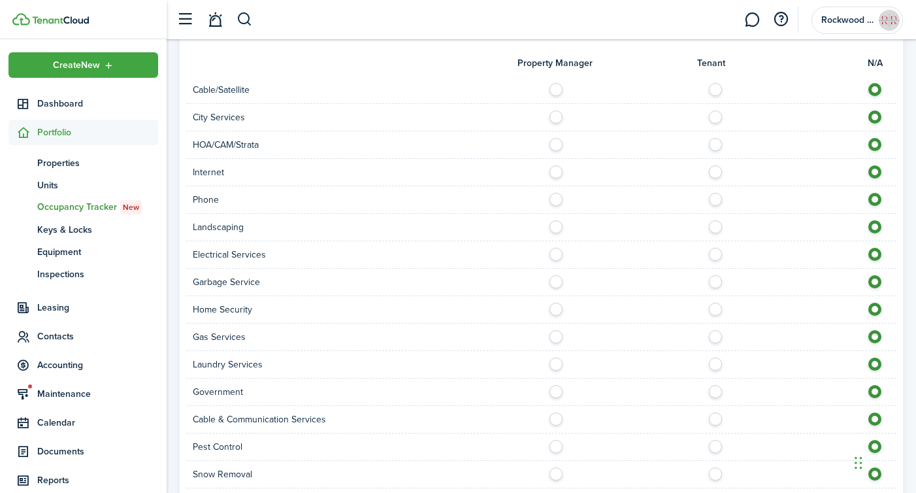
scroll to position [1140, 0]
type input "10"
click at [717, 109] on label at bounding box center [719, 112] width 23 height 7
radio input "true"
click at [717, 164] on label at bounding box center [719, 167] width 23 height 7
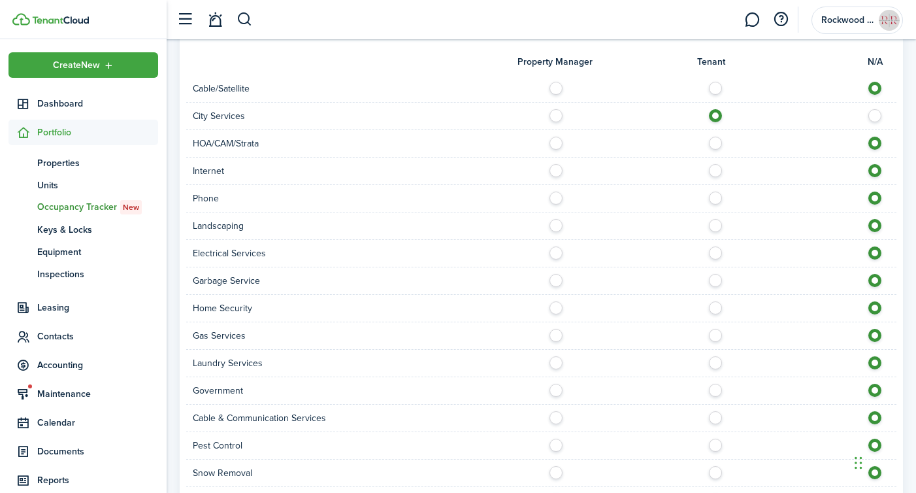
radio input "true"
click at [716, 219] on label at bounding box center [719, 222] width 23 height 7
radio input "true"
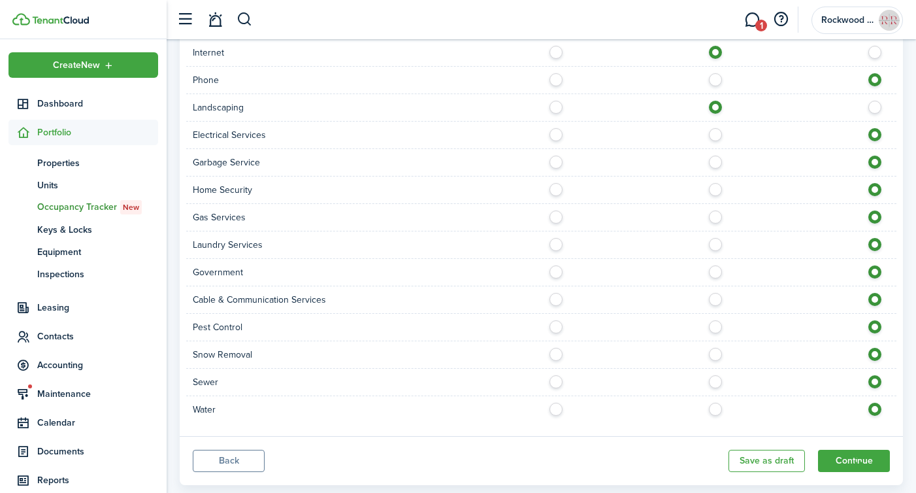
scroll to position [1259, 0]
click at [829, 449] on button "Continue" at bounding box center [854, 460] width 72 height 22
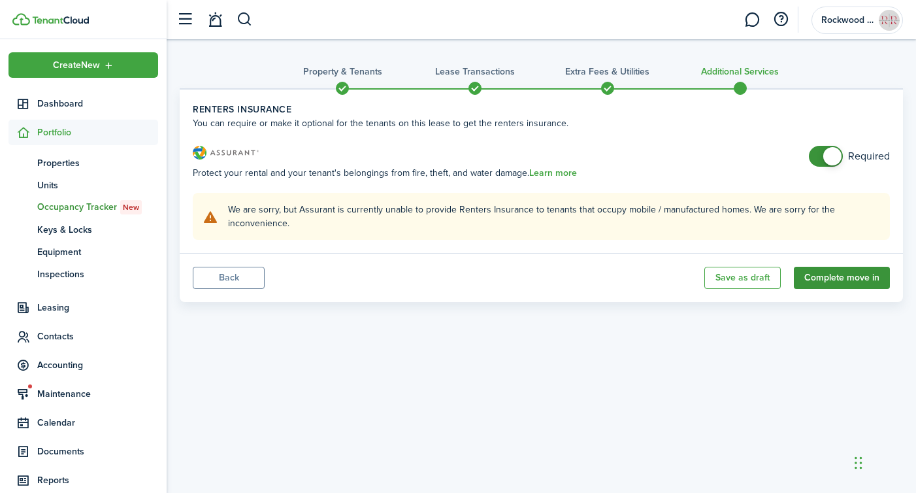
click at [843, 273] on button "Complete move in" at bounding box center [842, 278] width 96 height 22
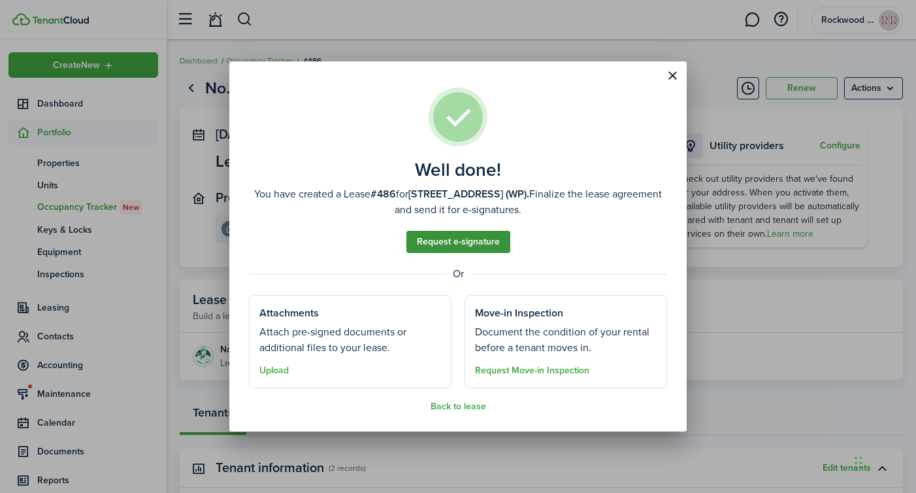
click at [475, 236] on link "Request e-signature" at bounding box center [458, 242] width 104 height 22
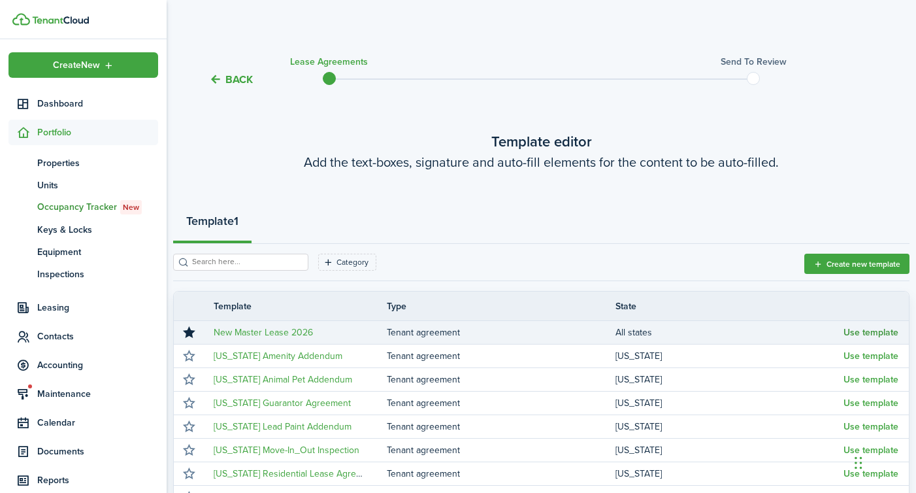
click at [870, 332] on button "Use template" at bounding box center [871, 332] width 55 height 10
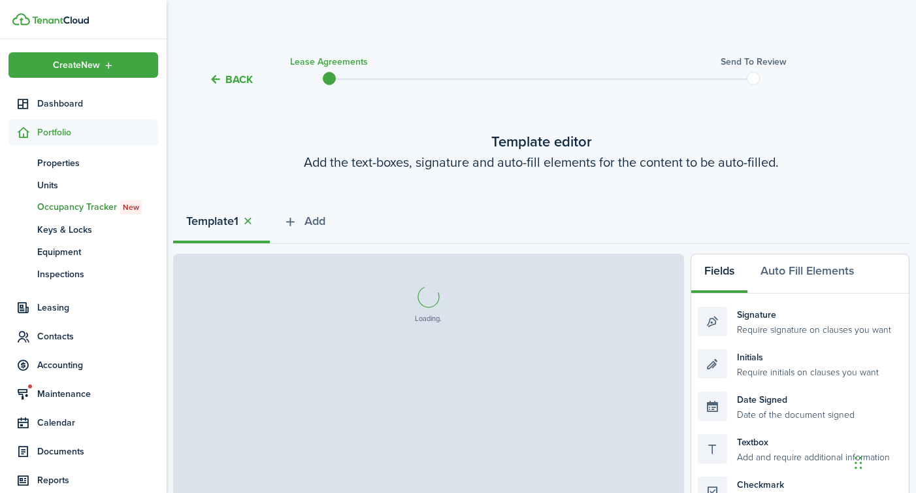
select select "fit"
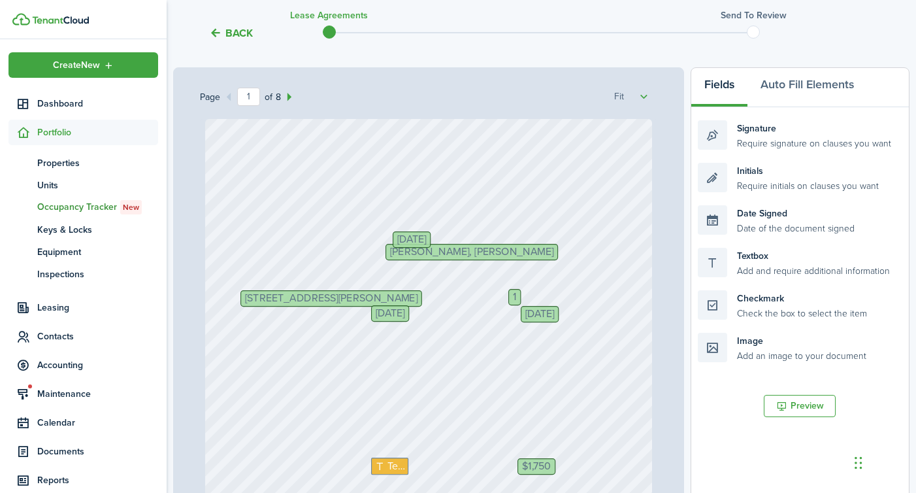
scroll to position [188, 0]
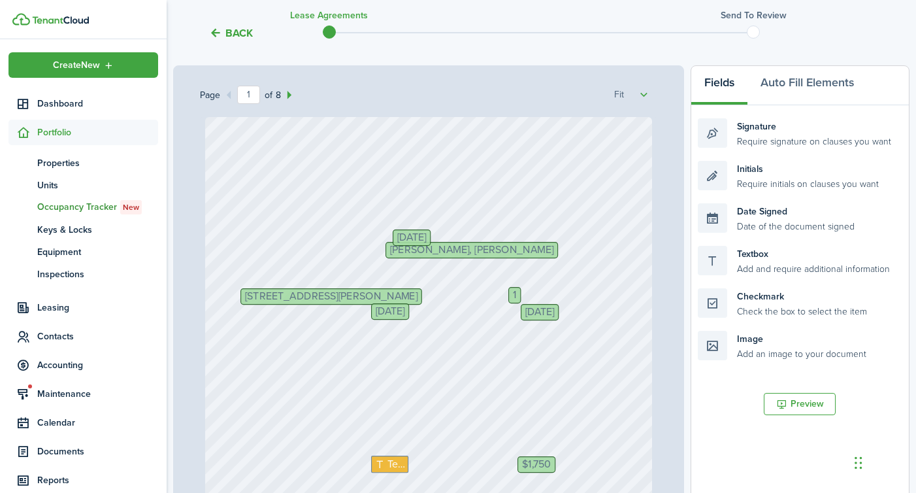
click at [517, 290] on div "1" at bounding box center [514, 295] width 12 height 16
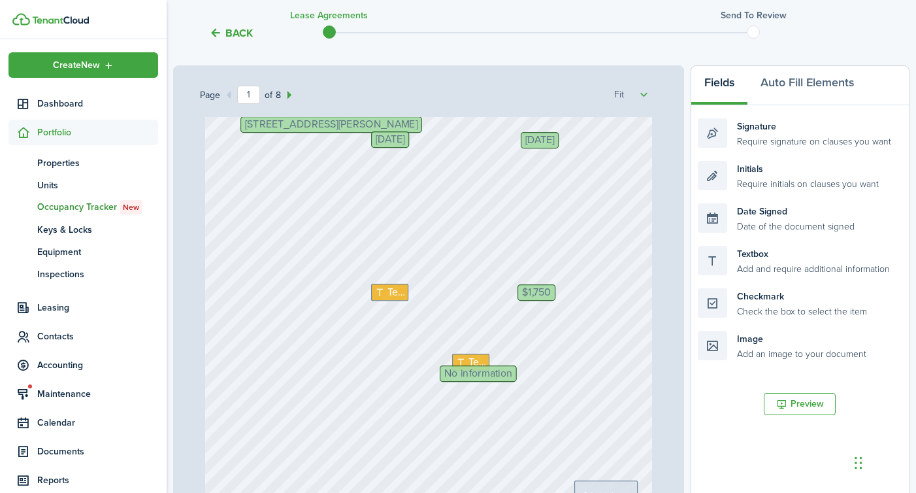
scroll to position [176, 0]
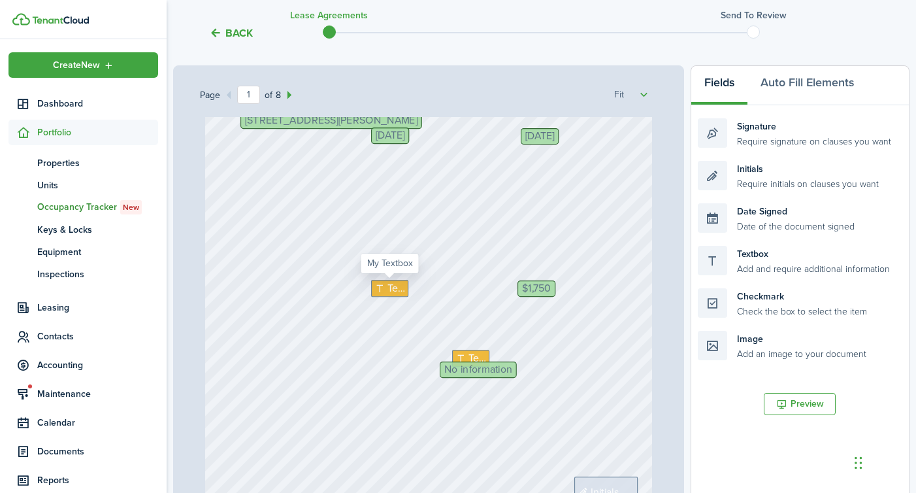
click at [389, 284] on span "Text" at bounding box center [396, 288] width 18 height 16
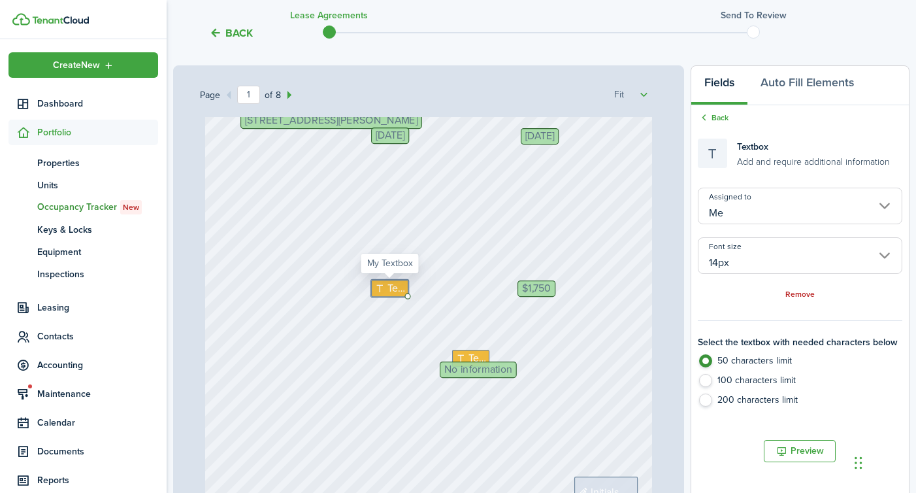
click at [389, 284] on span "Text" at bounding box center [396, 288] width 18 height 16
type textarea "1"
type textarea "21,000"
click at [473, 353] on span "Text" at bounding box center [478, 358] width 18 height 16
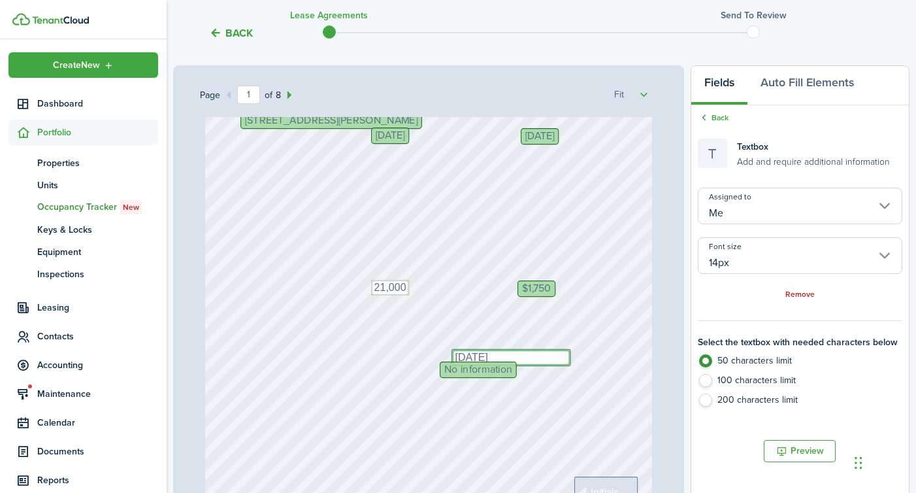
type textarea "[DATE]"
click at [455, 369] on span "No information" at bounding box center [478, 370] width 68 height 10
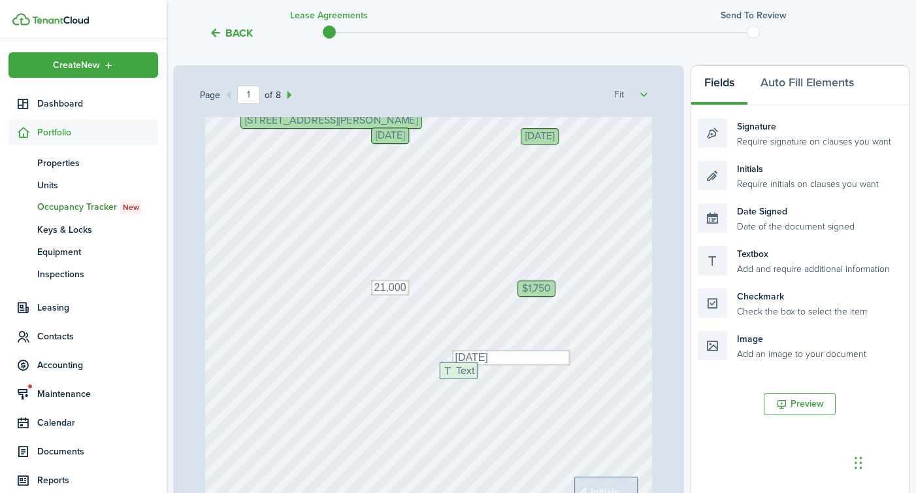
drag, startPoint x: 769, startPoint y: 255, endPoint x: 511, endPoint y: 371, distance: 283.1
click at [511, 371] on div "Page 1 of 8 50% 75% 100% 150% 200% Fit [STREET_ADDRESS][PERSON_NAME] $1,750 Tex…" at bounding box center [541, 336] width 736 height 542
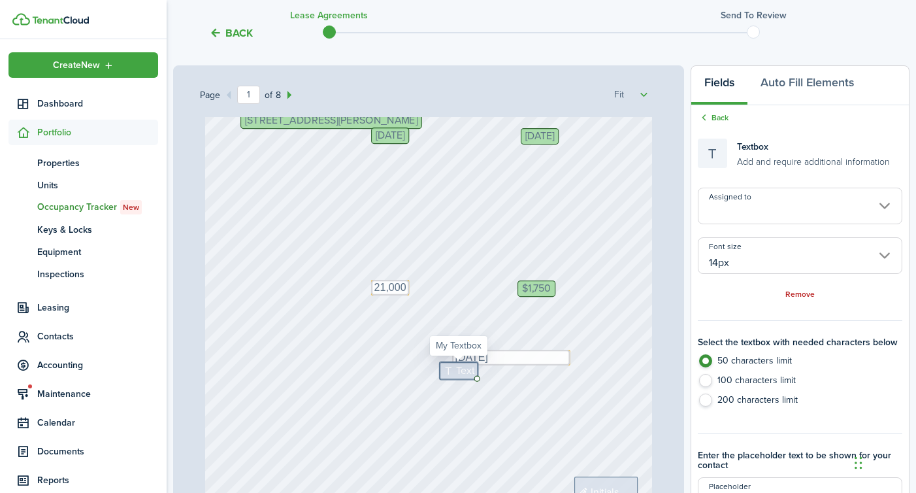
click at [453, 372] on icon at bounding box center [449, 370] width 14 height 10
click at [777, 209] on input "Assigned to" at bounding box center [800, 206] width 205 height 37
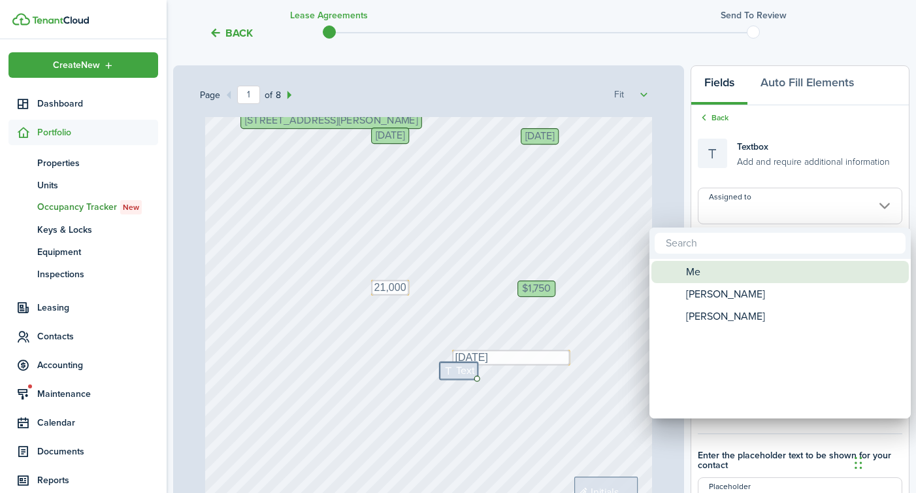
click at [717, 273] on div "Me" at bounding box center [785, 272] width 231 height 22
type input "Me"
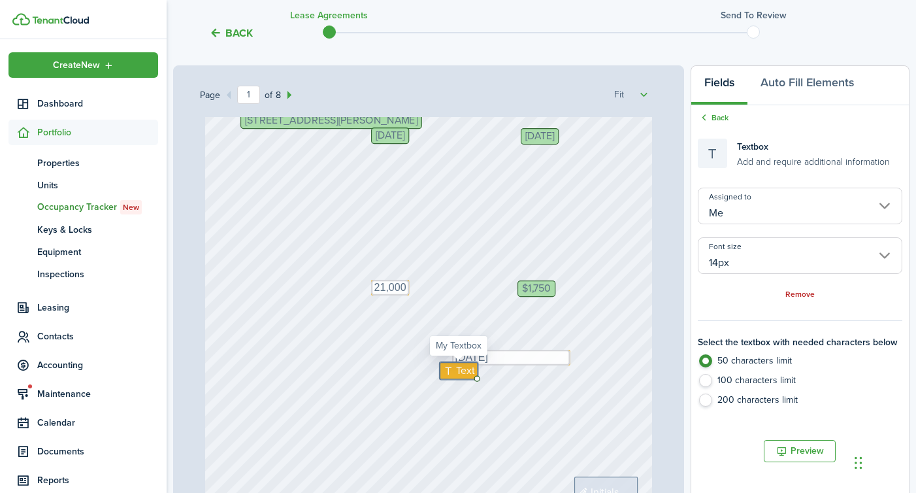
click at [452, 370] on icon at bounding box center [449, 370] width 14 height 10
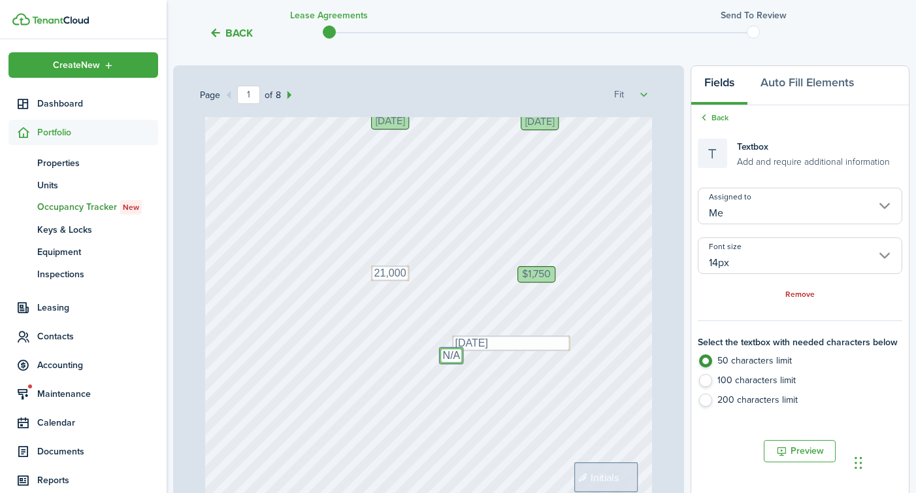
scroll to position [193, 0]
type textarea "N/A"
click at [617, 474] on span "Initials" at bounding box center [605, 475] width 28 height 16
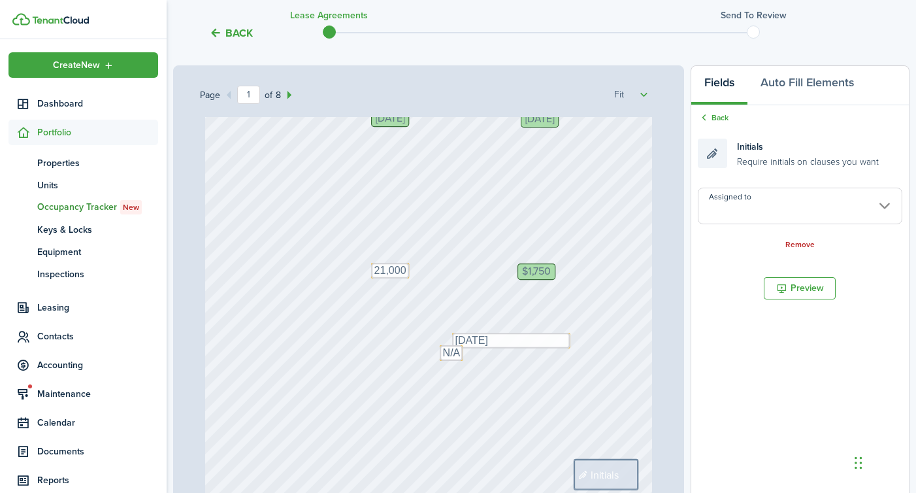
click at [746, 220] on input "Assigned to" at bounding box center [800, 206] width 205 height 37
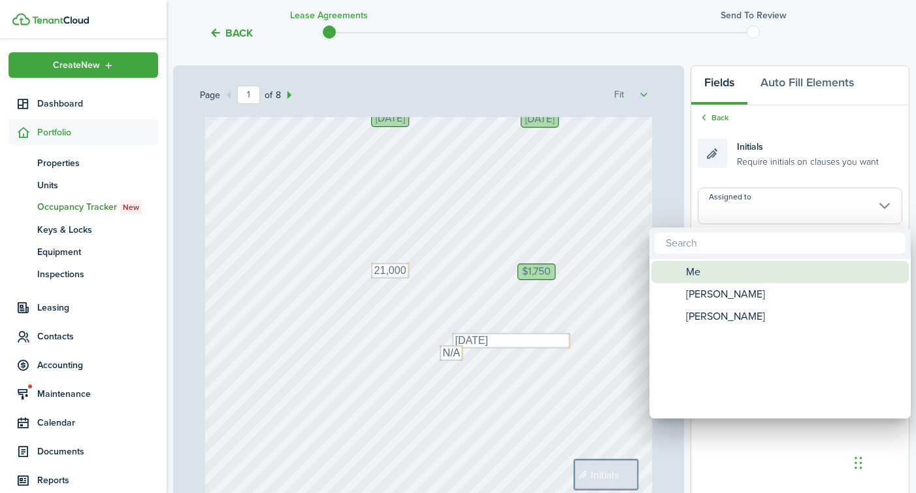
click at [736, 280] on div "Me" at bounding box center [785, 272] width 231 height 22
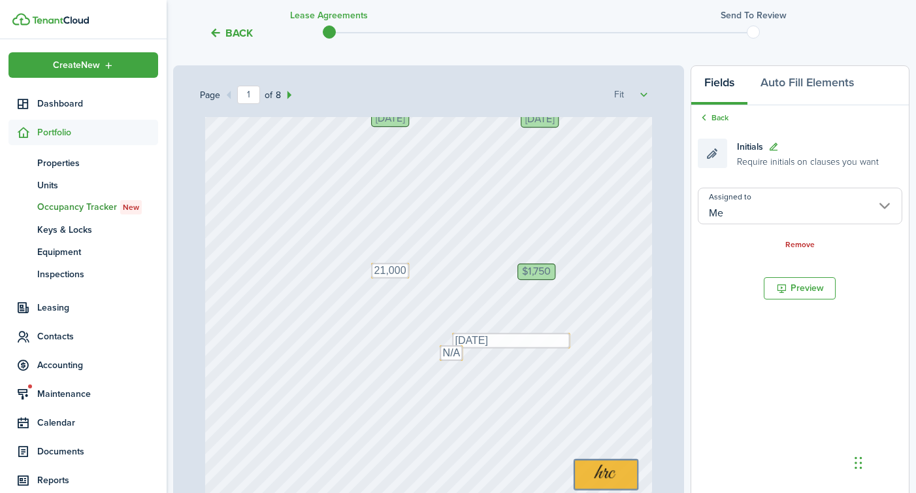
click at [744, 210] on input "Me" at bounding box center [800, 206] width 205 height 37
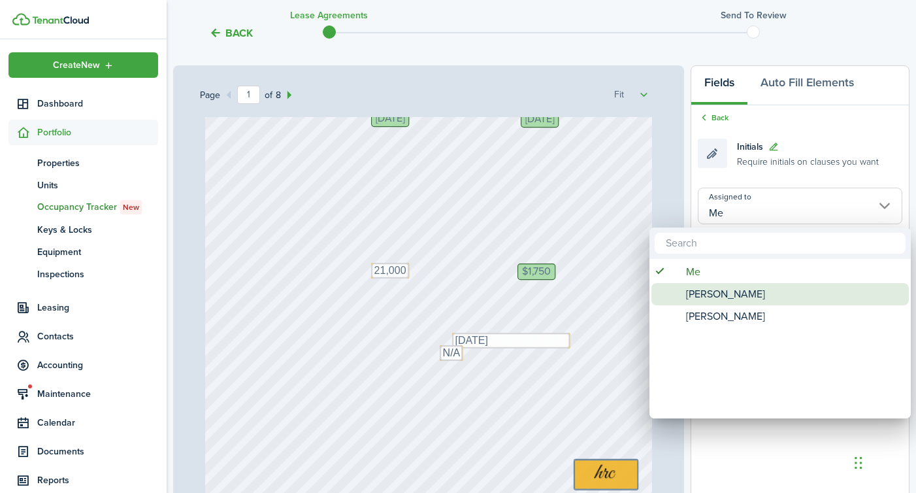
click at [719, 288] on span "[PERSON_NAME]" at bounding box center [725, 294] width 79 height 22
type input "[PERSON_NAME]"
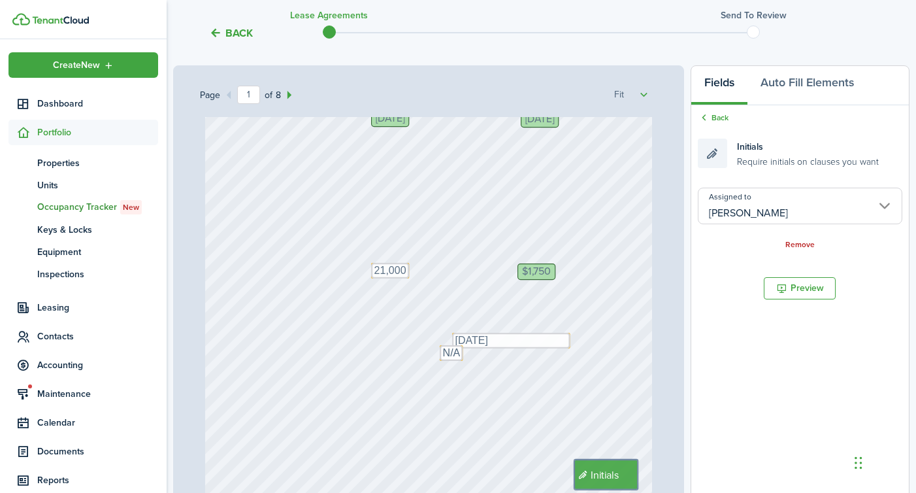
click at [538, 378] on div "[STREET_ADDRESS][PERSON_NAME] $1,750 Text 21,000 Initials [PERSON_NAME], [PERSO…" at bounding box center [429, 220] width 448 height 592
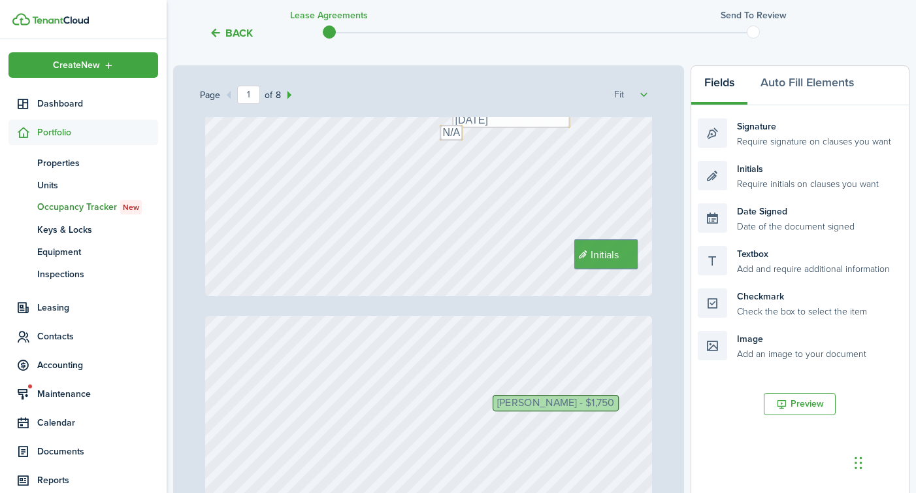
type input "2"
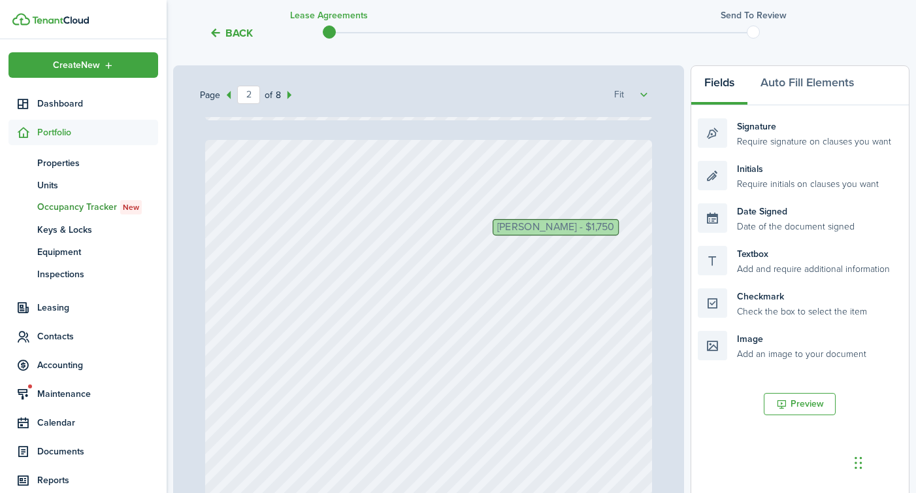
scroll to position [590, 0]
click at [532, 222] on span "[PERSON_NAME] - $1,750" at bounding box center [556, 226] width 118 height 10
drag, startPoint x: 798, startPoint y: 263, endPoint x: 593, endPoint y: 237, distance: 206.9
click at [593, 237] on div "Page 2 of 8 50% 75% 100% 150% 200% Fit [STREET_ADDRESS][PERSON_NAME] $1,750 Tex…" at bounding box center [541, 336] width 736 height 542
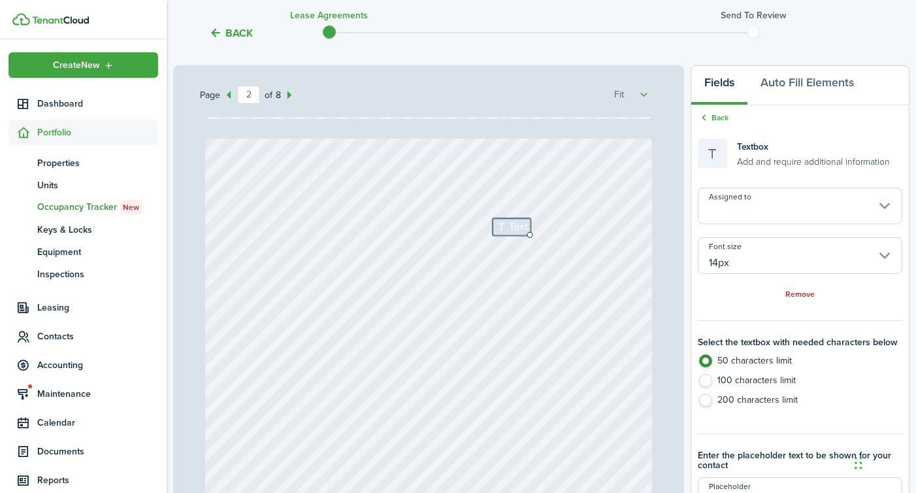
click at [765, 198] on input "Assigned to" at bounding box center [800, 206] width 205 height 37
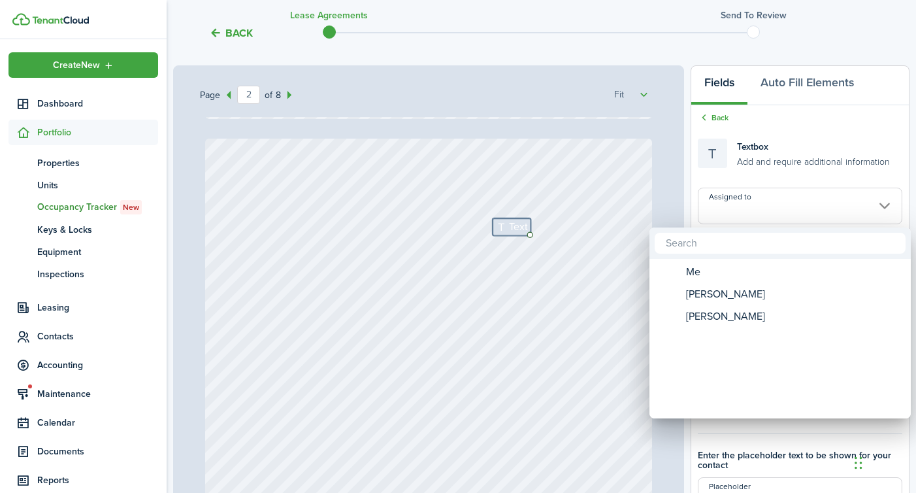
click at [696, 268] on span "Me" at bounding box center [693, 272] width 14 height 22
type input "Me"
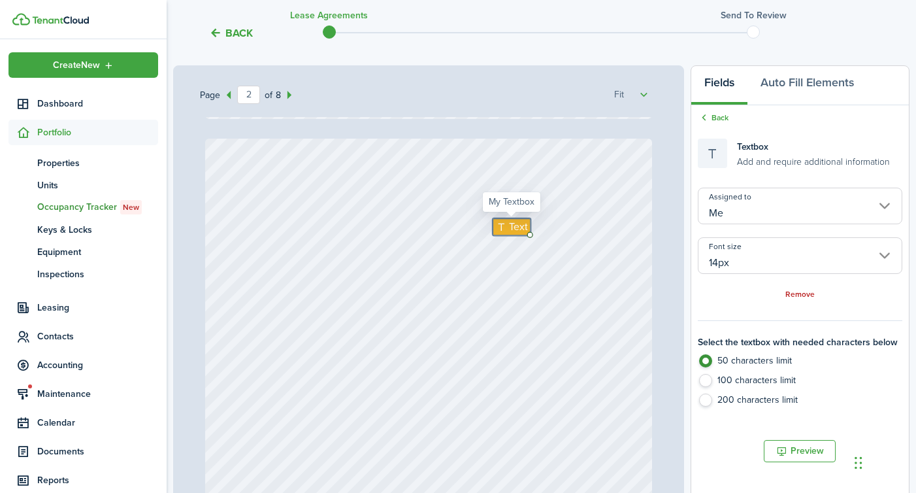
click at [505, 227] on icon at bounding box center [502, 227] width 14 height 10
type textarea "1750"
click at [510, 264] on div "Initials Text 1750" at bounding box center [429, 435] width 448 height 592
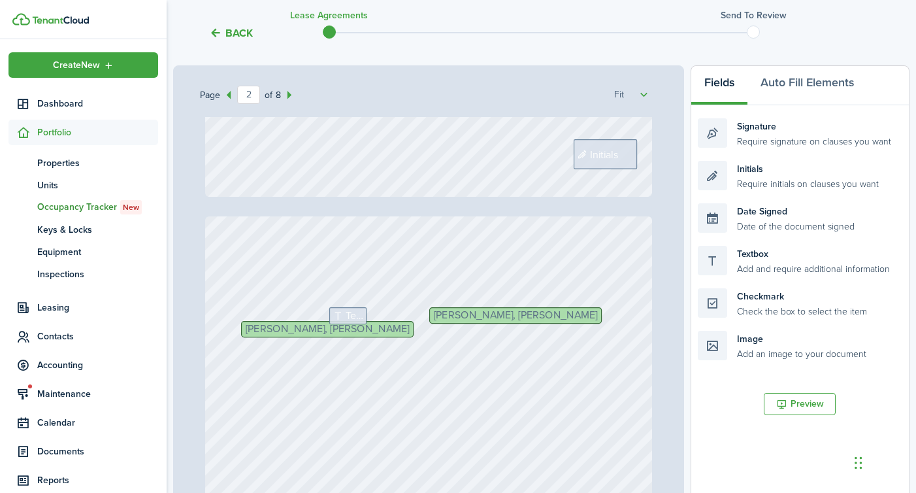
type input "3"
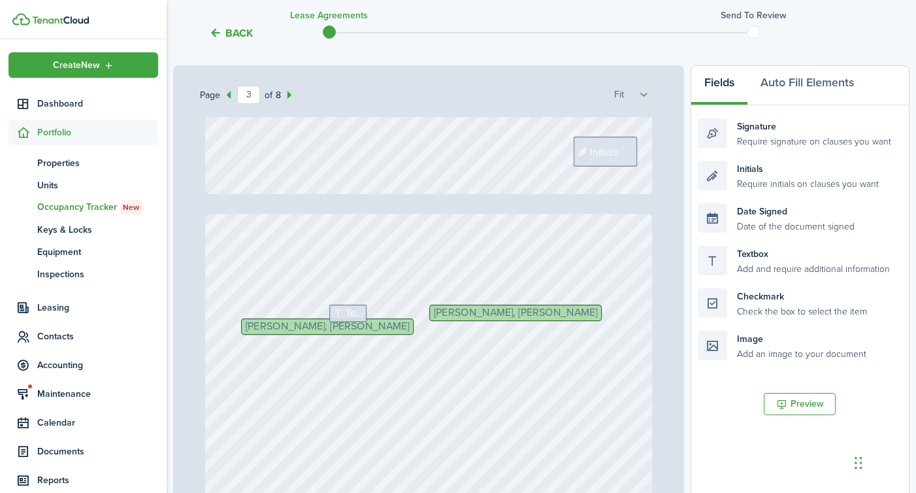
click at [597, 153] on span "Initials" at bounding box center [604, 151] width 28 height 16
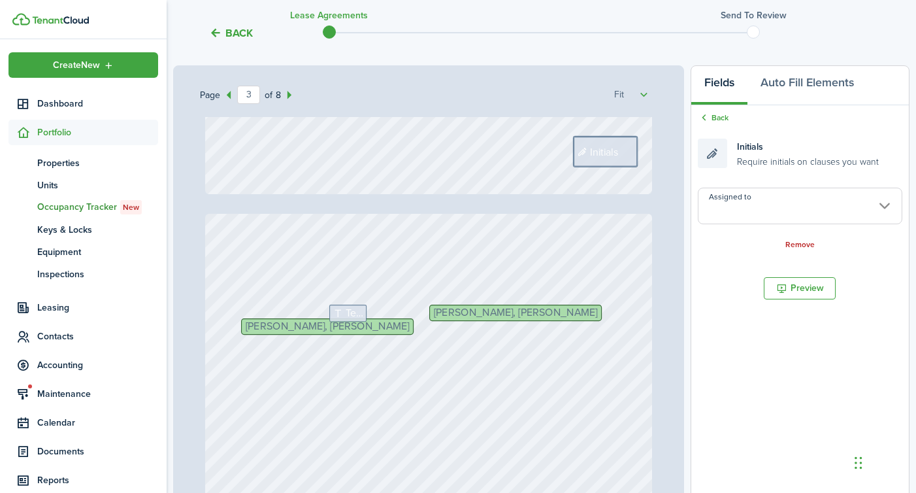
click at [766, 222] on input "Assigned to" at bounding box center [800, 206] width 205 height 37
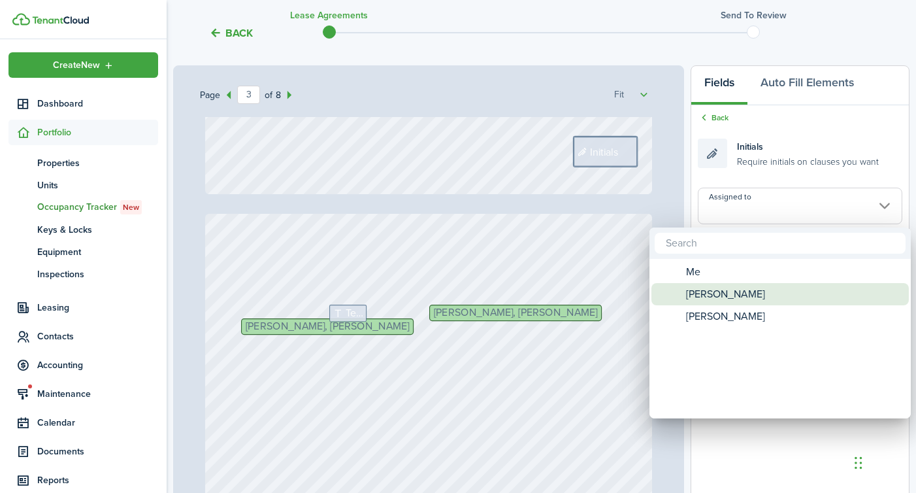
click at [728, 296] on span "[PERSON_NAME]" at bounding box center [725, 294] width 79 height 22
type input "[PERSON_NAME]"
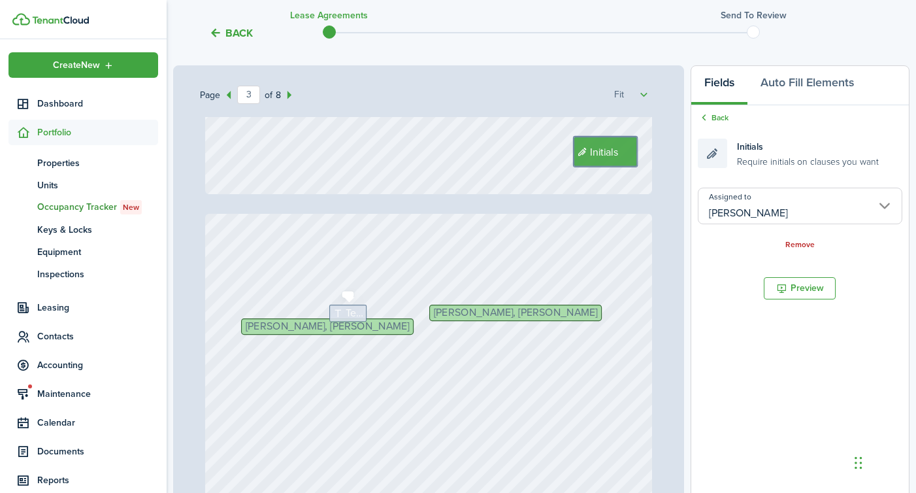
click at [353, 308] on span "Text" at bounding box center [355, 313] width 18 height 16
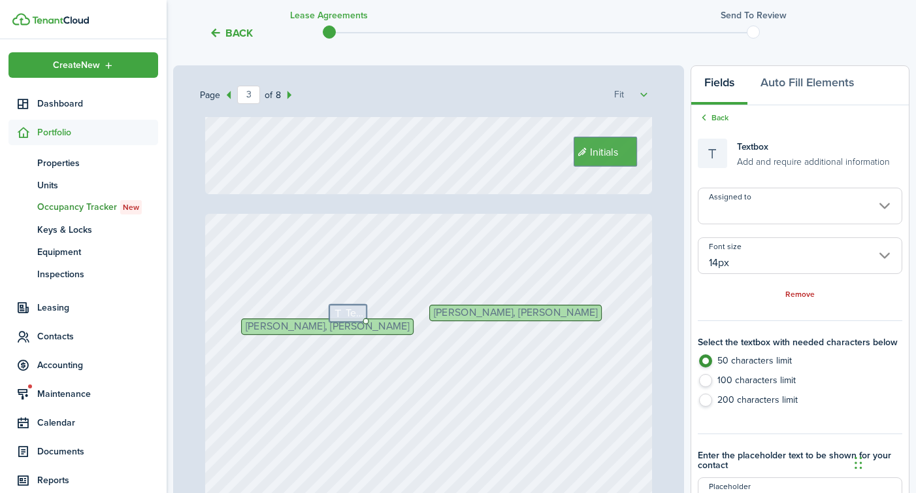
click at [757, 210] on input "Assigned to" at bounding box center [800, 206] width 205 height 37
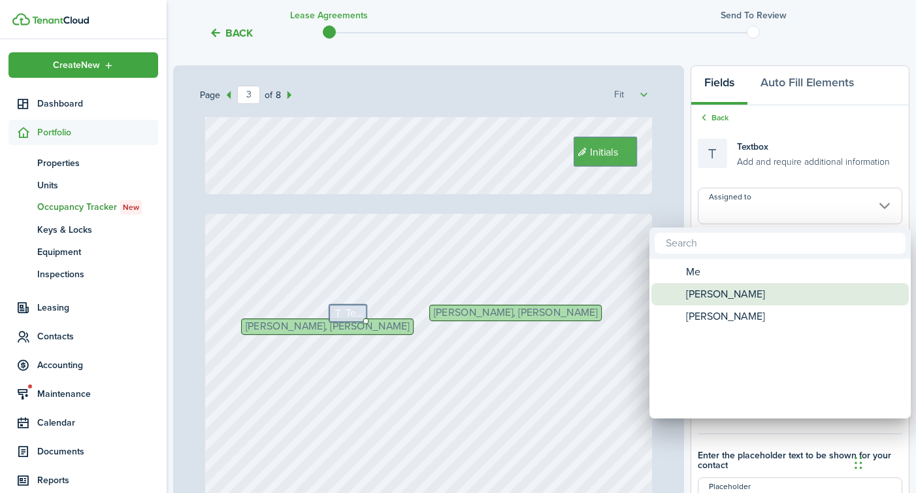
click at [717, 297] on span "[PERSON_NAME]" at bounding box center [725, 294] width 79 height 22
type input "[PERSON_NAME]"
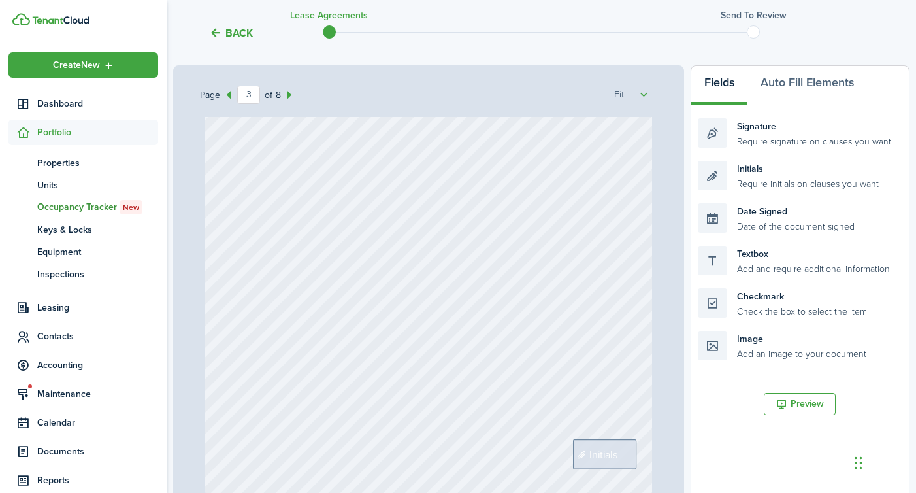
scroll to position [1526, 0]
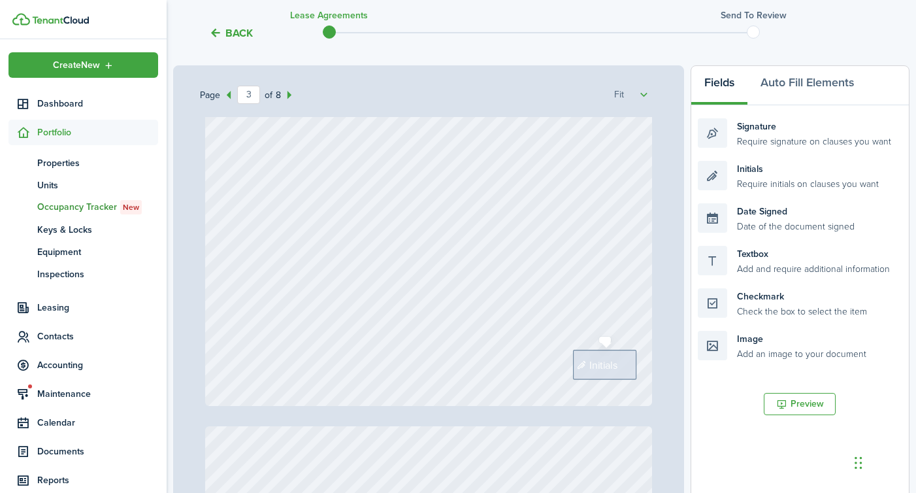
click at [601, 364] on span "Initials" at bounding box center [603, 365] width 28 height 16
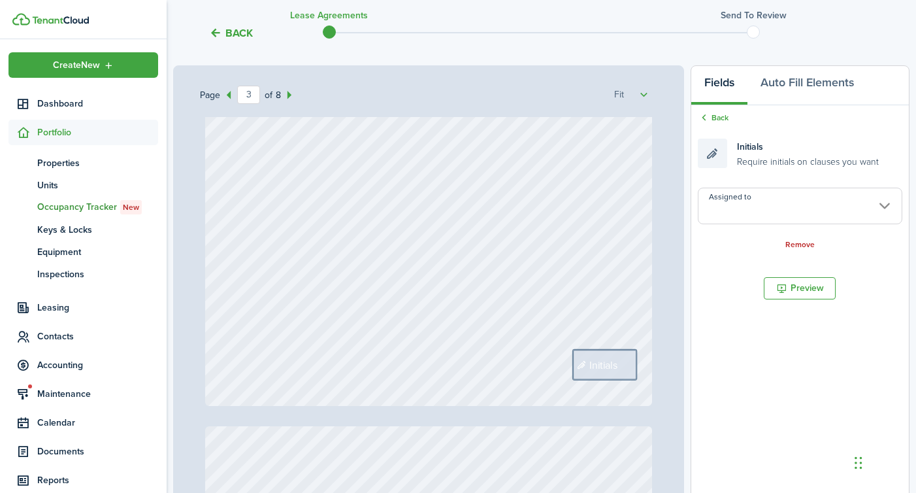
click at [749, 218] on input "Assigned to" at bounding box center [800, 206] width 205 height 37
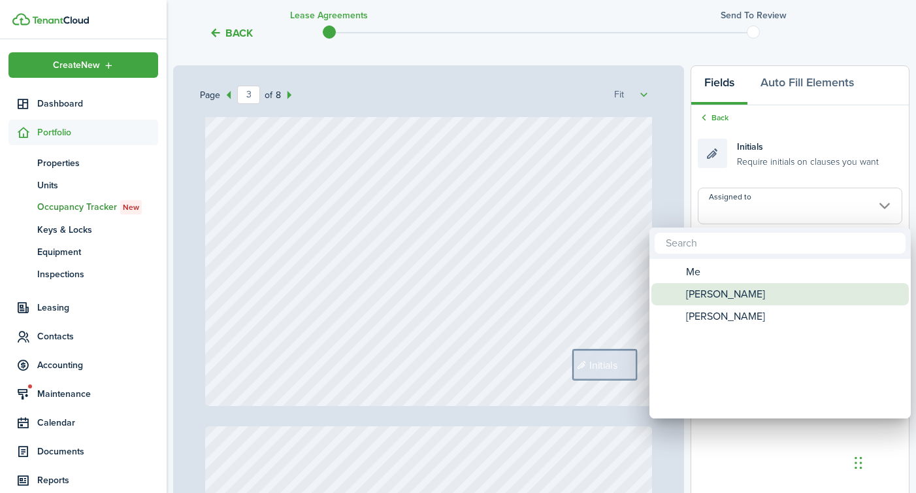
click at [718, 295] on span "[PERSON_NAME]" at bounding box center [725, 294] width 79 height 22
type input "[PERSON_NAME]"
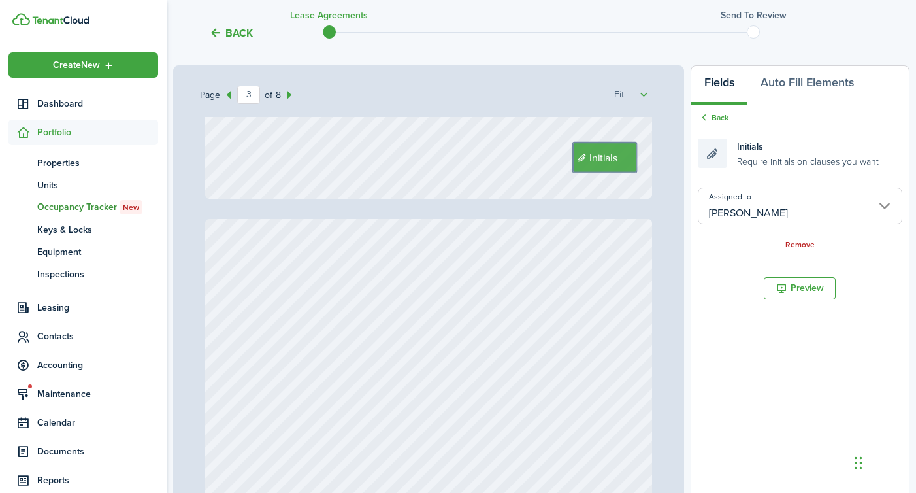
type input "4"
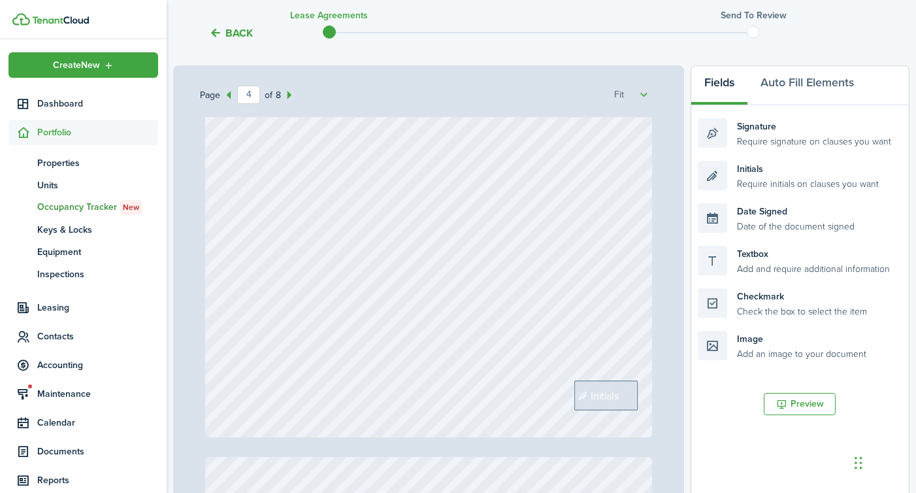
scroll to position [2116, 0]
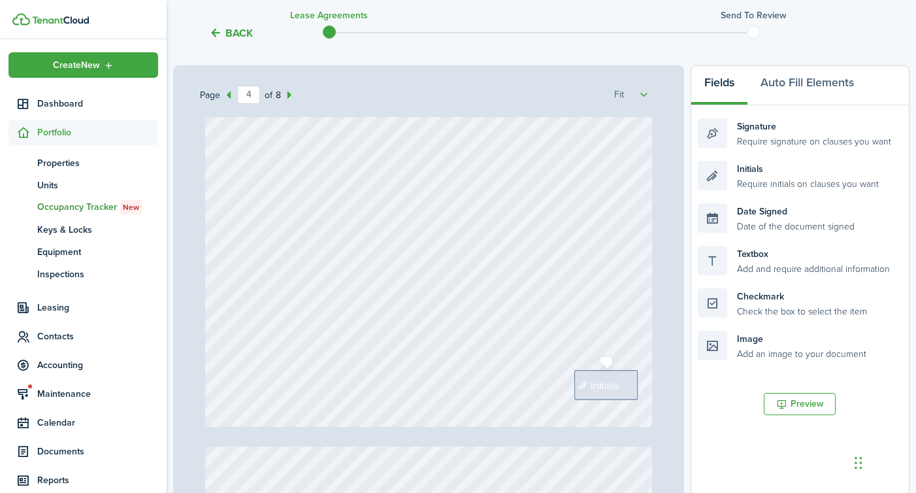
click at [591, 393] on div "Initials" at bounding box center [605, 385] width 63 height 30
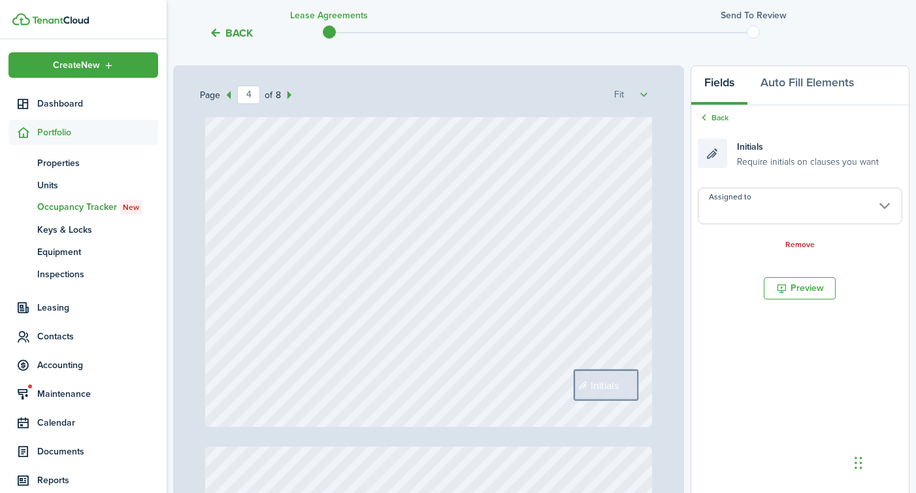
click at [742, 217] on input "Assigned to" at bounding box center [800, 206] width 205 height 37
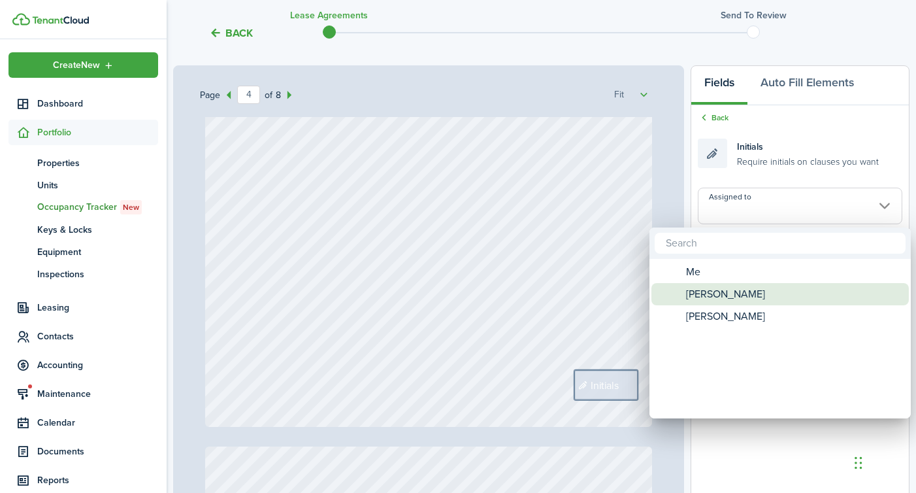
click at [717, 290] on span "[PERSON_NAME]" at bounding box center [725, 294] width 79 height 22
type input "[PERSON_NAME]"
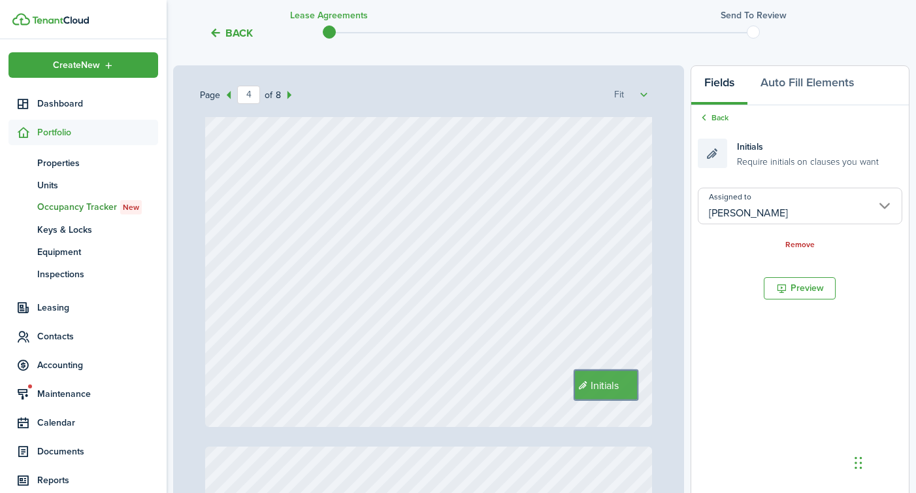
click at [542, 350] on div "Initials" at bounding box center [429, 131] width 448 height 592
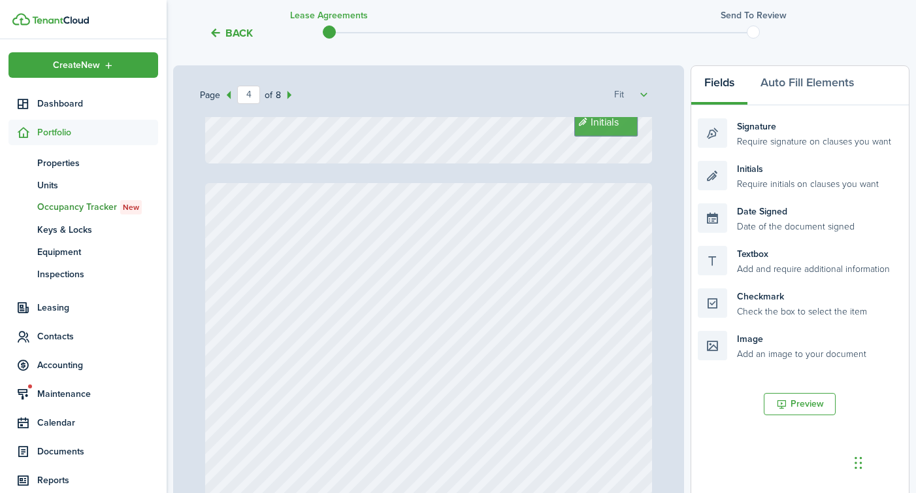
type input "5"
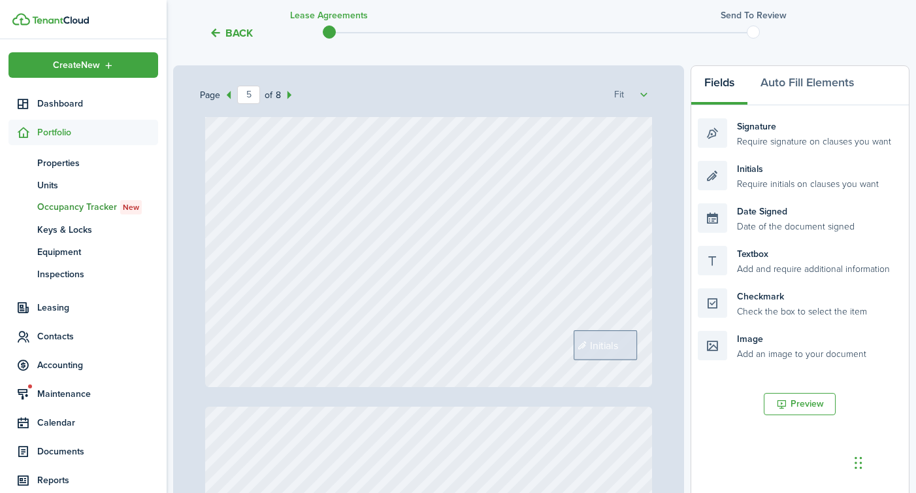
scroll to position [2777, 0]
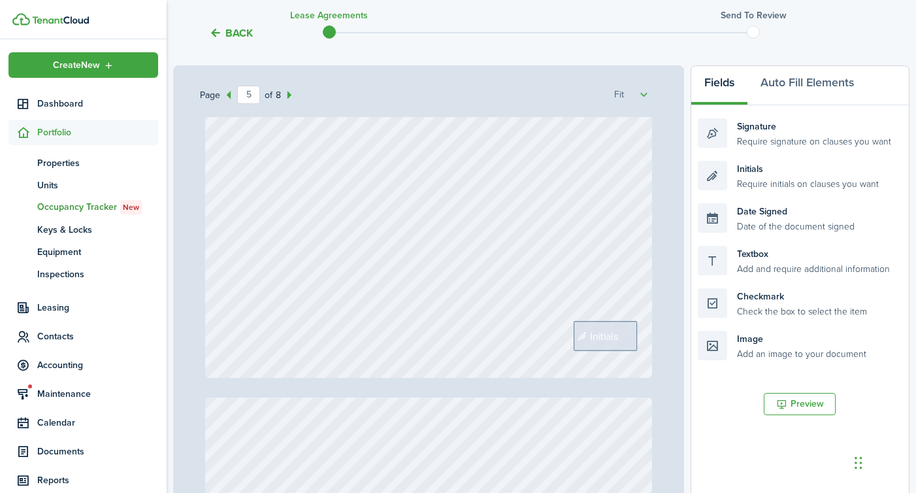
click at [591, 337] on span "Initials" at bounding box center [604, 336] width 28 height 16
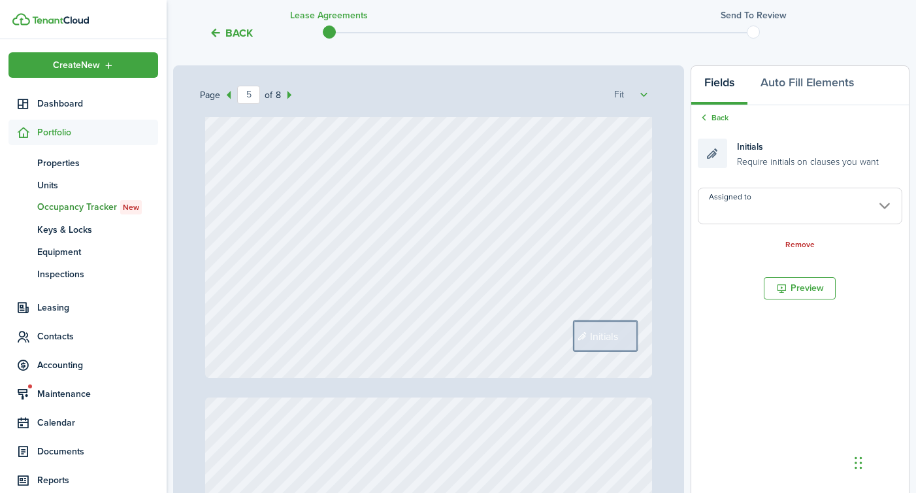
click at [749, 219] on input "Assigned to" at bounding box center [800, 206] width 205 height 37
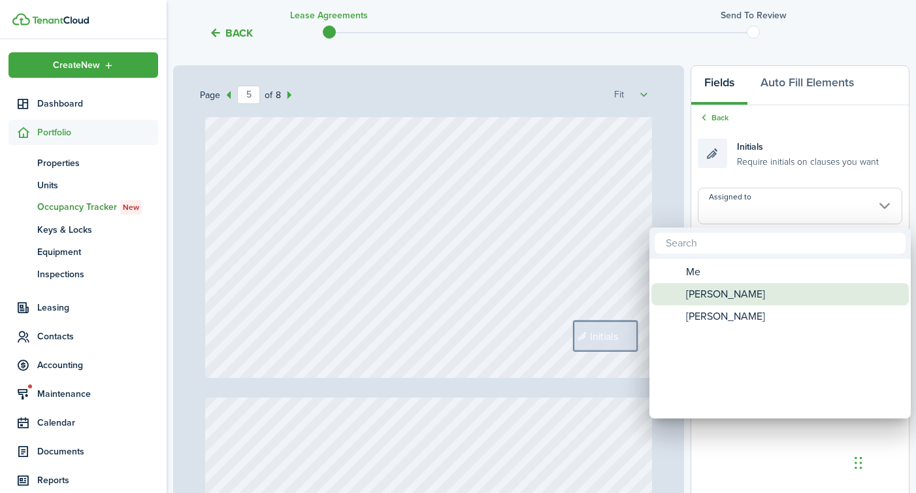
click at [704, 290] on span "[PERSON_NAME]" at bounding box center [725, 294] width 79 height 22
type input "[PERSON_NAME]"
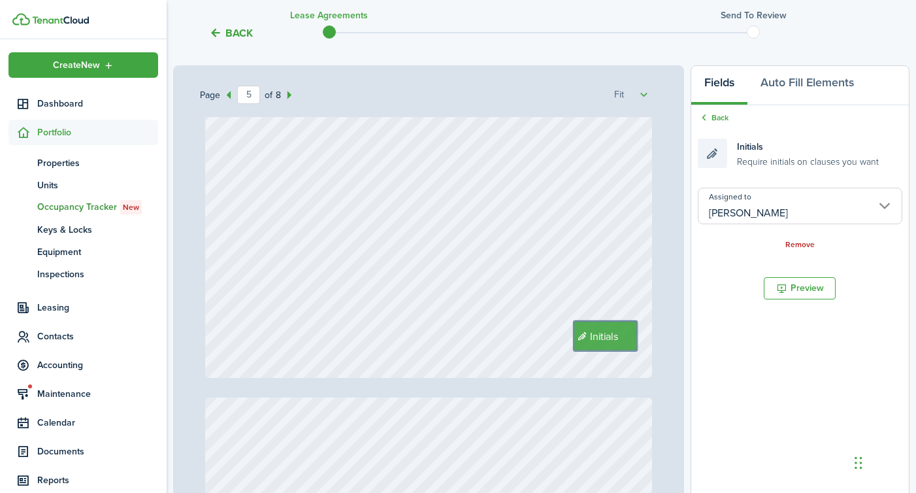
click at [513, 326] on div "Initials" at bounding box center [429, 82] width 448 height 592
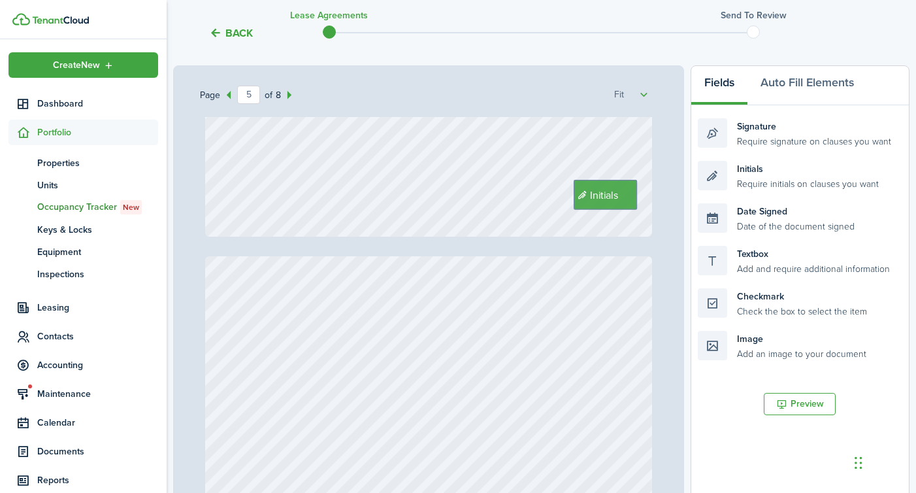
type input "6"
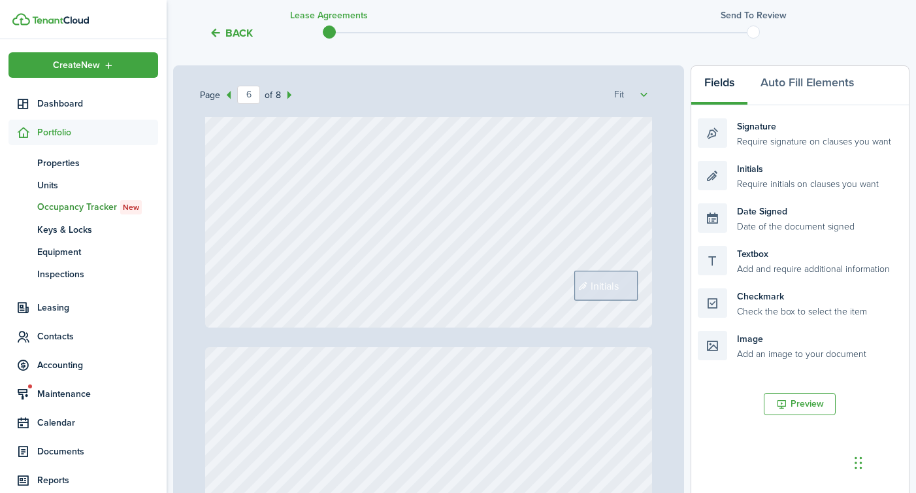
scroll to position [3532, 0]
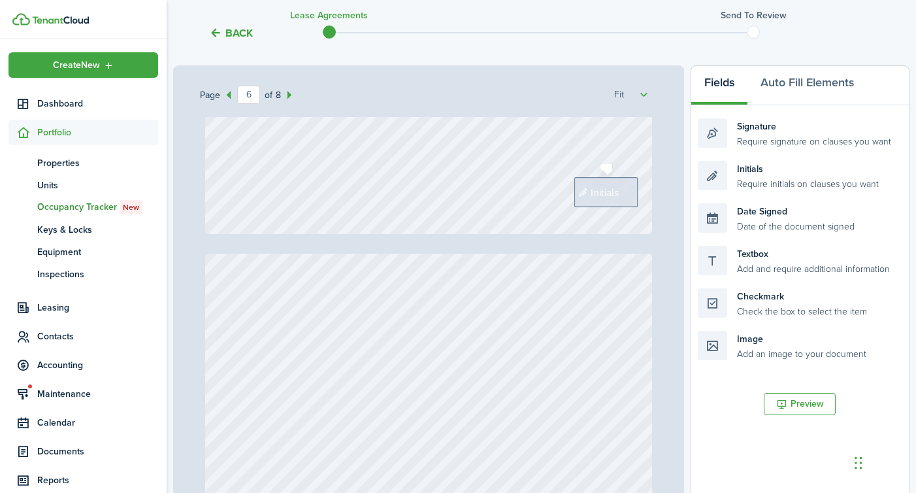
click at [591, 193] on span "Initials" at bounding box center [605, 192] width 28 height 16
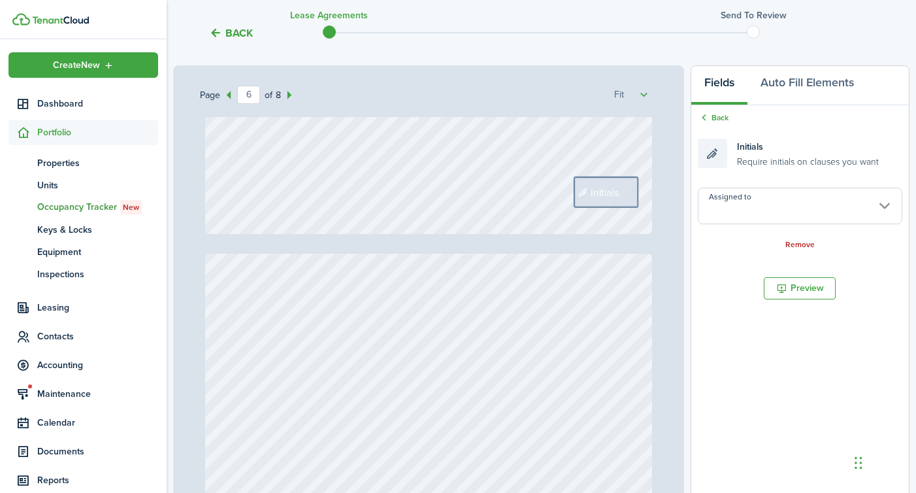
click at [721, 201] on input "Assigned to" at bounding box center [800, 206] width 205 height 37
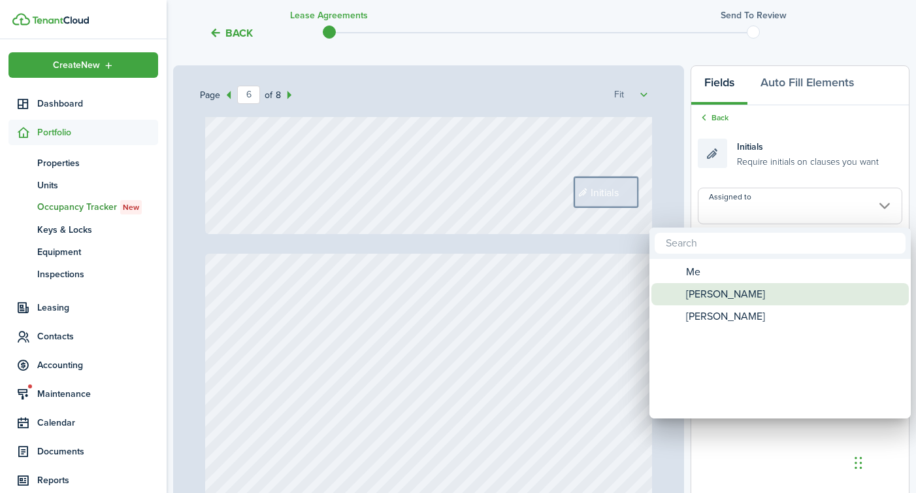
click at [703, 288] on span "[PERSON_NAME]" at bounding box center [725, 294] width 79 height 22
type input "[PERSON_NAME]"
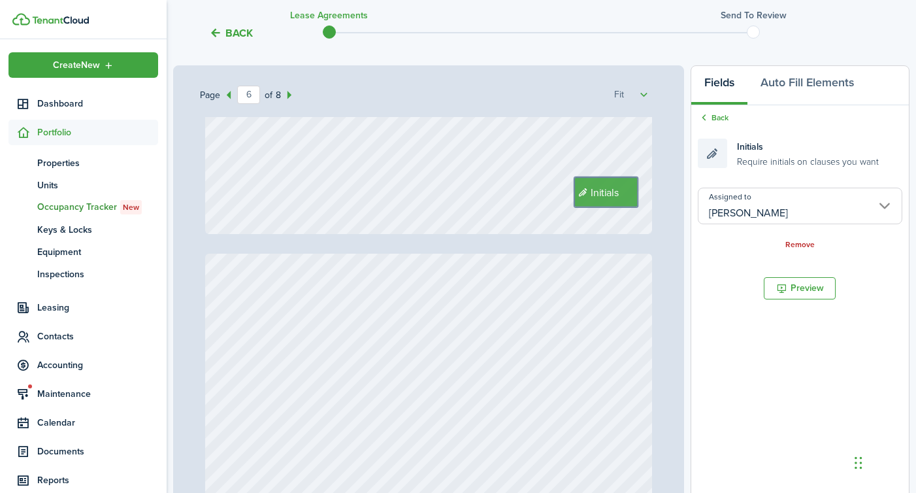
type input "7"
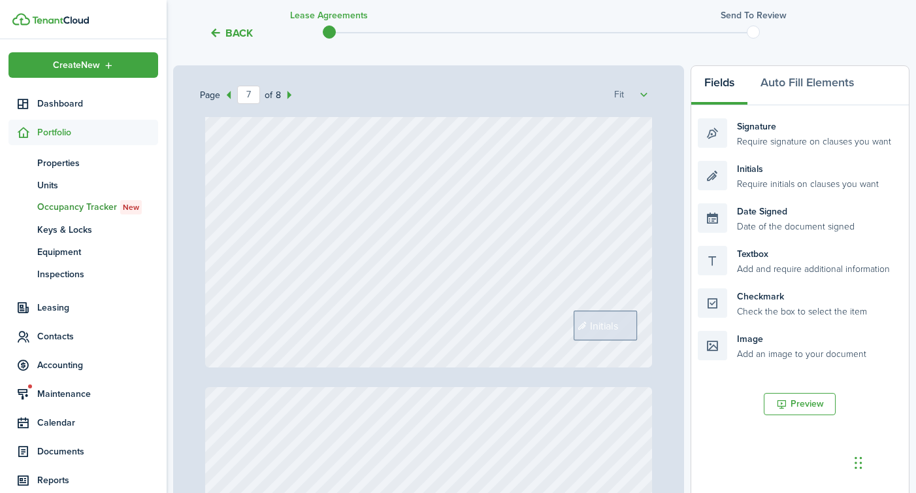
scroll to position [4024, 0]
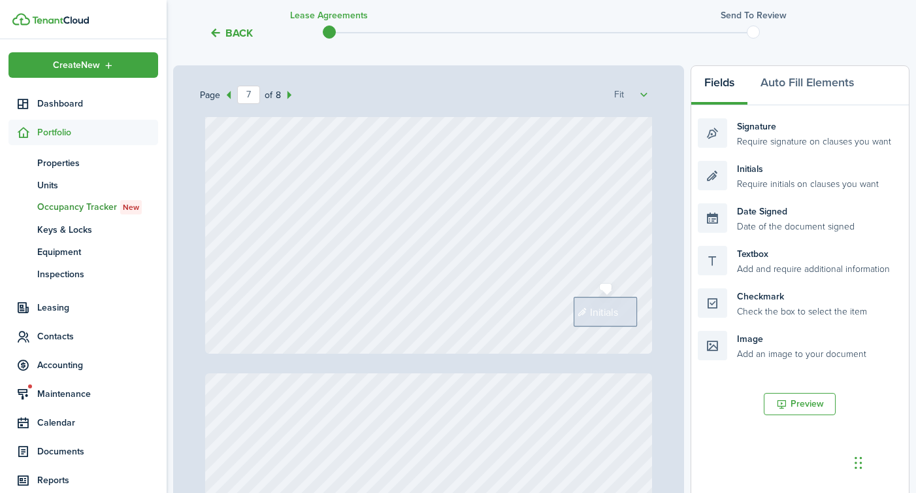
click at [614, 315] on span "Initials" at bounding box center [604, 312] width 28 height 16
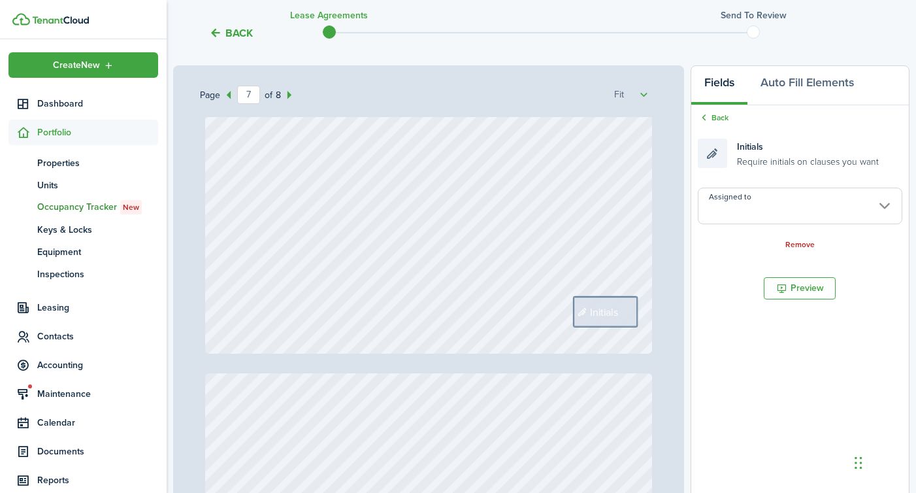
click at [732, 216] on input "Assigned to" at bounding box center [800, 206] width 205 height 37
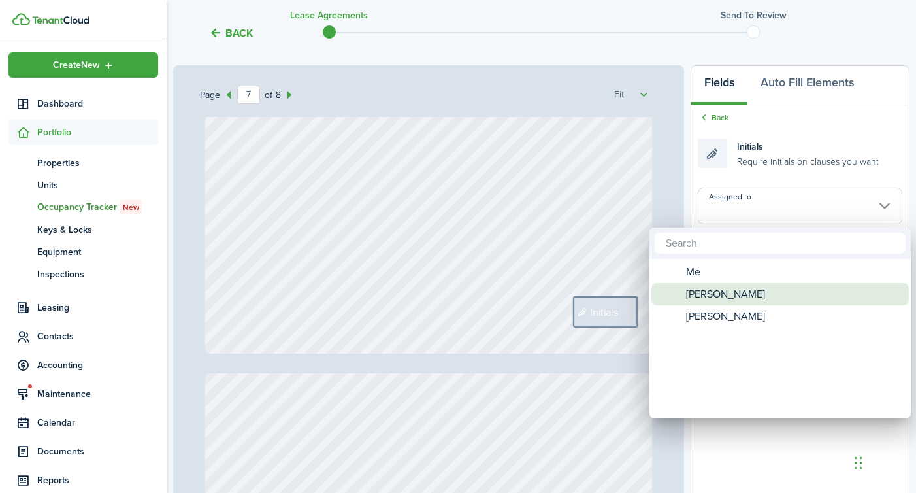
click at [721, 296] on span "[PERSON_NAME]" at bounding box center [725, 294] width 79 height 22
type input "[PERSON_NAME]"
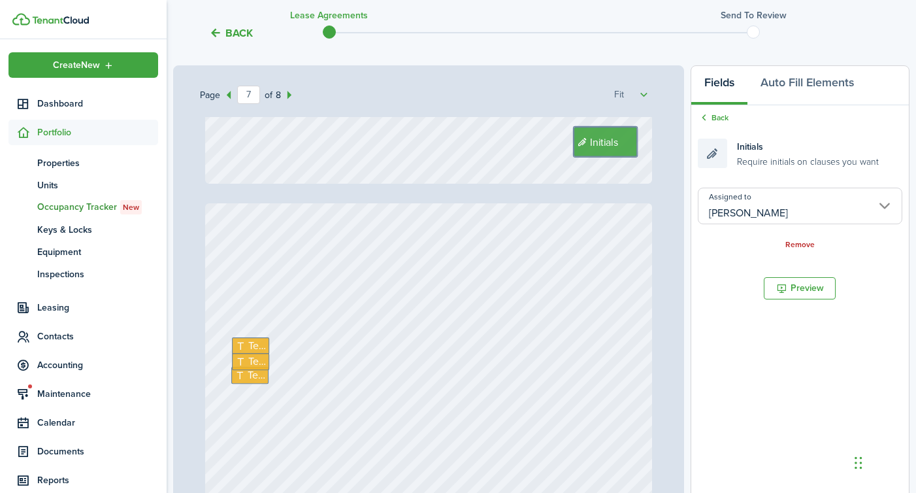
type input "8"
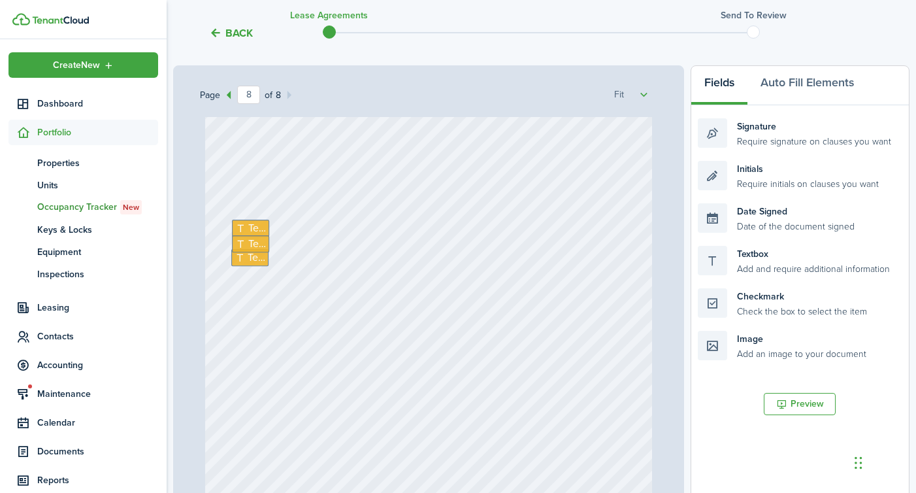
scroll to position [4348, 0]
click at [257, 186] on span "Text" at bounding box center [257, 192] width 18 height 16
click at [255, 208] on span "Text" at bounding box center [257, 207] width 18 height 16
click at [255, 222] on span "Text" at bounding box center [257, 222] width 18 height 16
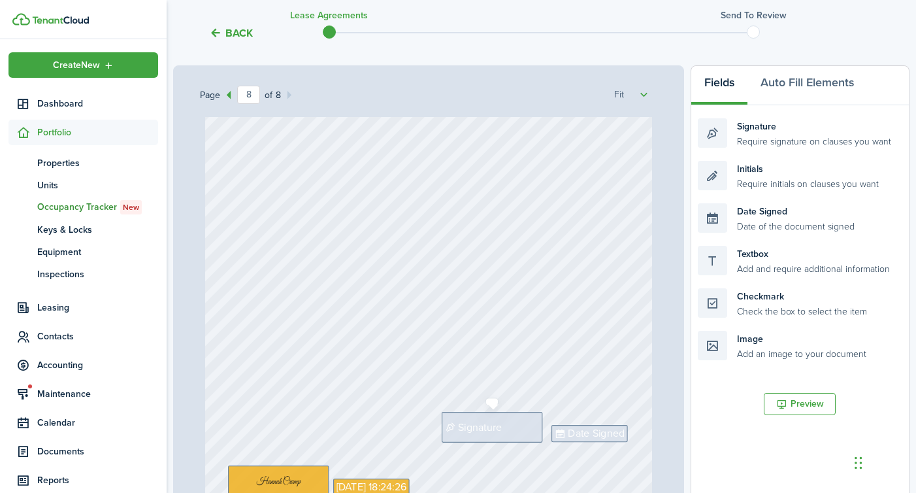
click at [469, 427] on span "Signature" at bounding box center [480, 427] width 44 height 16
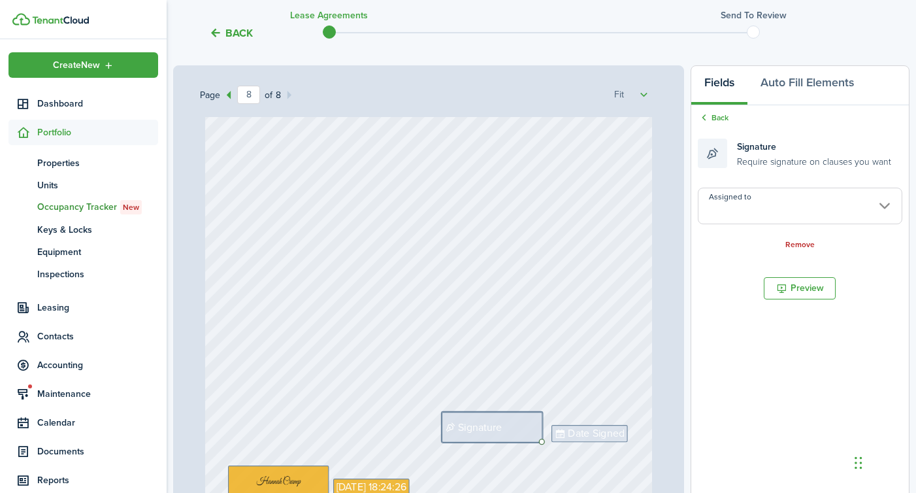
click at [746, 216] on input "Assigned to" at bounding box center [800, 206] width 205 height 37
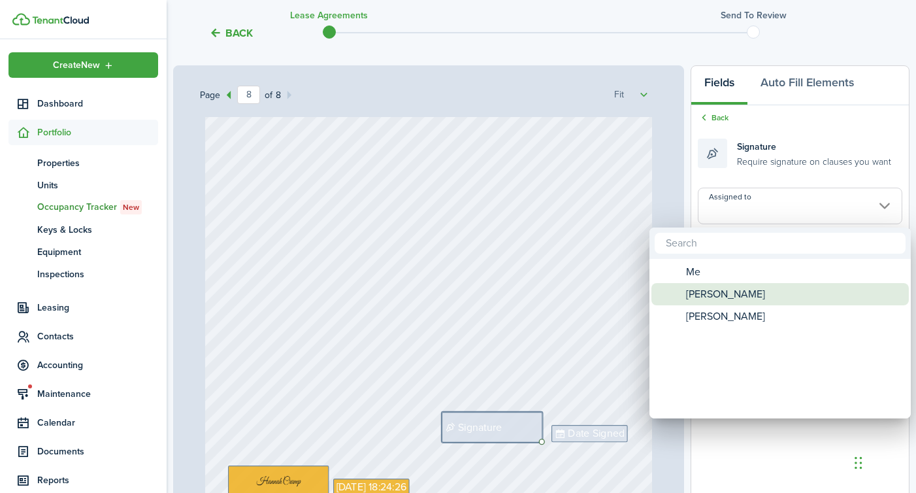
click at [732, 298] on span "[PERSON_NAME]" at bounding box center [725, 294] width 79 height 22
type input "[PERSON_NAME]"
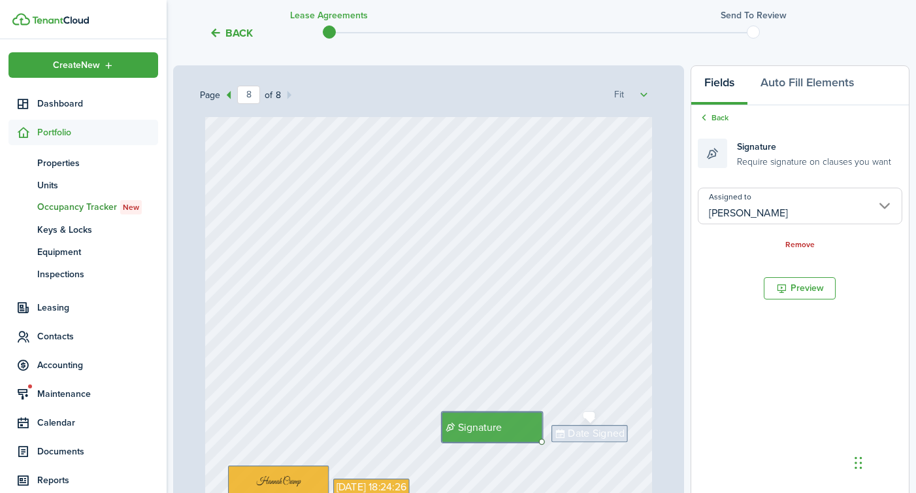
click at [593, 428] on span "Date Signed" at bounding box center [596, 434] width 57 height 16
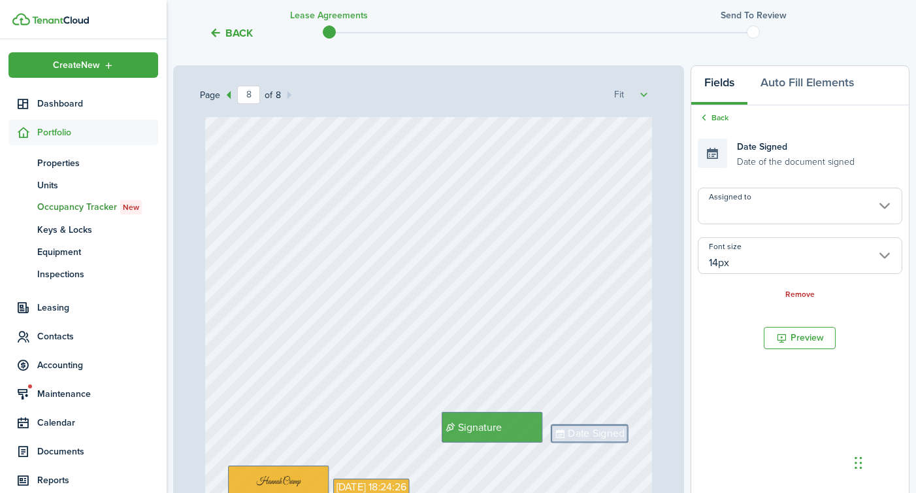
click at [774, 218] on input "Assigned to" at bounding box center [800, 206] width 205 height 37
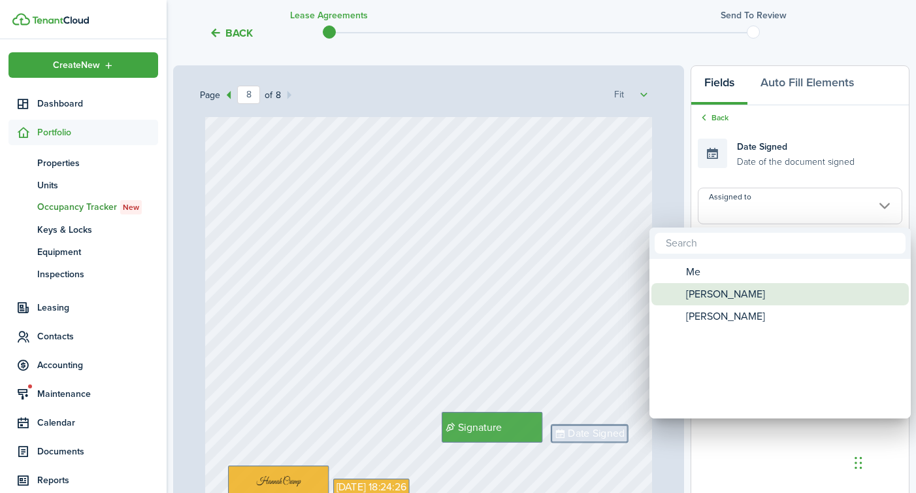
click at [722, 296] on span "[PERSON_NAME]" at bounding box center [725, 294] width 79 height 22
type input "[PERSON_NAME]"
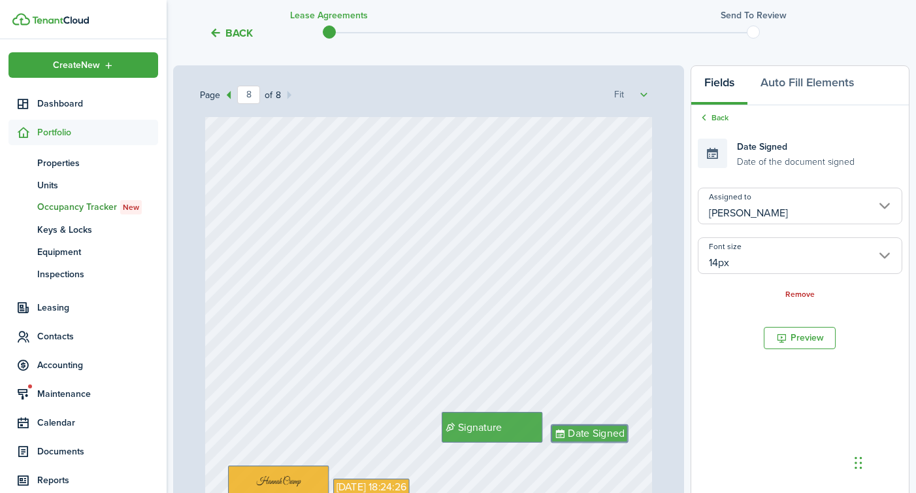
click at [719, 108] on div "Back Date Signed Date of the document signed Assigned to [PERSON_NAME] Font siz…" at bounding box center [800, 206] width 218 height 202
click at [718, 114] on link "Back" at bounding box center [713, 118] width 31 height 12
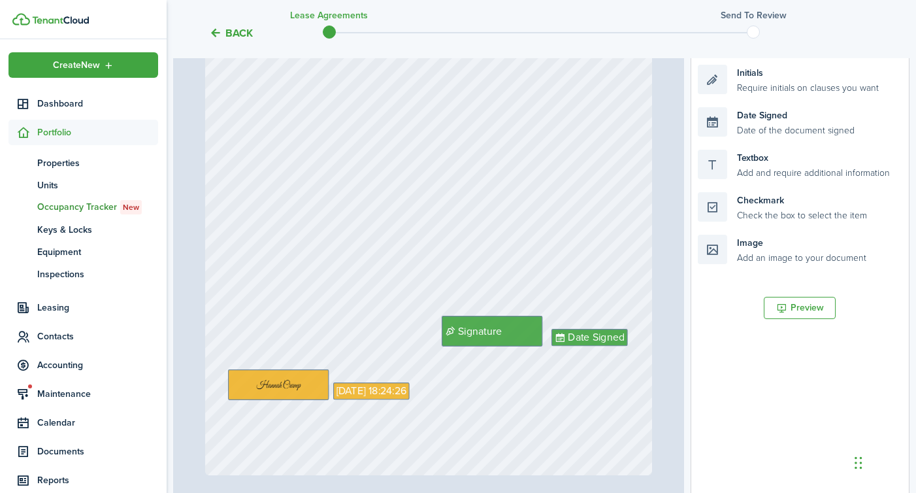
scroll to position [285, 0]
drag, startPoint x: 787, startPoint y: 114, endPoint x: 642, endPoint y: 365, distance: 289.3
click at [642, 365] on div "Page 8 of 8 50% 75% 100% 150% 200% Fit [STREET_ADDRESS][PERSON_NAME] $1,750 Tex…" at bounding box center [541, 240] width 736 height 542
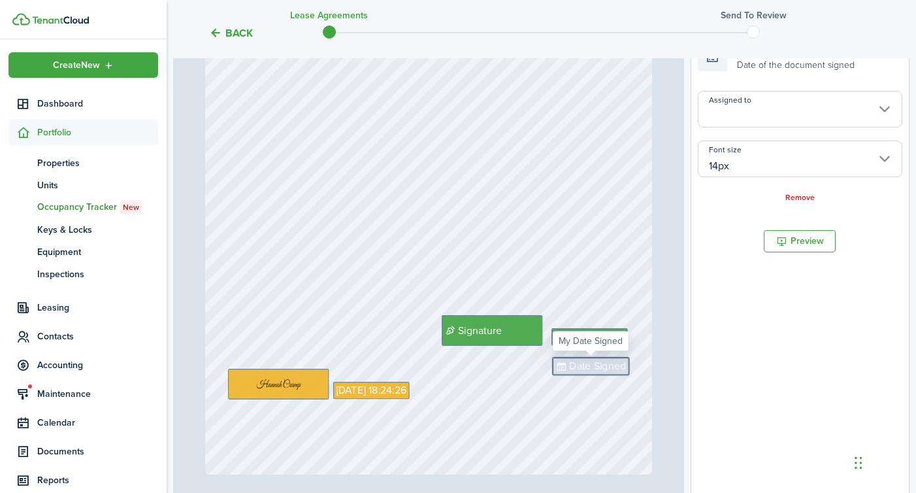
click at [747, 101] on input "Assigned to" at bounding box center [800, 109] width 205 height 37
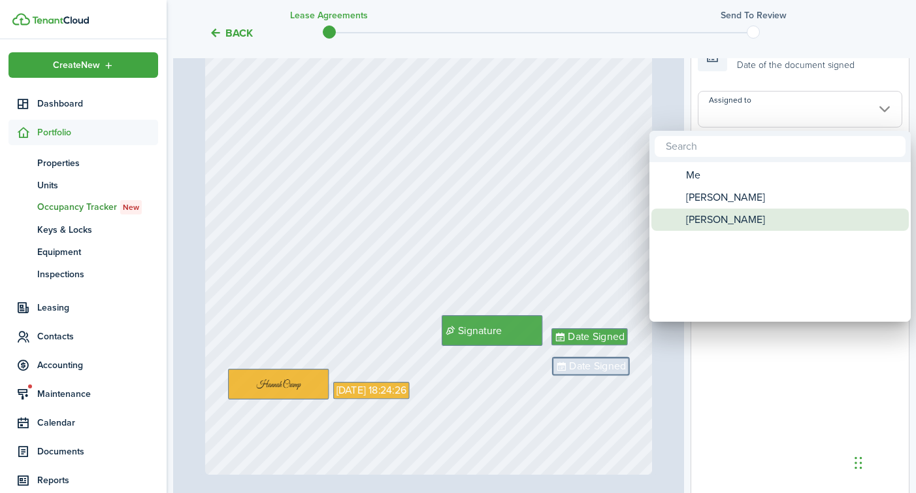
click at [713, 221] on span "[PERSON_NAME]" at bounding box center [725, 219] width 79 height 22
type input "[PERSON_NAME]"
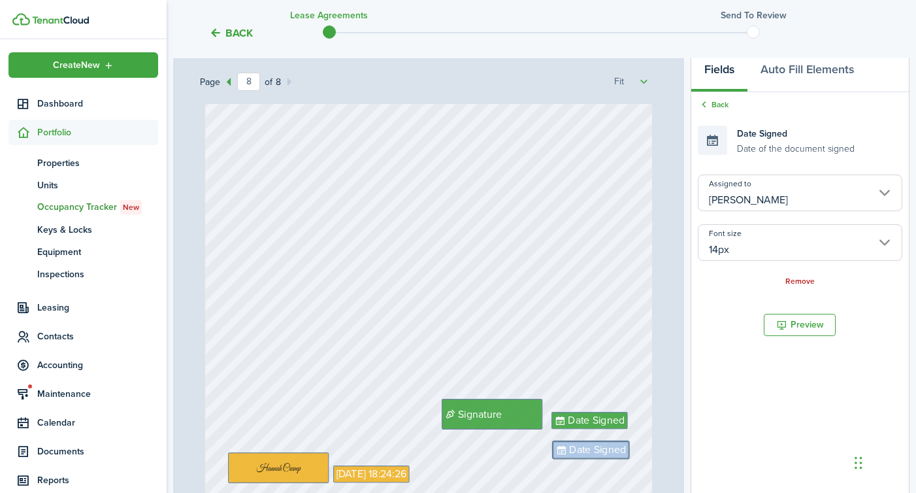
scroll to position [188, 0]
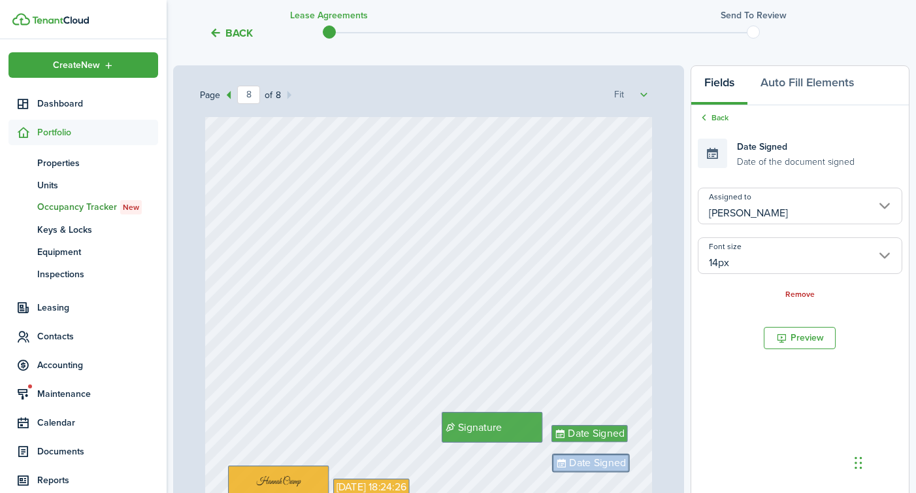
click at [716, 108] on div "Back Date Signed Date of the document signed Assigned to [PERSON_NAME] Font siz…" at bounding box center [800, 206] width 218 height 202
click at [716, 113] on link "Back" at bounding box center [713, 118] width 31 height 12
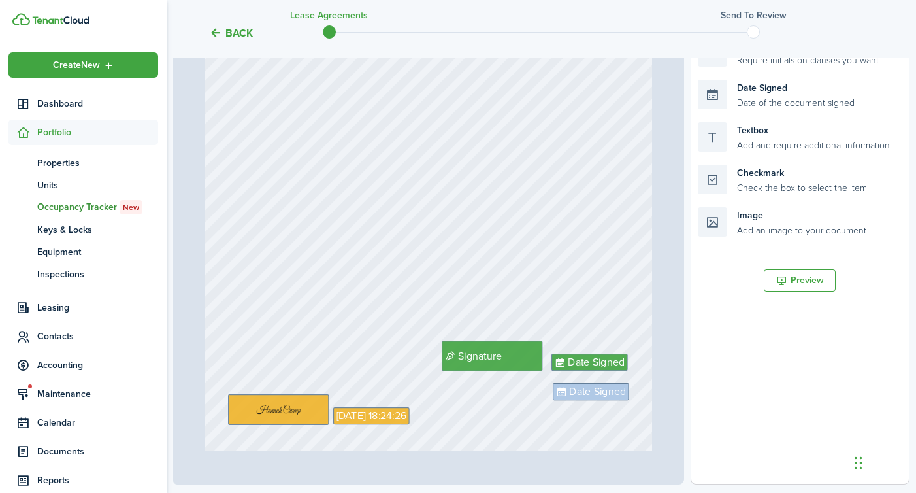
scroll to position [257, 0]
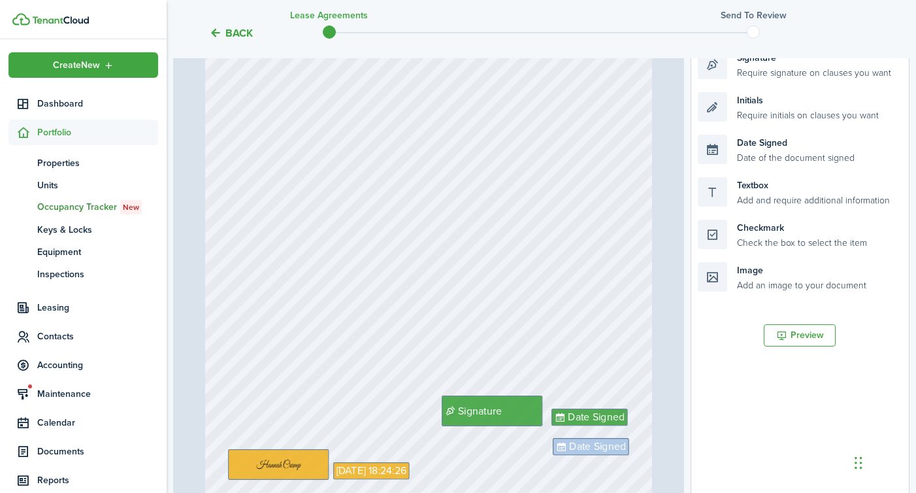
click at [774, 56] on tc-wizard-header "Back Lease Agreements Send to review" at bounding box center [541, 28] width 756 height 59
drag, startPoint x: 774, startPoint y: 65, endPoint x: 519, endPoint y: 442, distance: 455.4
click at [519, 442] on div "Page 8 of 8 50% 75% 100% 150% 200% Fit [STREET_ADDRESS][PERSON_NAME] $1,750 Tex…" at bounding box center [541, 268] width 736 height 542
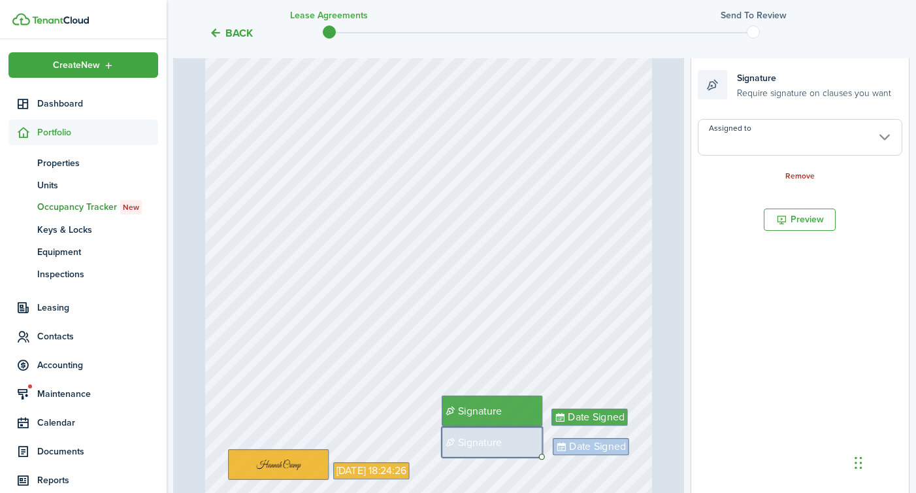
click at [746, 135] on input "Assigned to" at bounding box center [800, 137] width 205 height 37
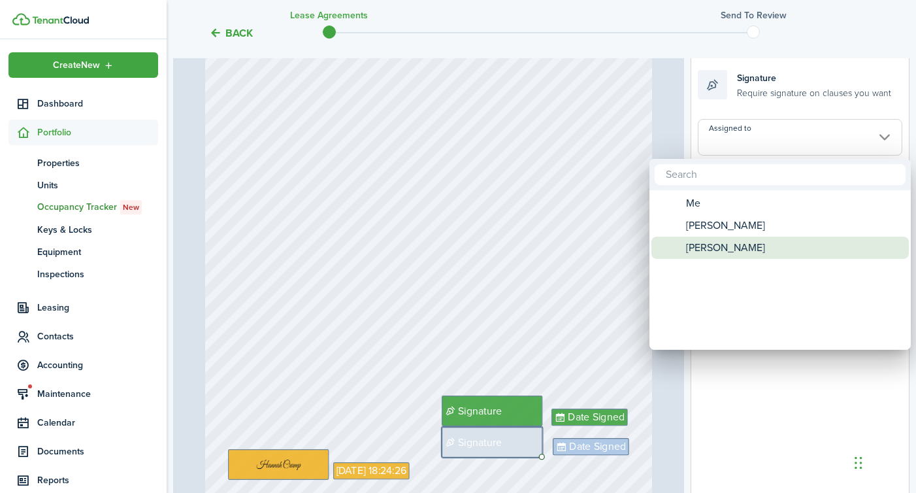
click at [723, 242] on span "[PERSON_NAME]" at bounding box center [725, 248] width 79 height 22
type input "[PERSON_NAME]"
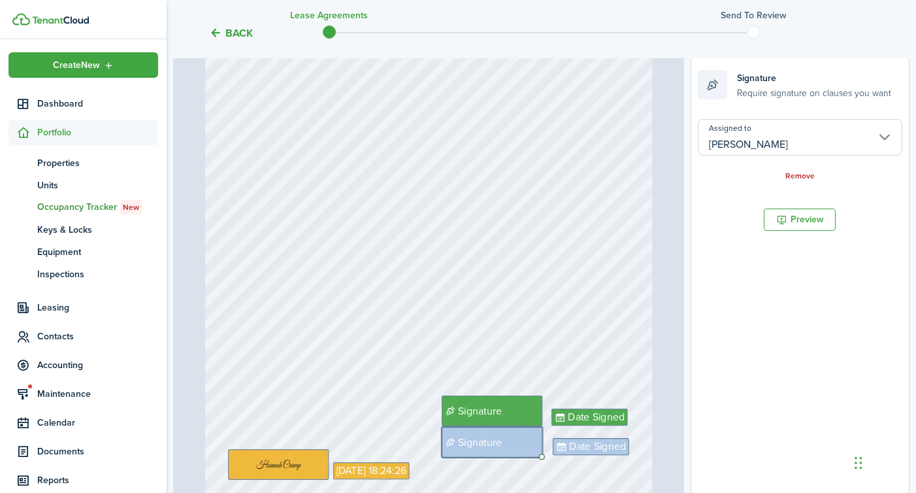
click at [552, 289] on div "Date Signed Signature [DATE] 18:24:26 Date Signed Signature" at bounding box center [429, 259] width 448 height 592
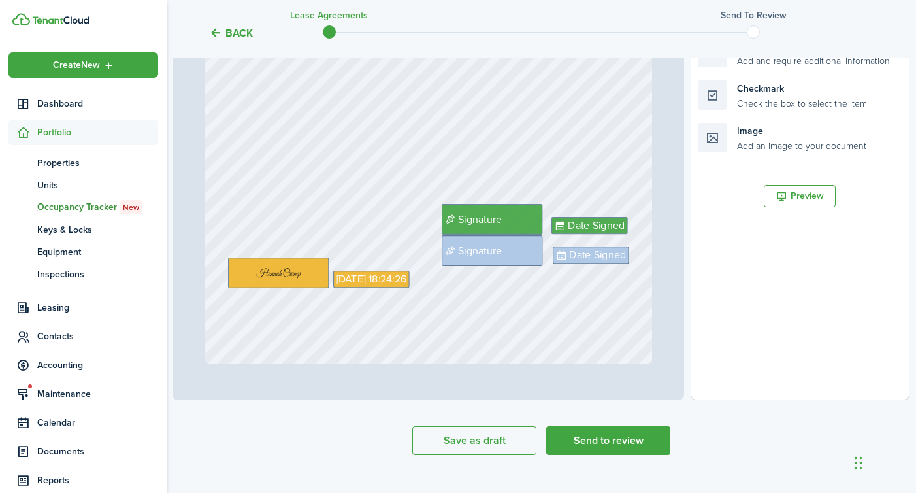
scroll to position [420, 0]
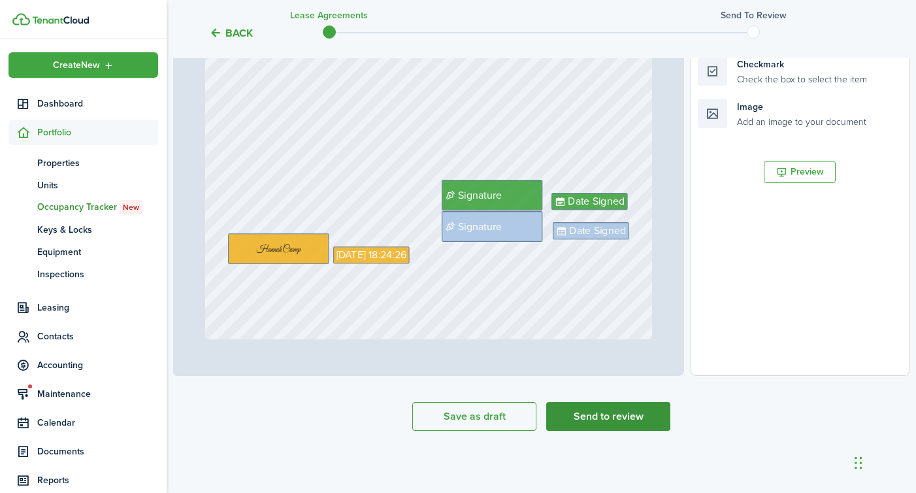
click at [616, 416] on button "Send to review" at bounding box center [608, 416] width 124 height 29
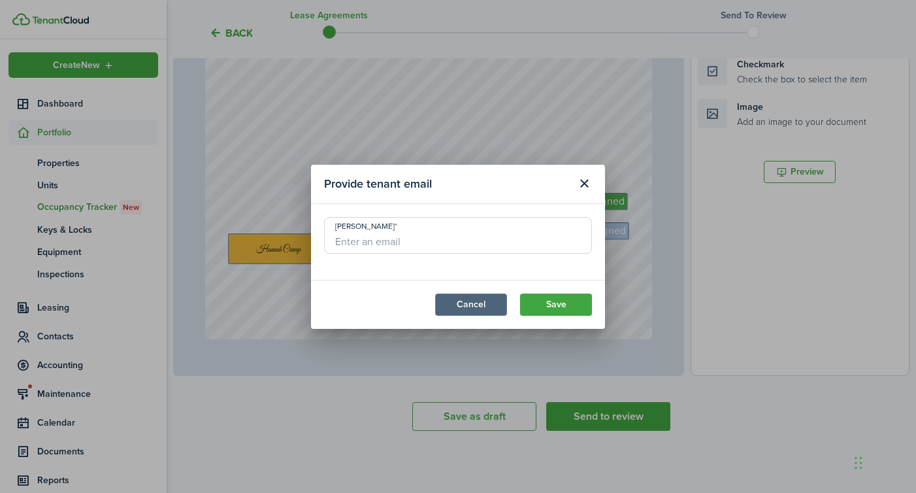
click at [462, 307] on button "Cancel" at bounding box center [471, 304] width 72 height 22
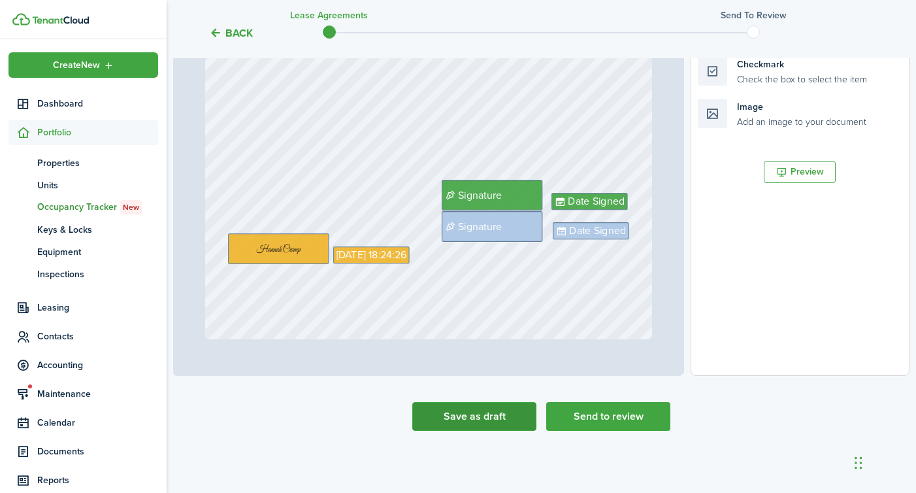
click at [470, 420] on button "Save as draft" at bounding box center [474, 416] width 124 height 29
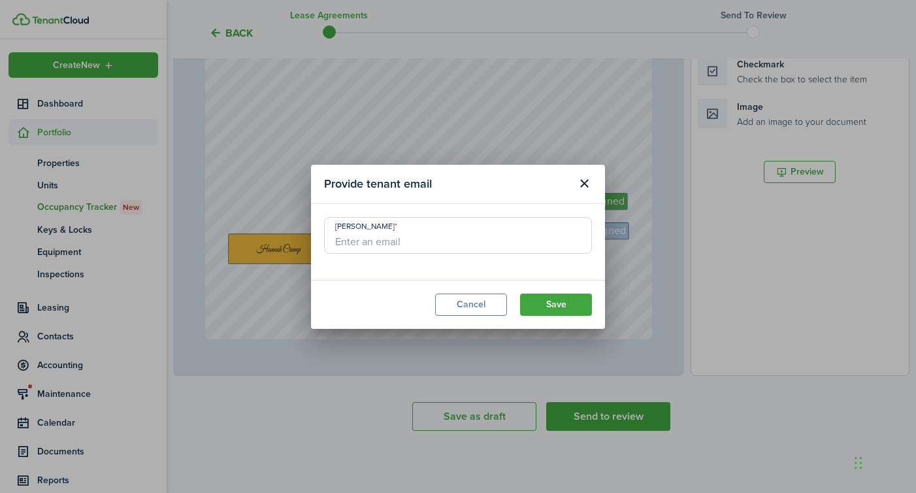
click at [529, 240] on input "[PERSON_NAME]" at bounding box center [458, 235] width 268 height 37
